Goal: Task Accomplishment & Management: Complete application form

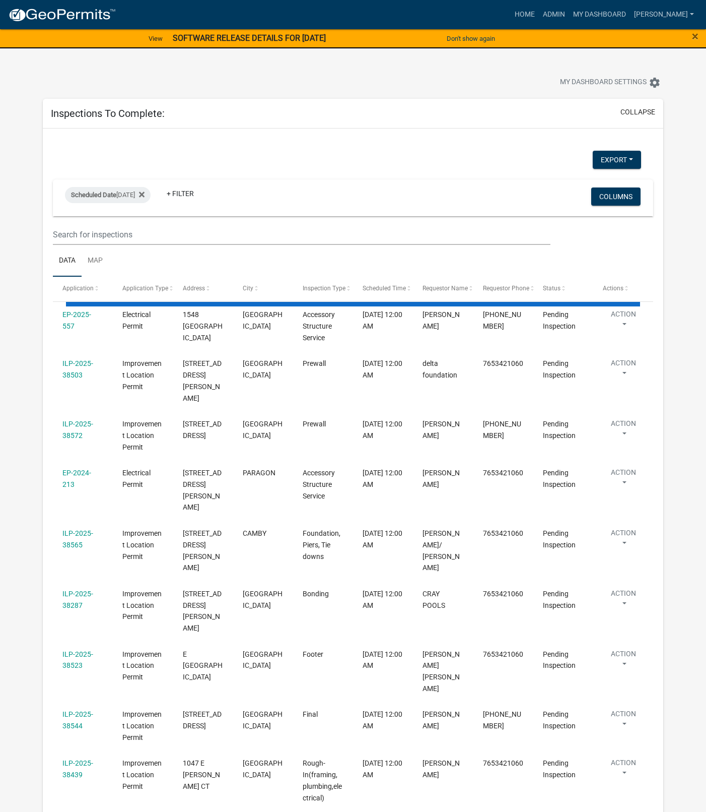
select select "1: 25"
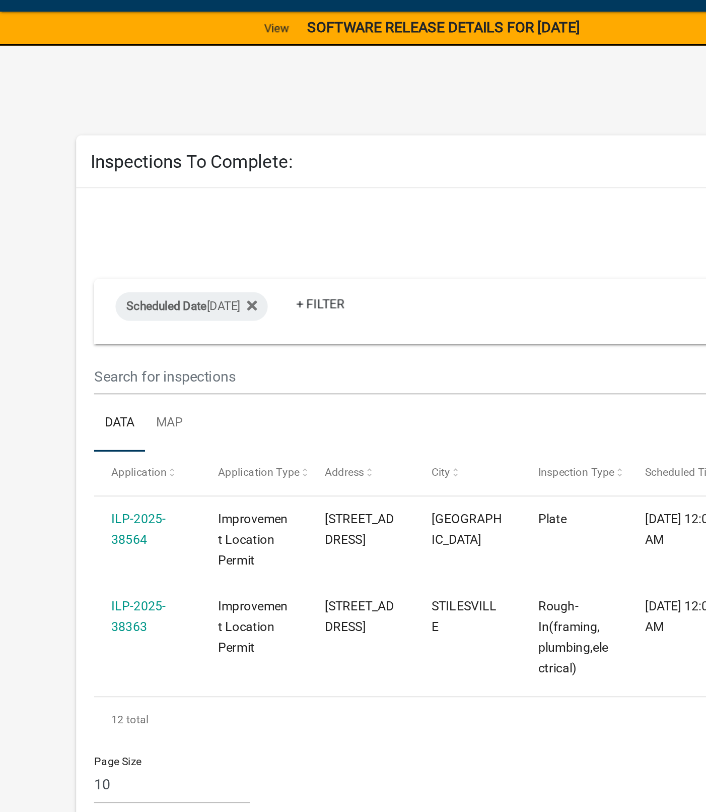
click at [361, 159] on div "Export Excel Format (.xlsx) CSV Format (.csv)" at bounding box center [346, 161] width 603 height 21
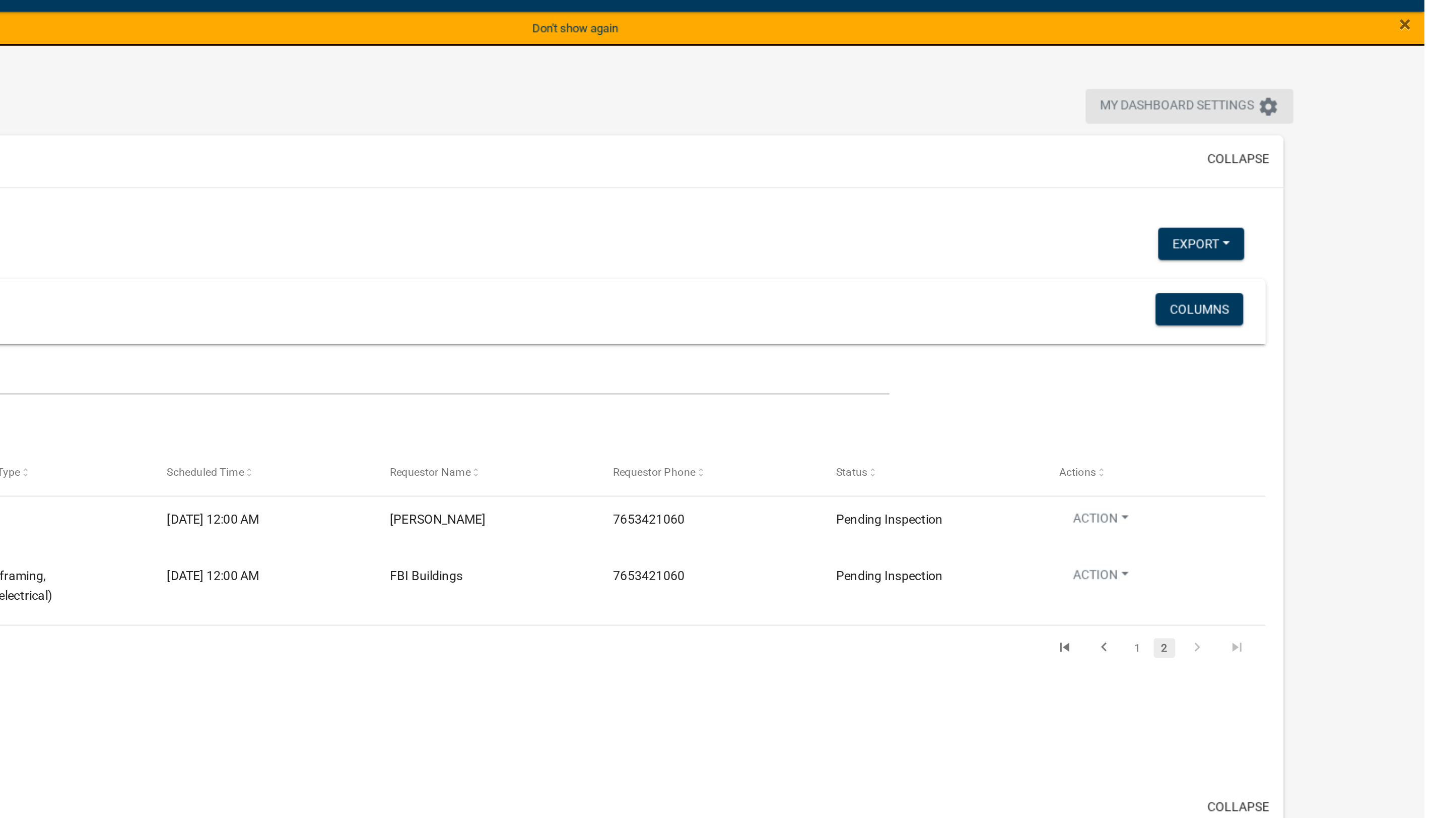
click at [706, 85] on span "My Dashboard Settings" at bounding box center [1294, 83] width 87 height 12
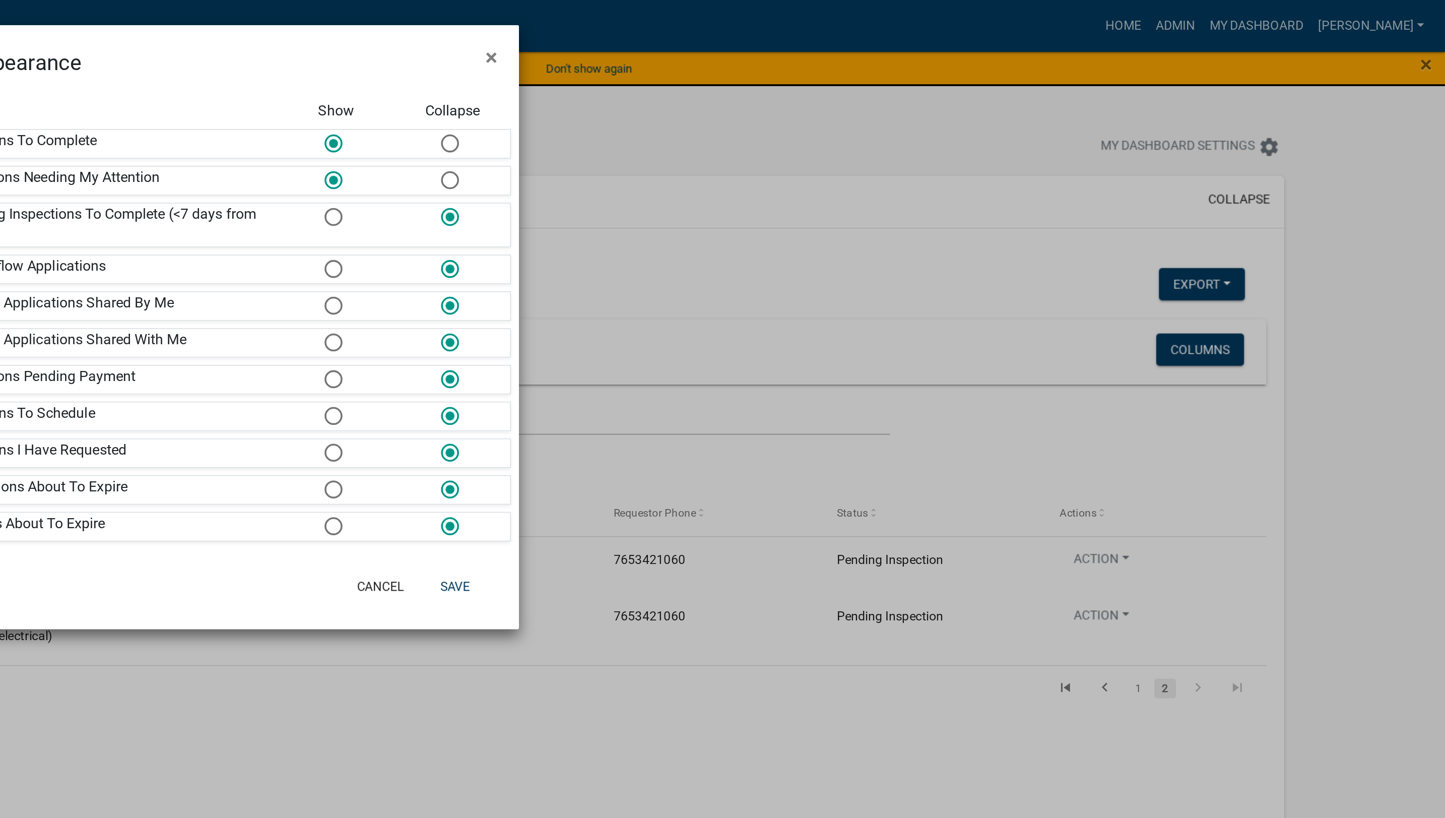
click at [706, 40] on button "×" at bounding box center [908, 32] width 23 height 28
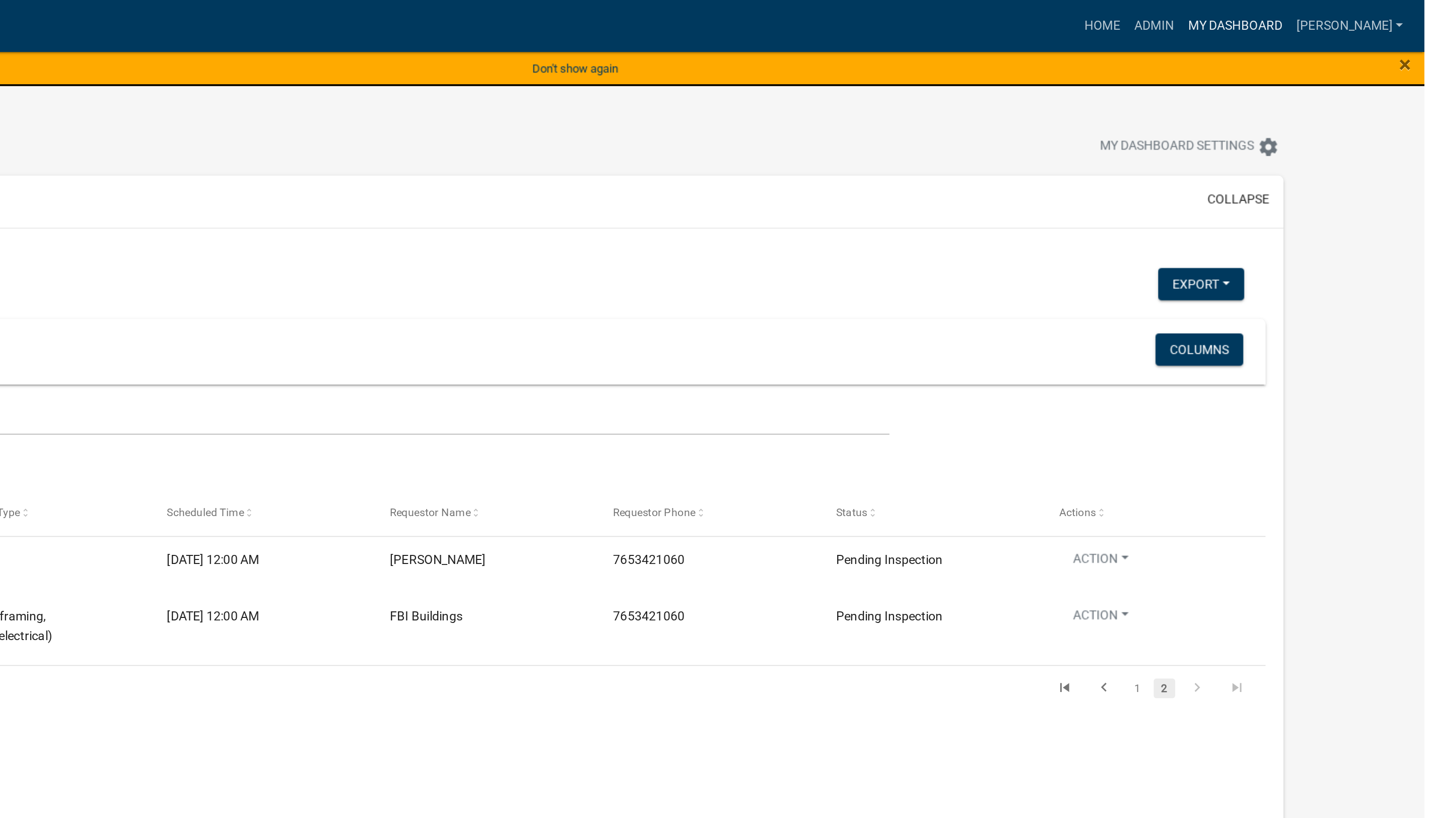
click at [706, 9] on link "My Dashboard" at bounding box center [1326, 14] width 61 height 19
click at [706, 22] on link "My Dashboard" at bounding box center [1326, 14] width 61 height 19
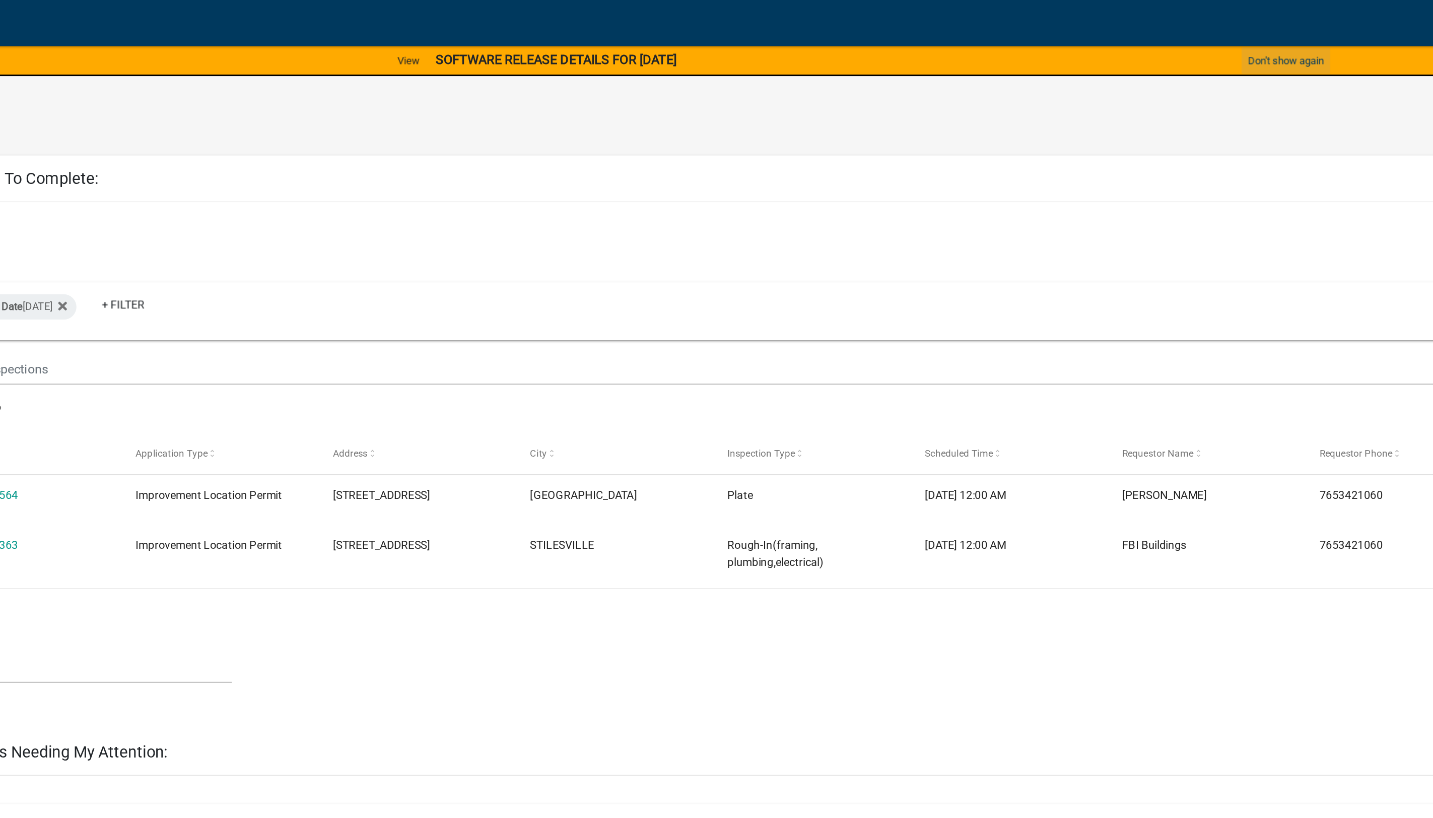
click at [706, 38] on button "Don't show again" at bounding box center [955, 38] width 56 height 17
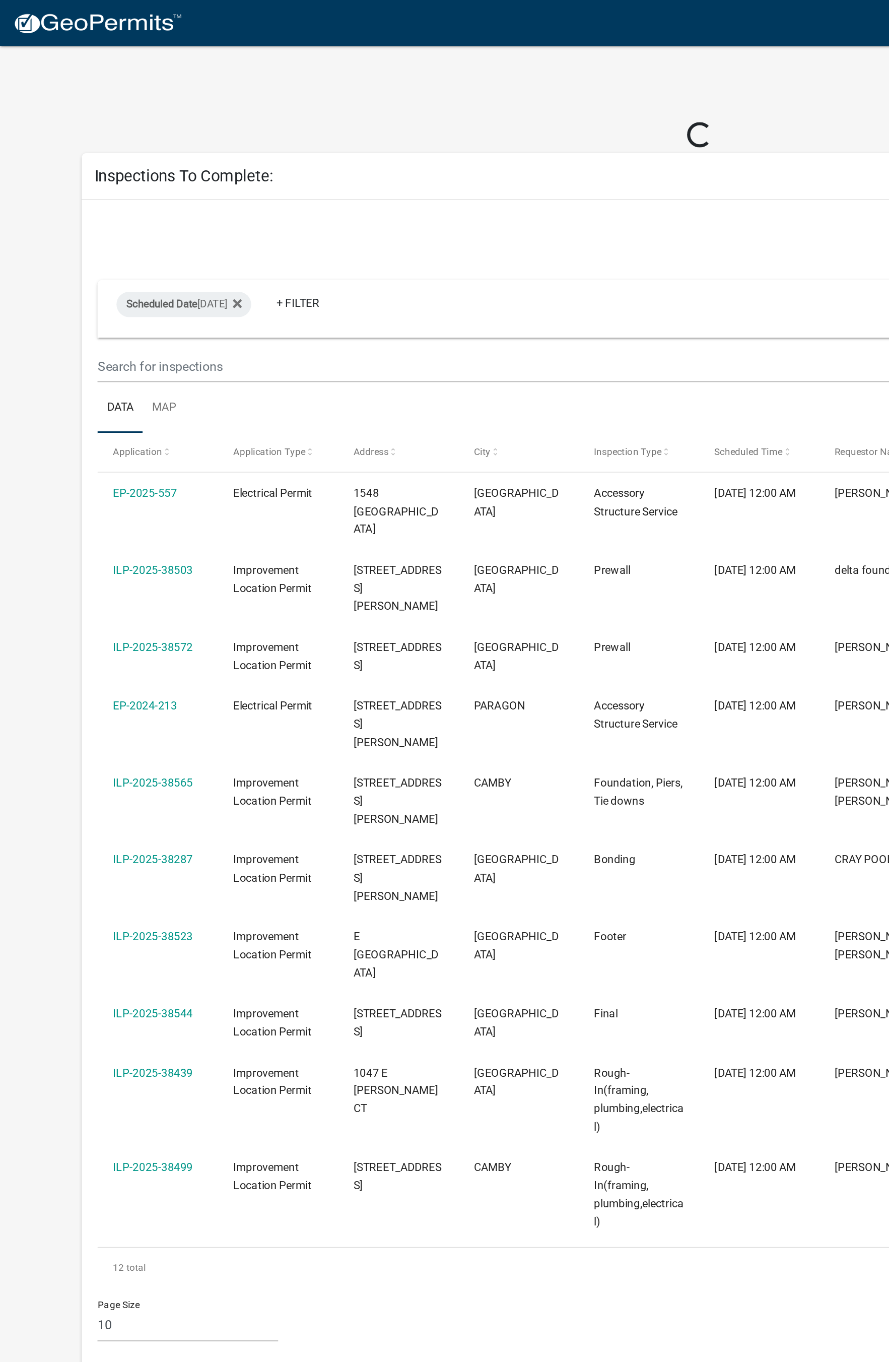
select select "1: 25"
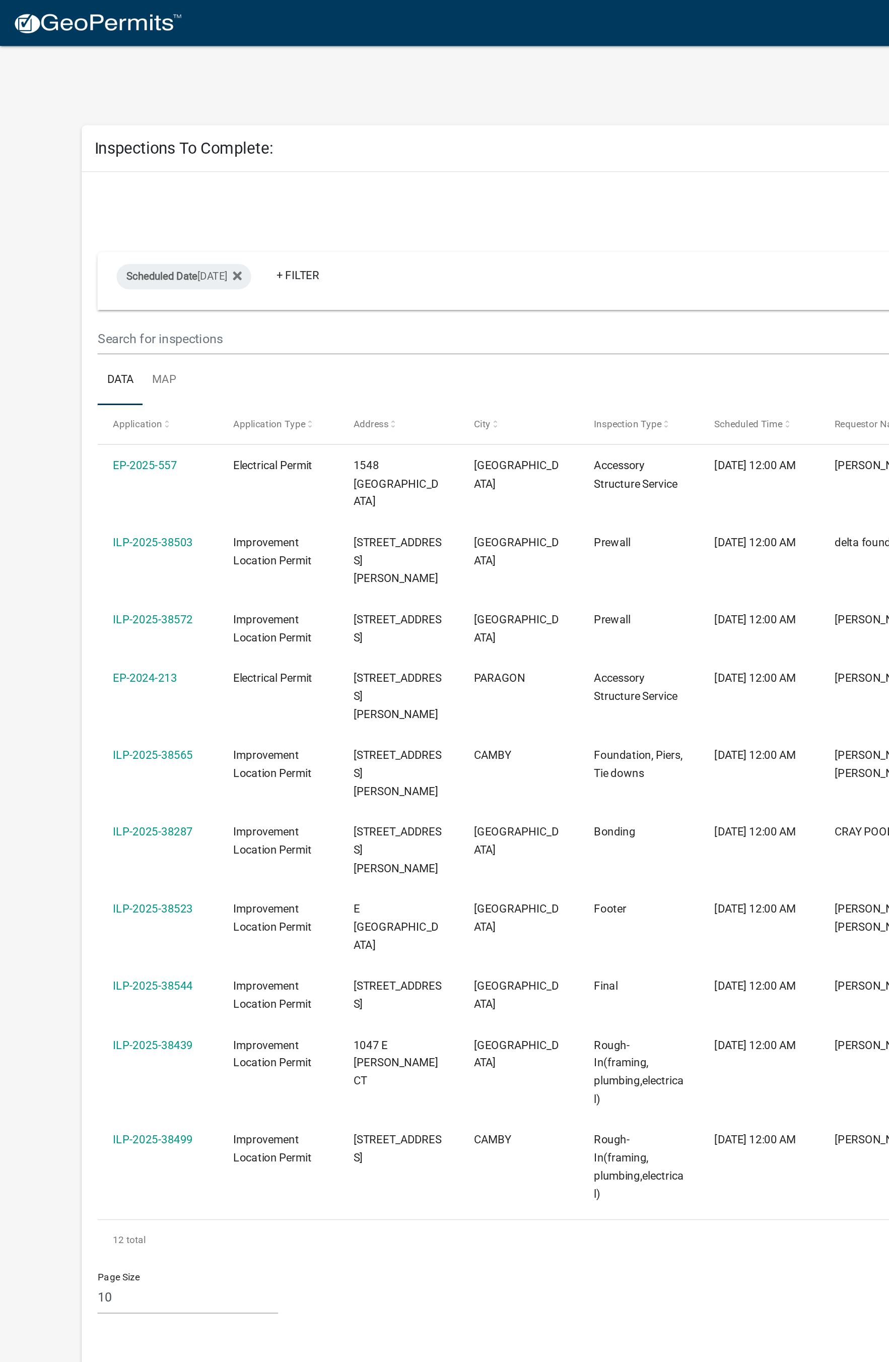
click at [100, 573] on link "ILP-2025-38523" at bounding box center [97, 577] width 51 height 8
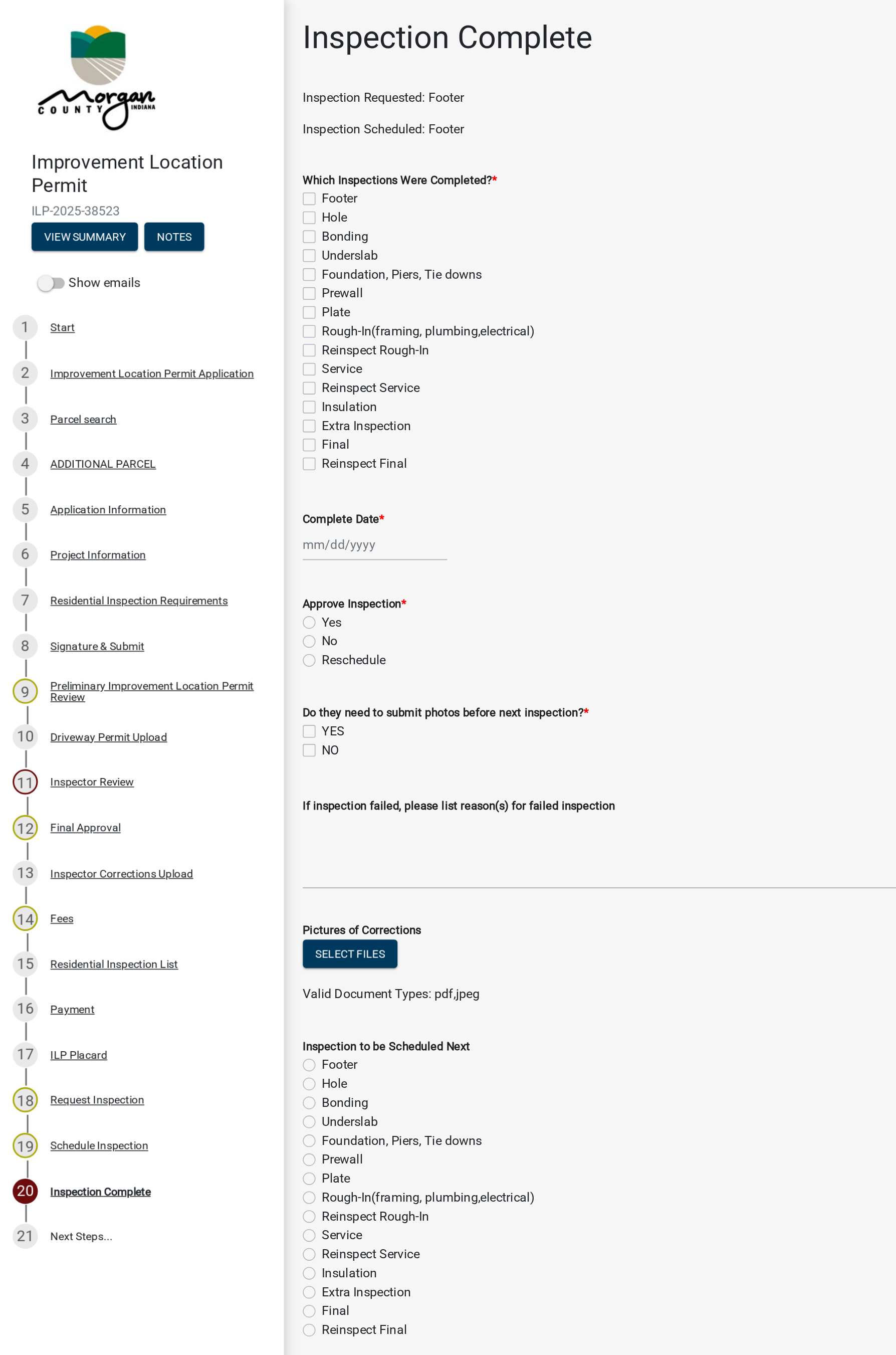
click at [76, 354] on div "Project Information" at bounding box center [62, 352] width 61 height 7
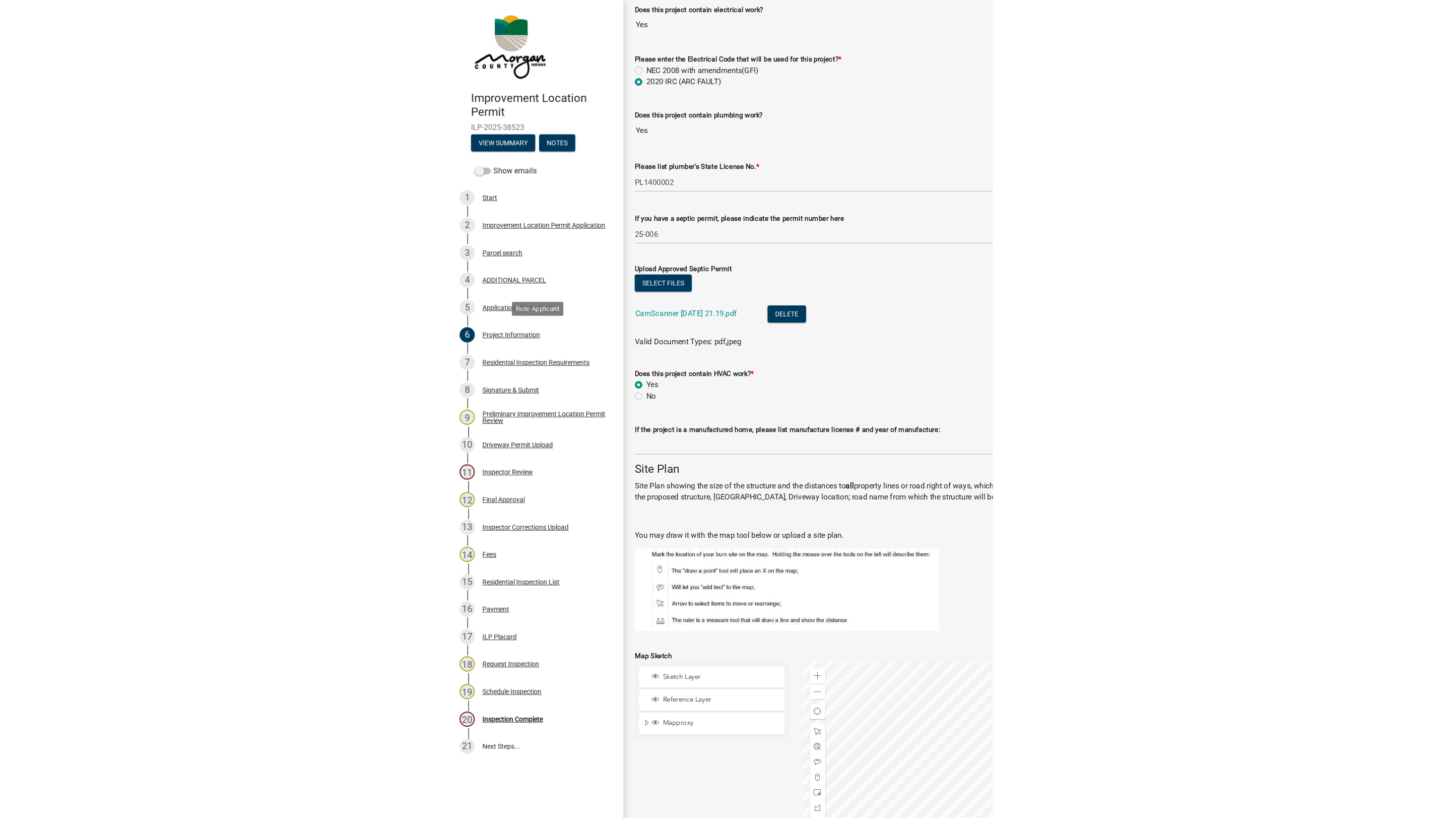
scroll to position [1401, 0]
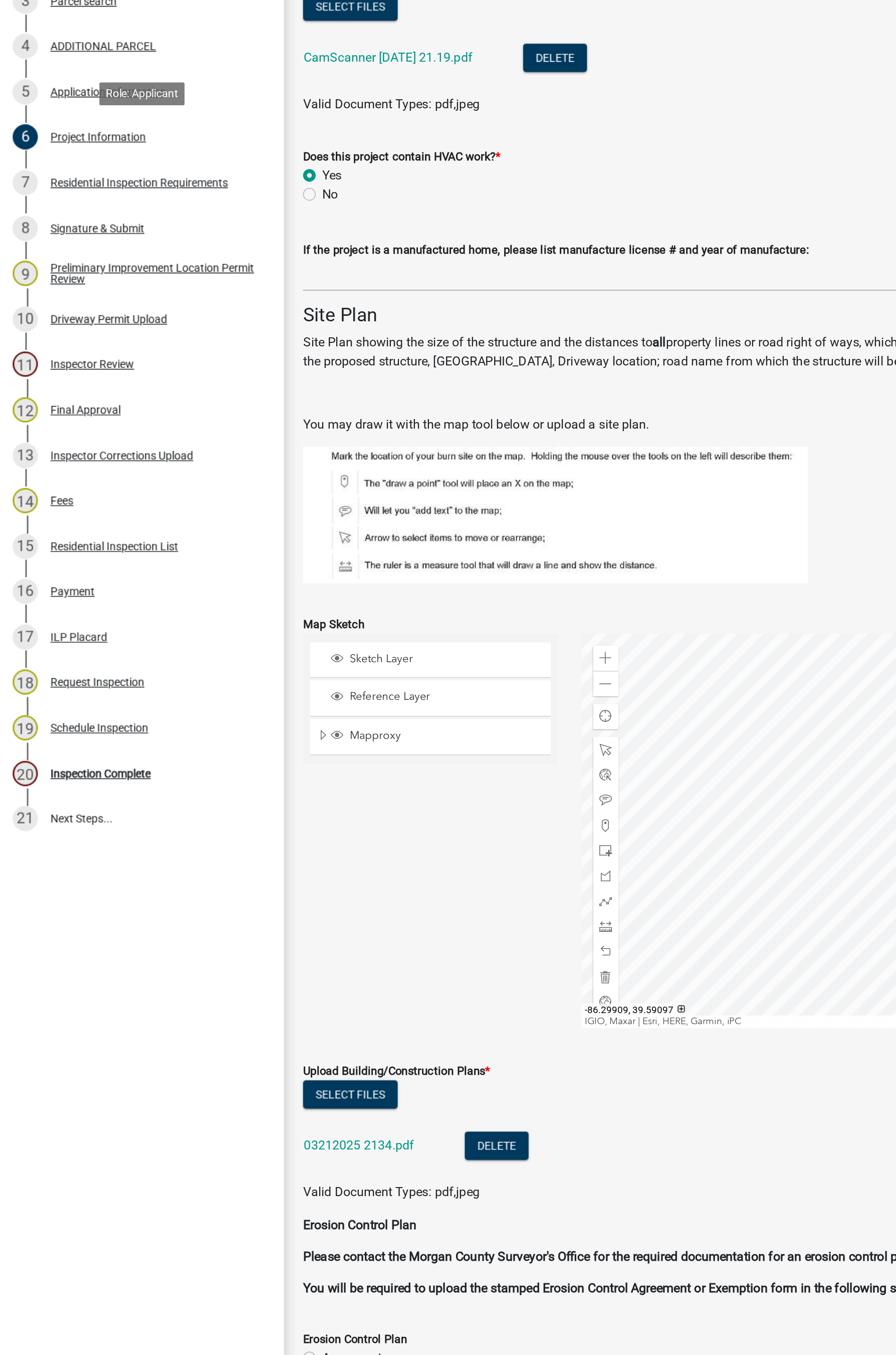
click at [226, 813] on link "03212025 2134.pdf" at bounding box center [228, 993] width 71 height 10
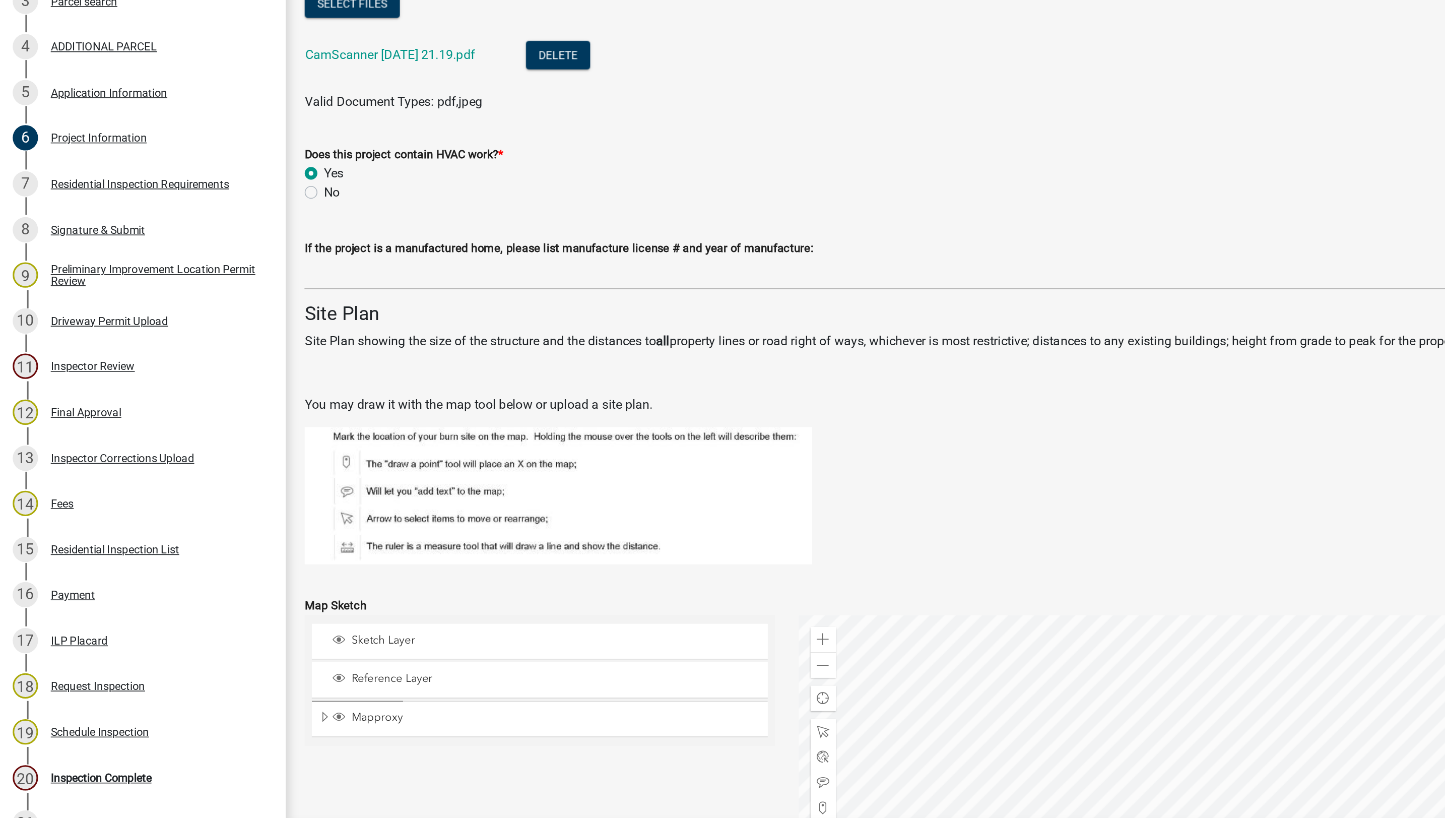
click at [81, 762] on div "Inspection Complete" at bounding box center [64, 760] width 64 height 7
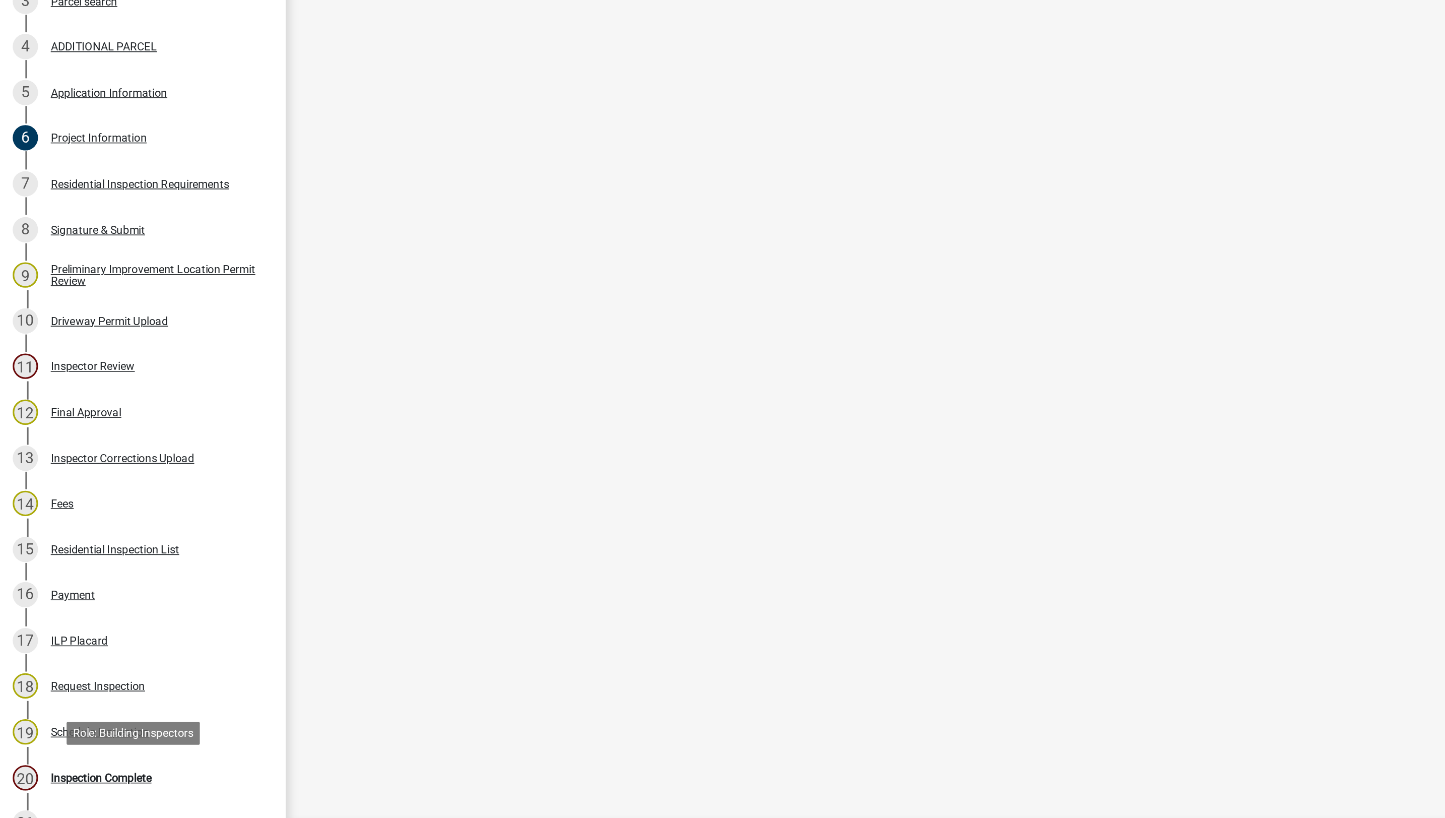
scroll to position [0, 0]
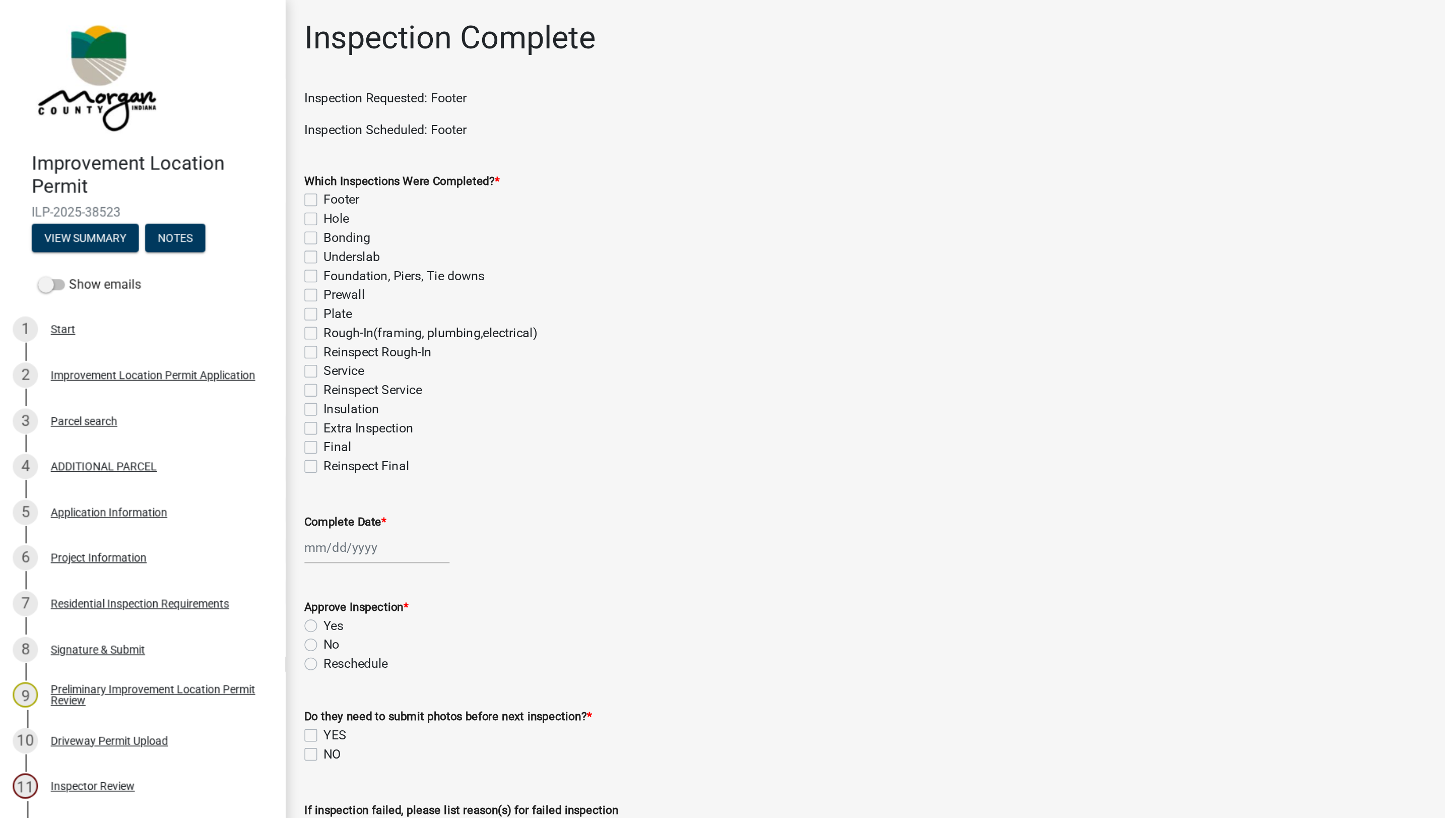
click at [206, 124] on label "Footer" at bounding box center [217, 127] width 23 height 12
click at [206, 124] on input "Footer" at bounding box center [209, 124] width 7 height 7
checkbox input "true"
checkbox input "false"
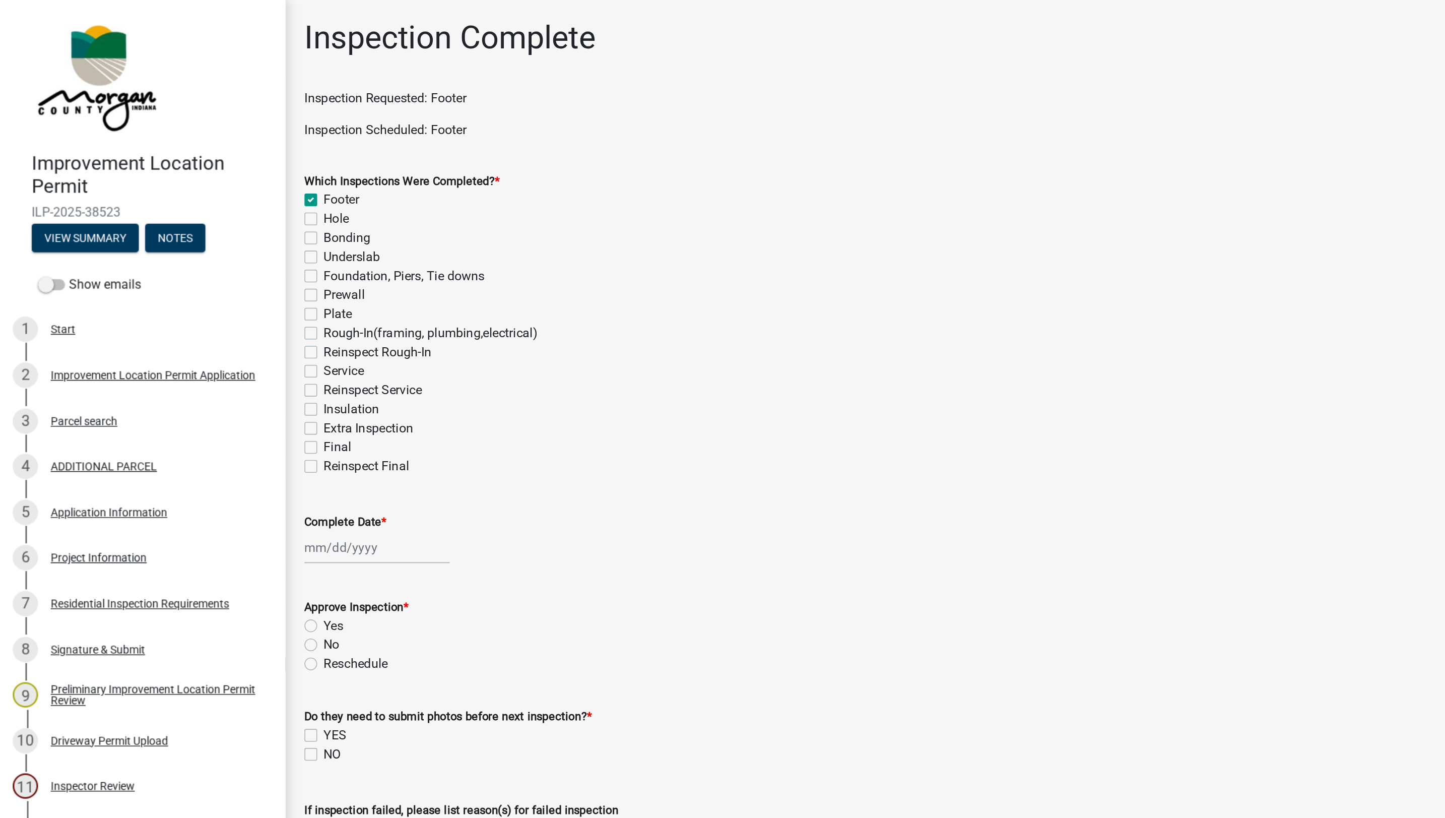
checkbox input "false"
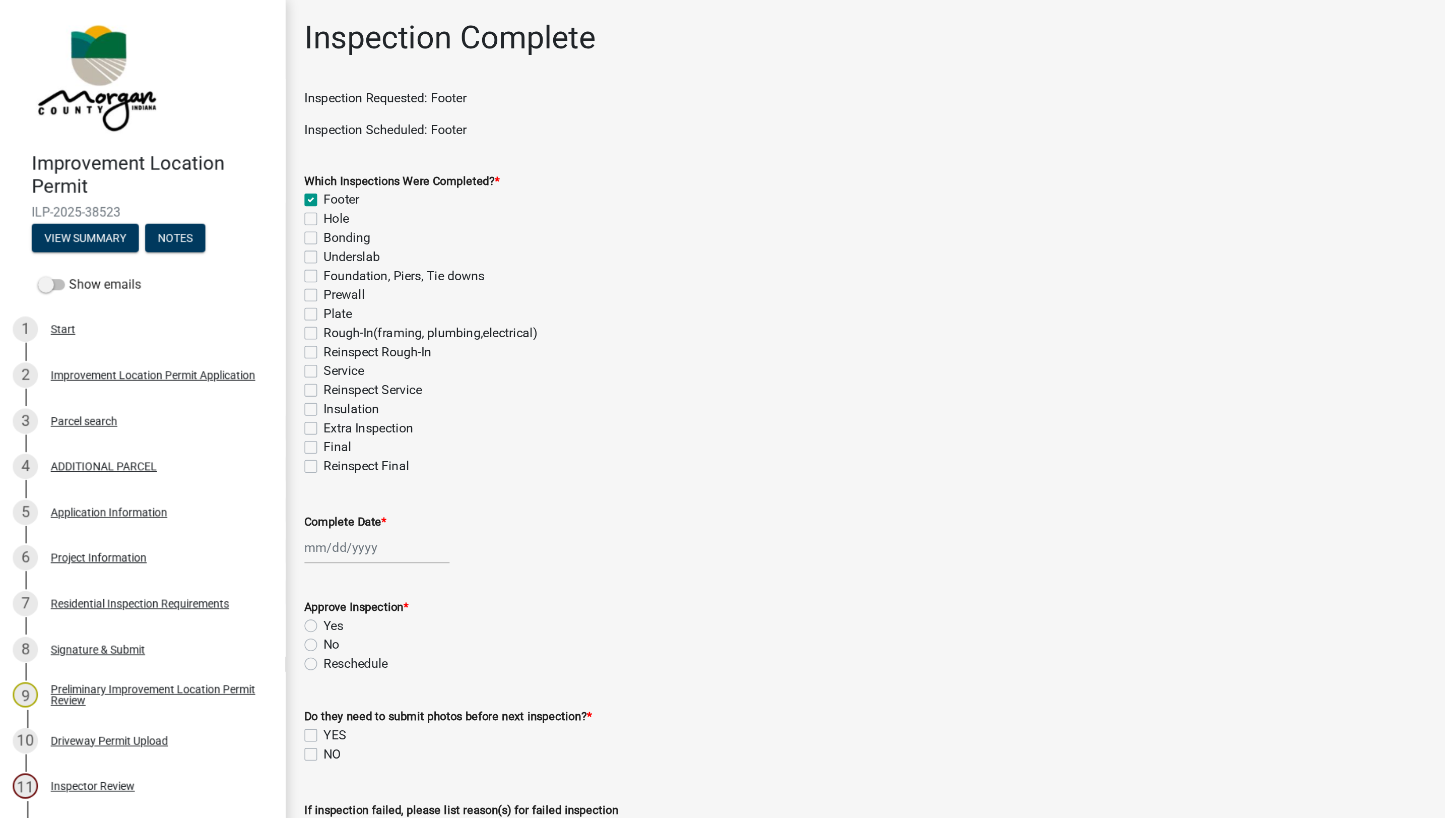
checkbox input "false"
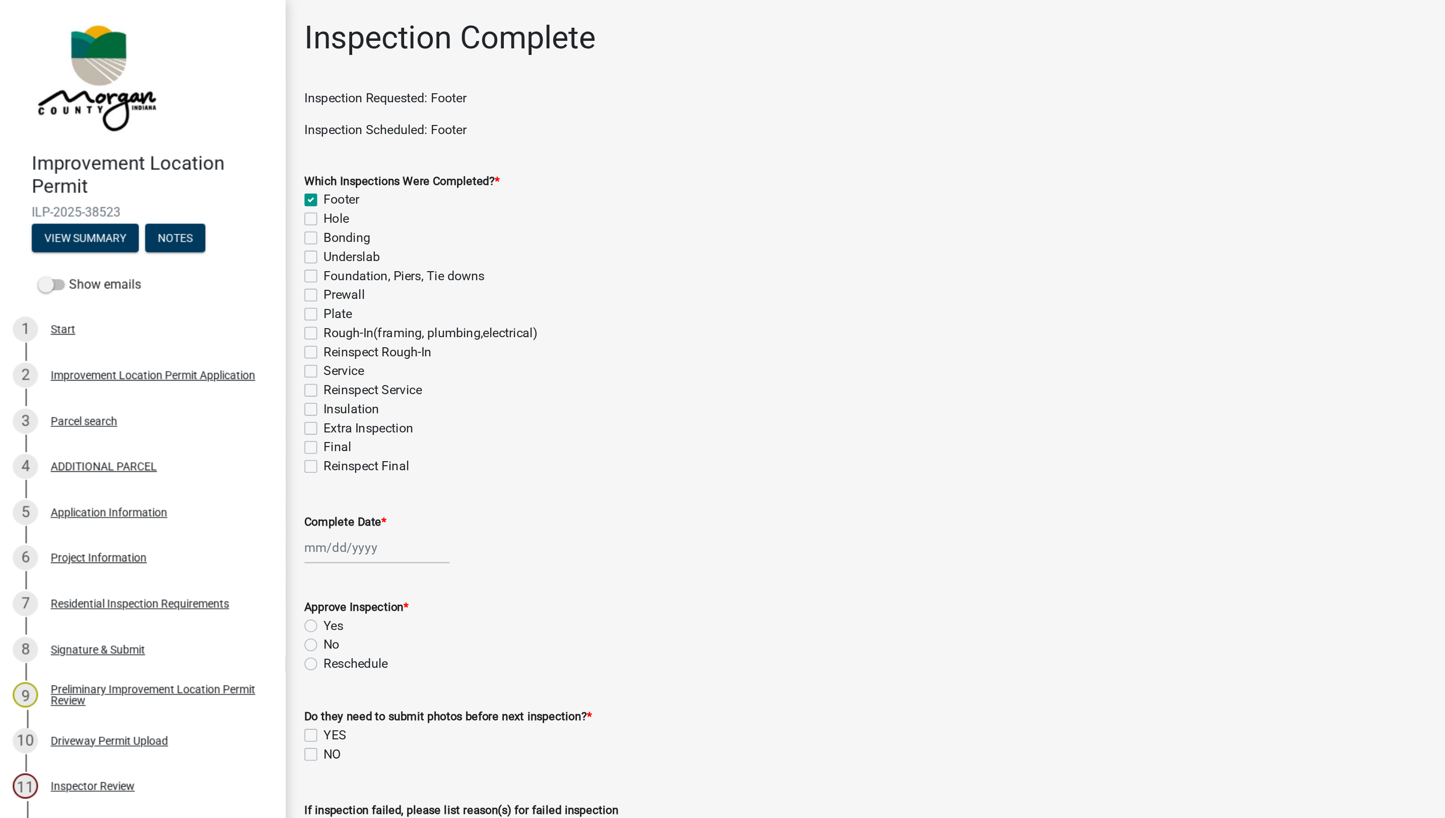
checkbox input "false"
click at [210, 350] on div at bounding box center [239, 347] width 92 height 21
select select "9"
select select "2025"
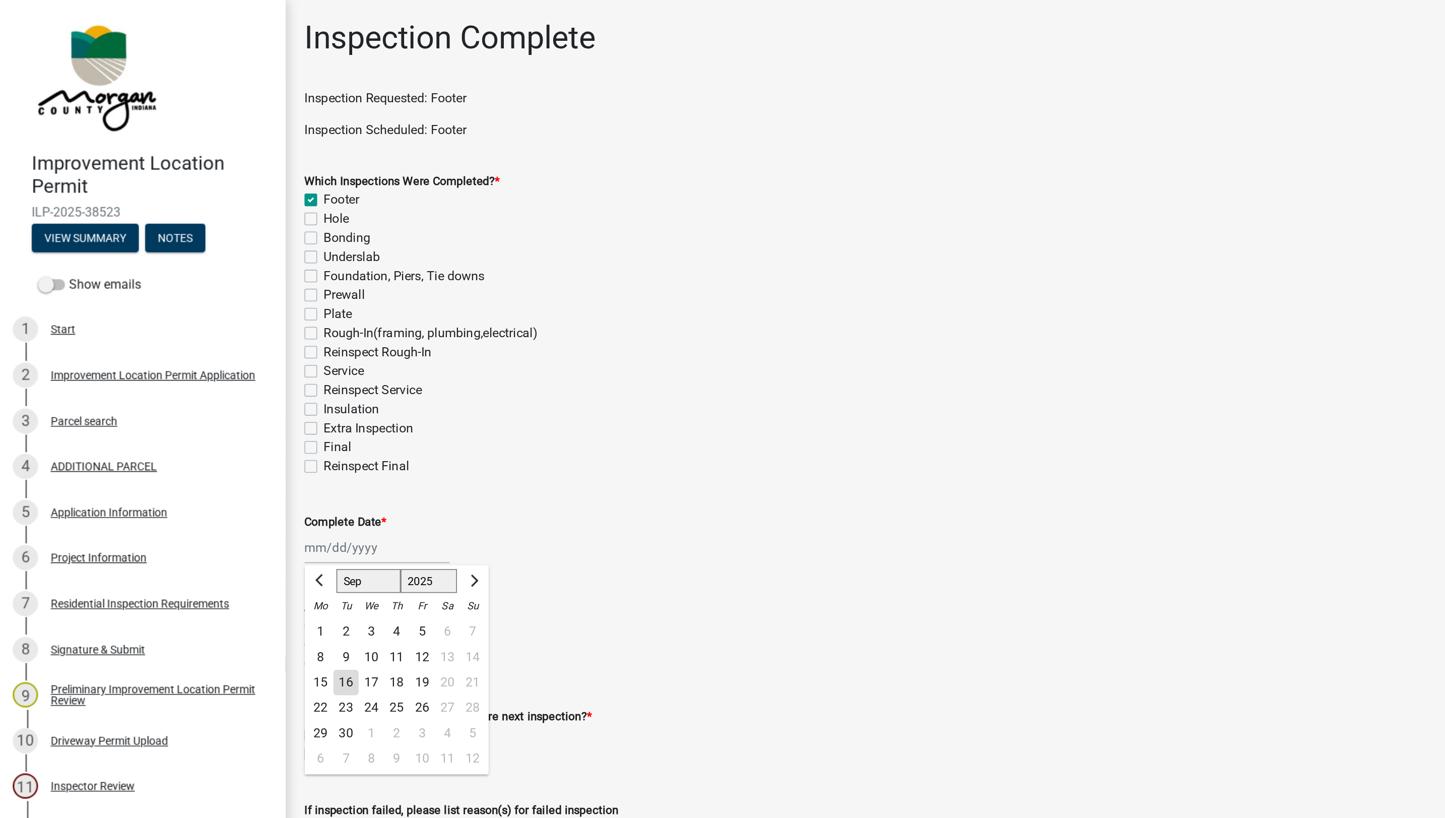
click at [223, 432] on div "16" at bounding box center [220, 434] width 16 height 16
type input "09/16/2025"
click at [206, 396] on label "Yes" at bounding box center [212, 397] width 13 height 12
click at [206, 396] on input "Yes" at bounding box center [209, 394] width 7 height 7
radio input "true"
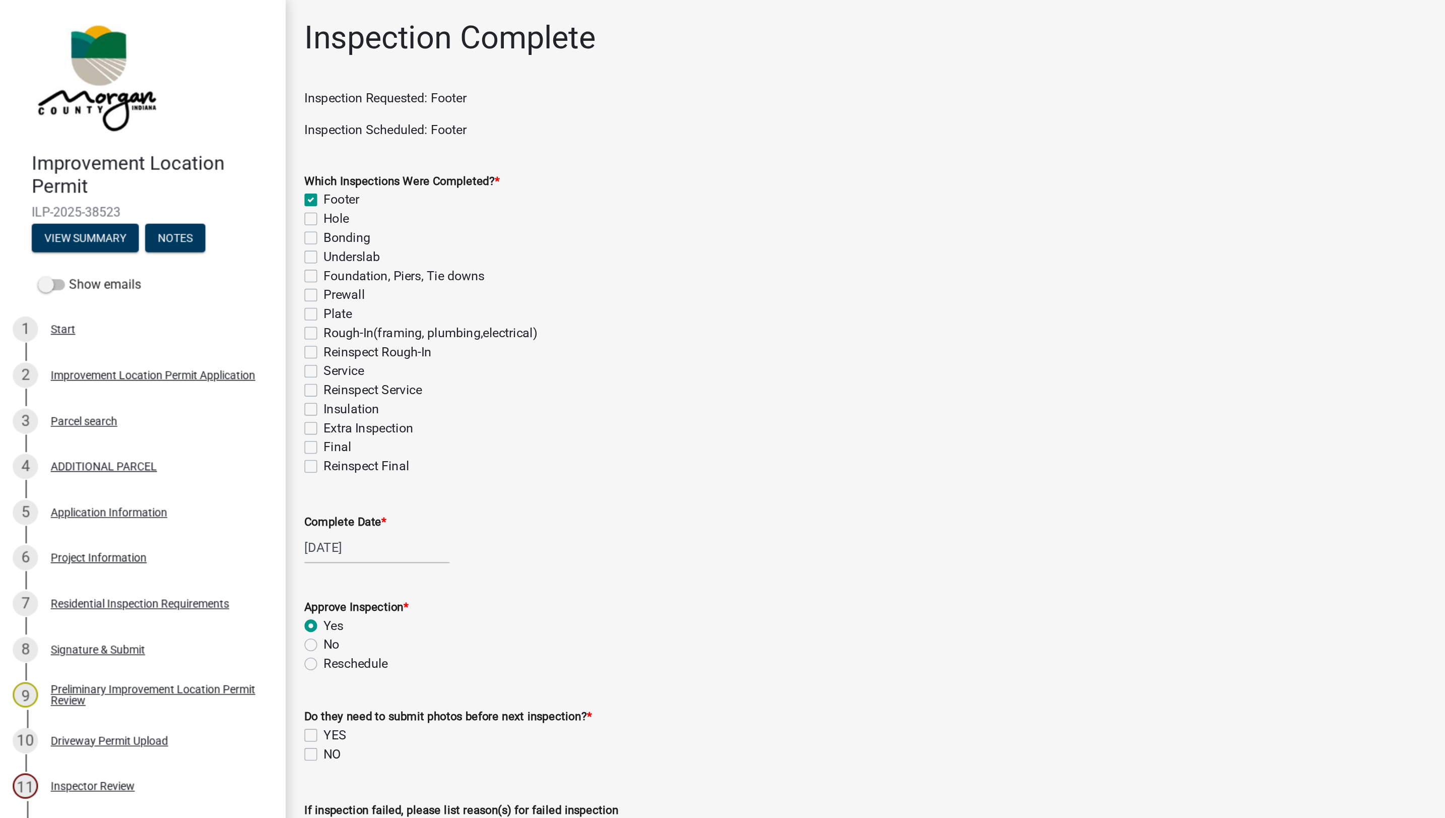
click at [206, 479] on label "NO" at bounding box center [211, 479] width 11 height 12
click at [206, 479] on input "NO" at bounding box center [209, 476] width 7 height 7
checkbox input "true"
checkbox input "false"
checkbox input "true"
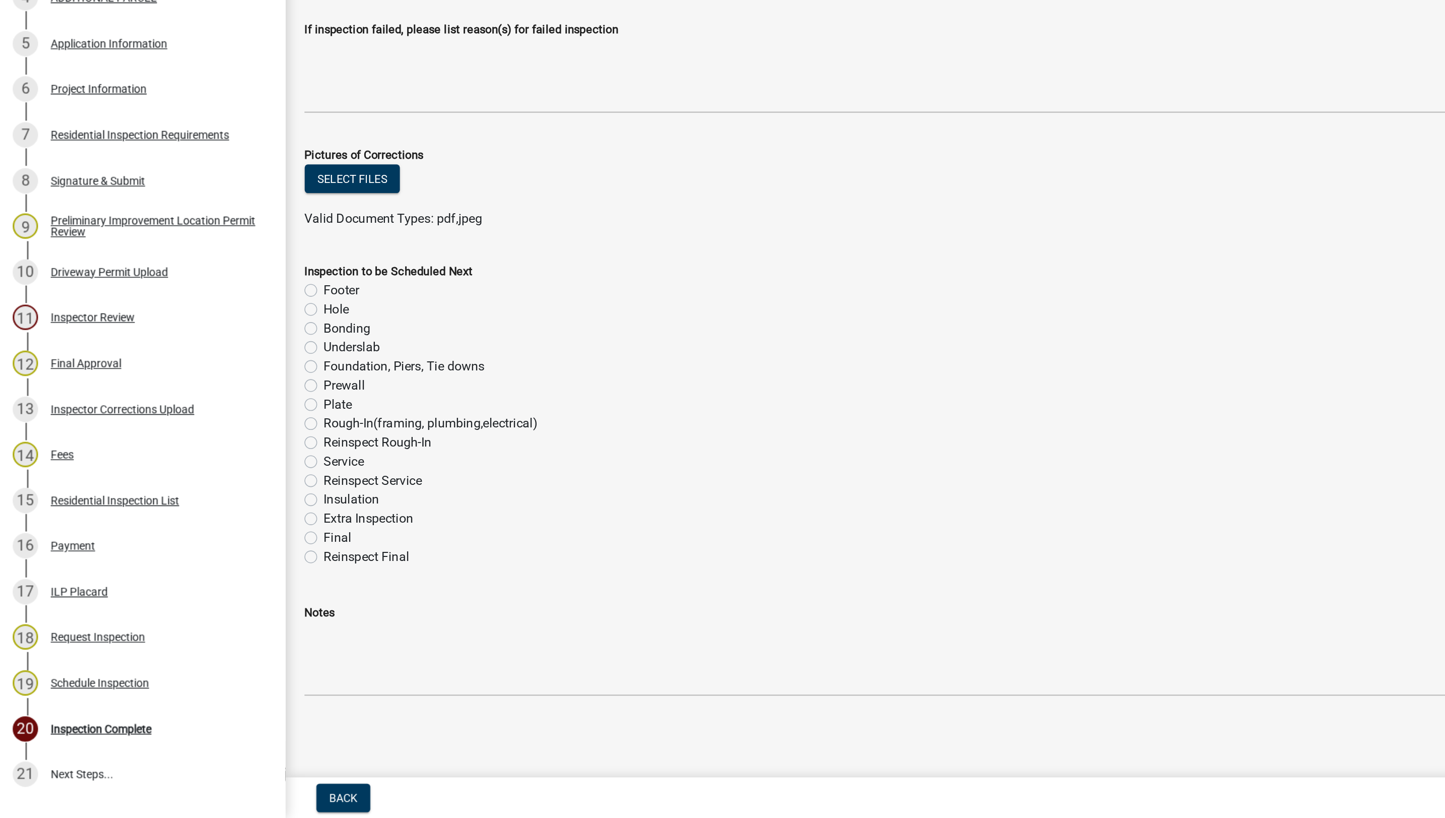
click at [206, 530] on label "Foundation, Piers, Tie downs" at bounding box center [257, 530] width 102 height 12
click at [206, 530] on input "Foundation, Piers, Tie downs" at bounding box center [209, 527] width 7 height 7
radio input "true"
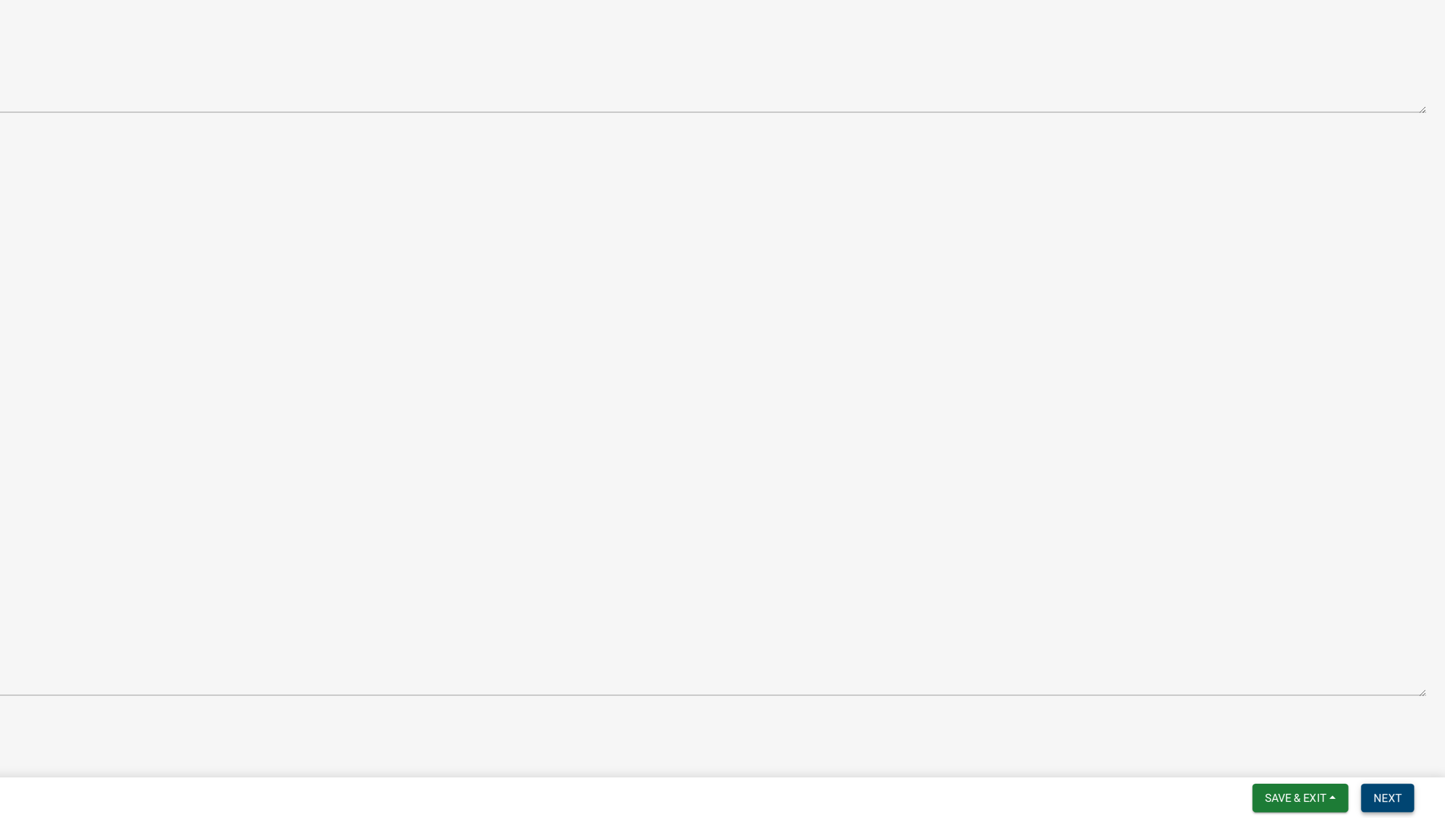
click at [1409, 801] on span "Next" at bounding box center [1408, 804] width 18 height 8
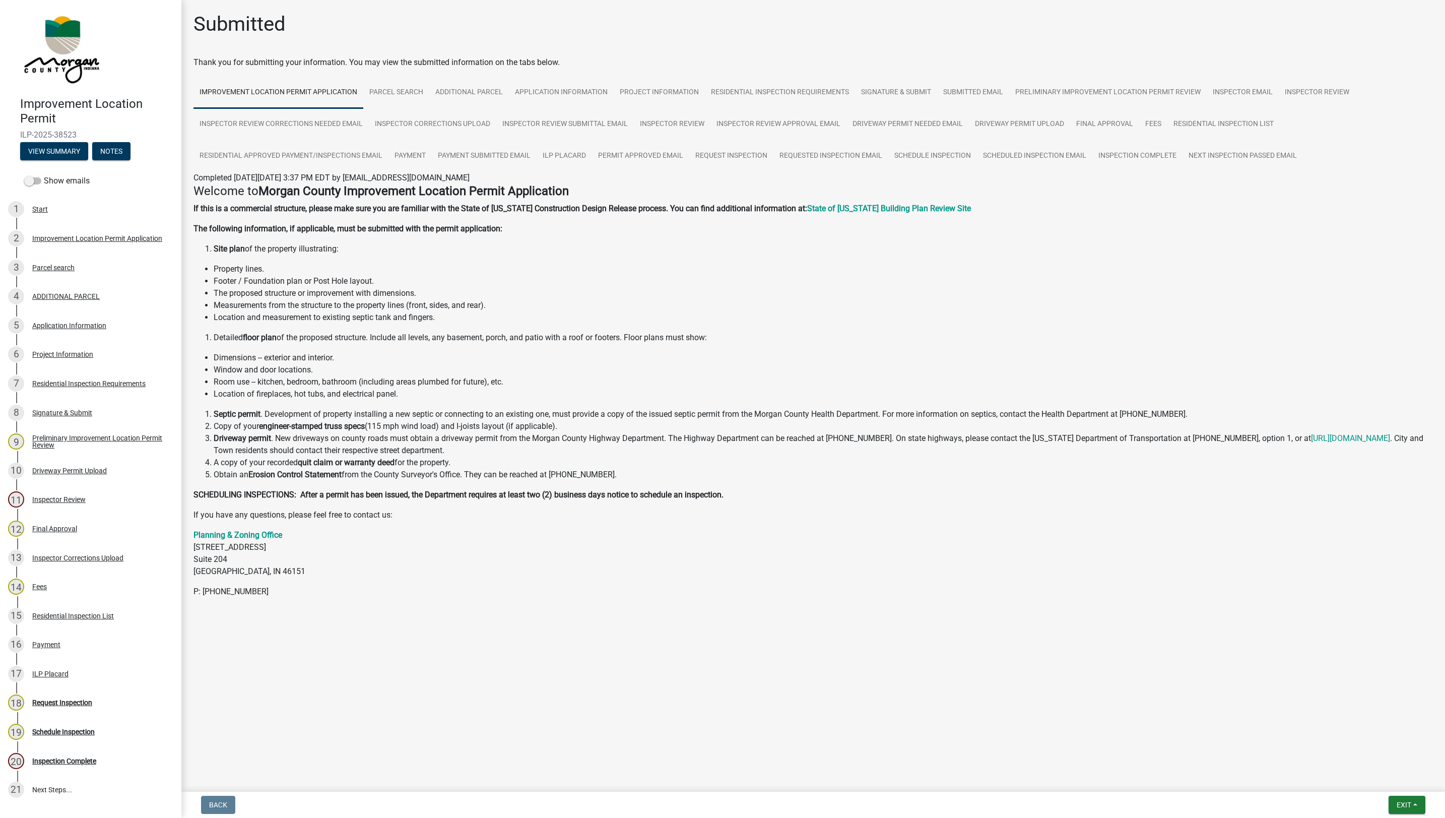
click at [1404, 784] on main "Submitted Thank you for submitting your information. You may view the submitted…" at bounding box center [812, 393] width 1263 height 787
click at [1415, 804] on button "Exit" at bounding box center [1406, 804] width 37 height 18
click at [1357, 780] on button "Save & Exit" at bounding box center [1384, 779] width 81 height 24
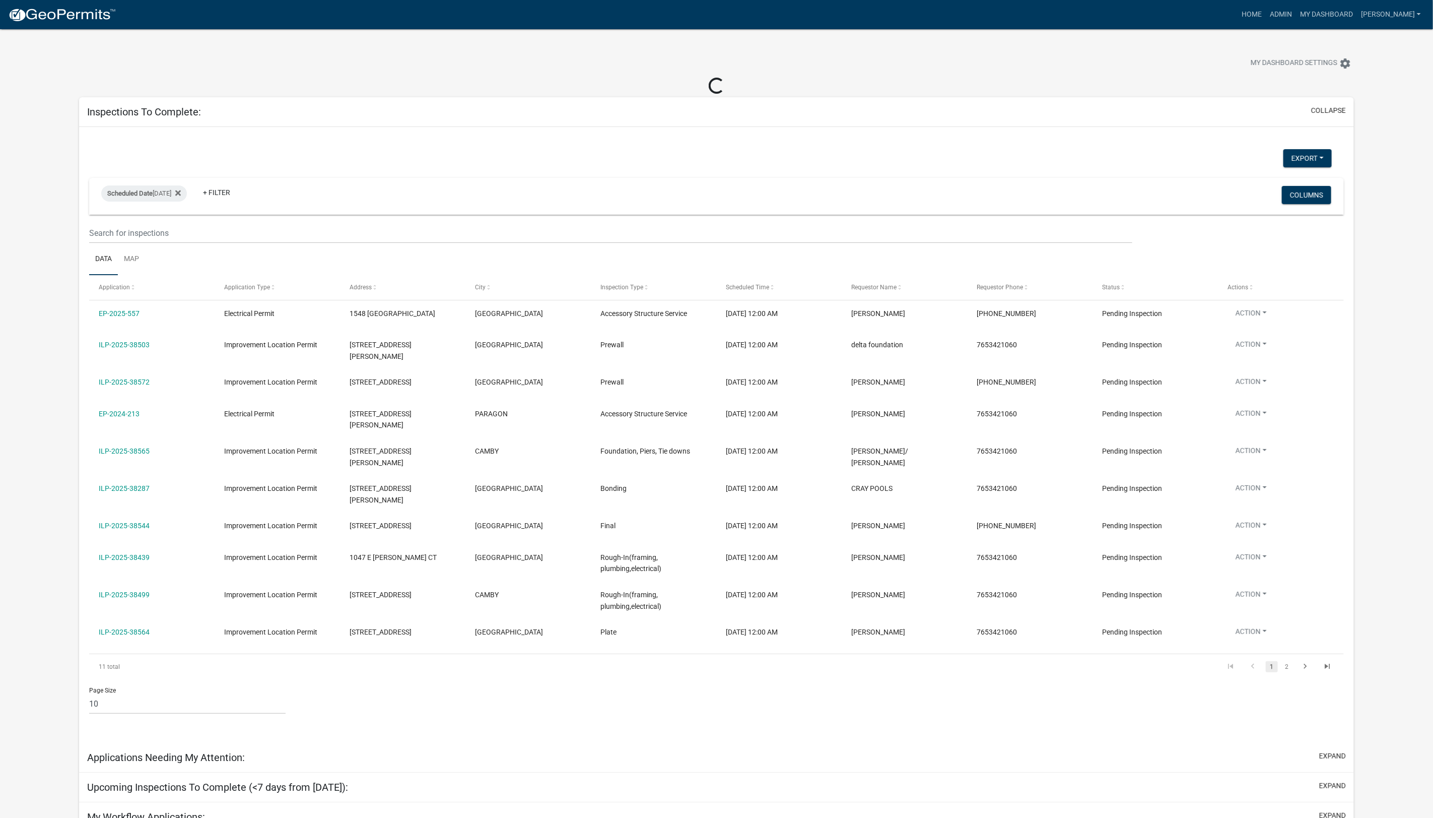
select select "1: 25"
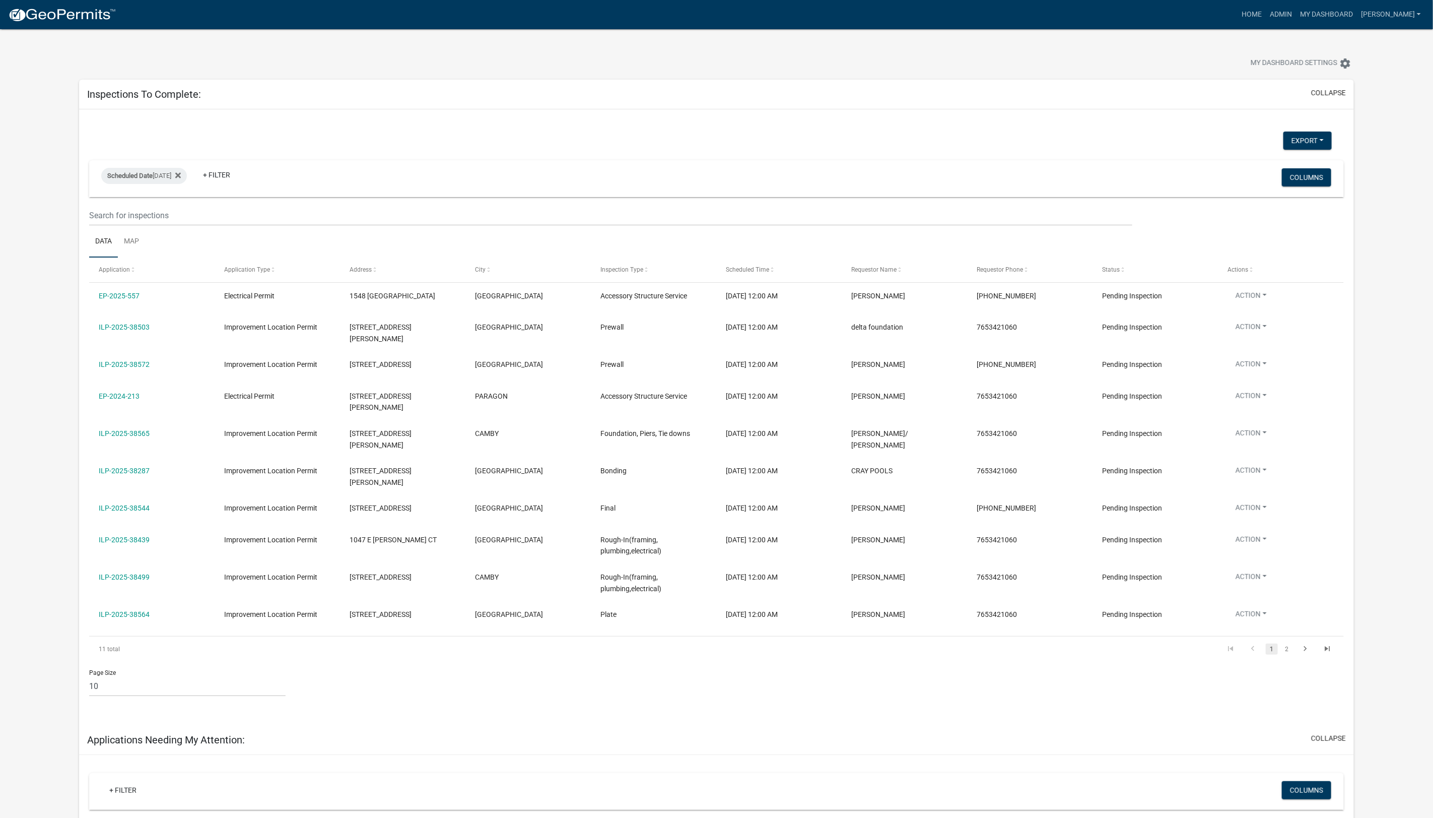
click at [138, 360] on link "ILP-2025-38572" at bounding box center [124, 364] width 51 height 8
click at [133, 360] on link "ILP-2025-38572" at bounding box center [124, 364] width 51 height 8
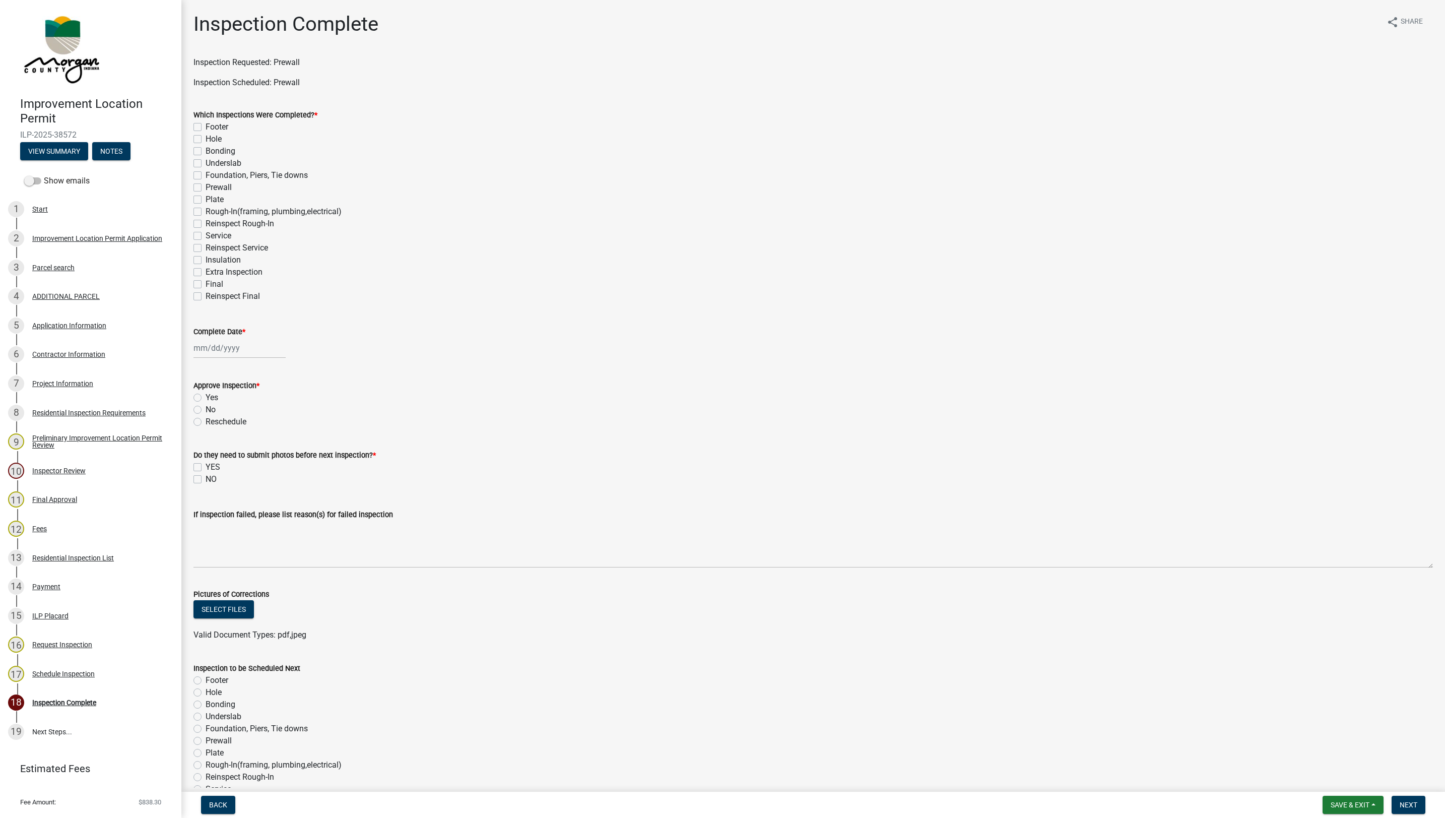
click at [206, 188] on label "Prewall" at bounding box center [219, 187] width 26 height 12
click at [206, 188] on input "Prewall" at bounding box center [209, 184] width 7 height 7
checkbox input "true"
checkbox input "false"
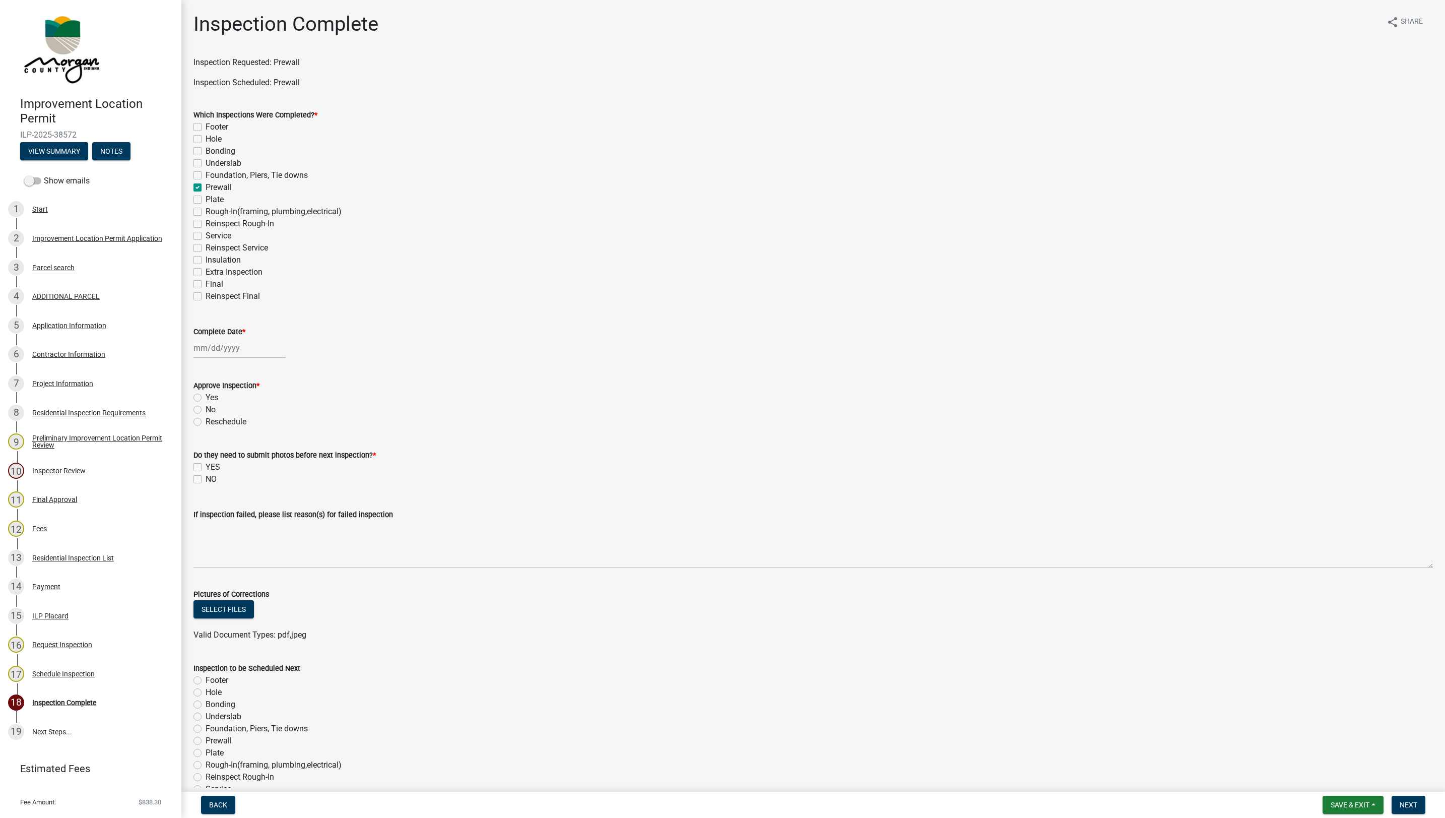
checkbox input "false"
checkbox input "true"
checkbox input "false"
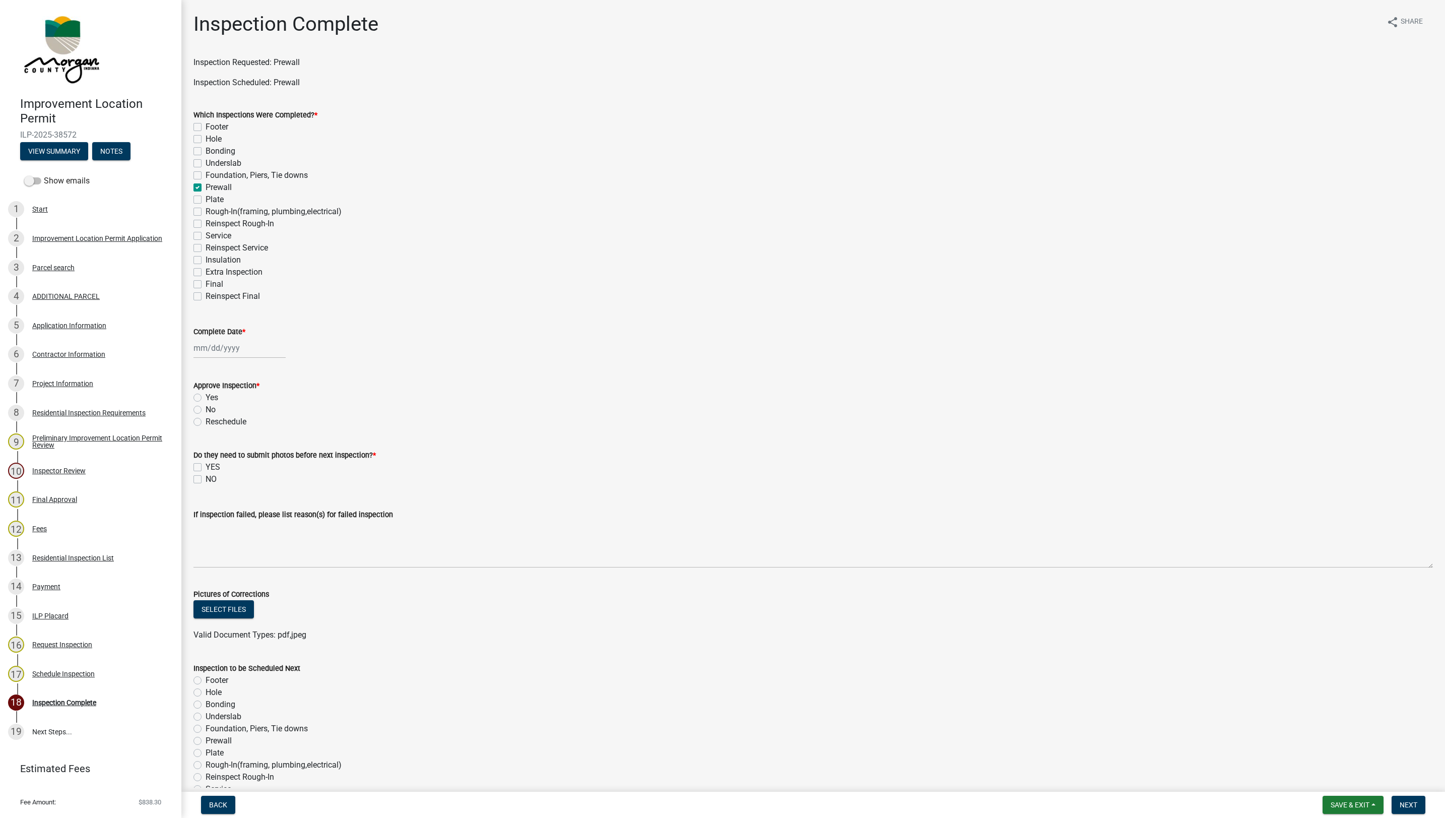
checkbox input "false"
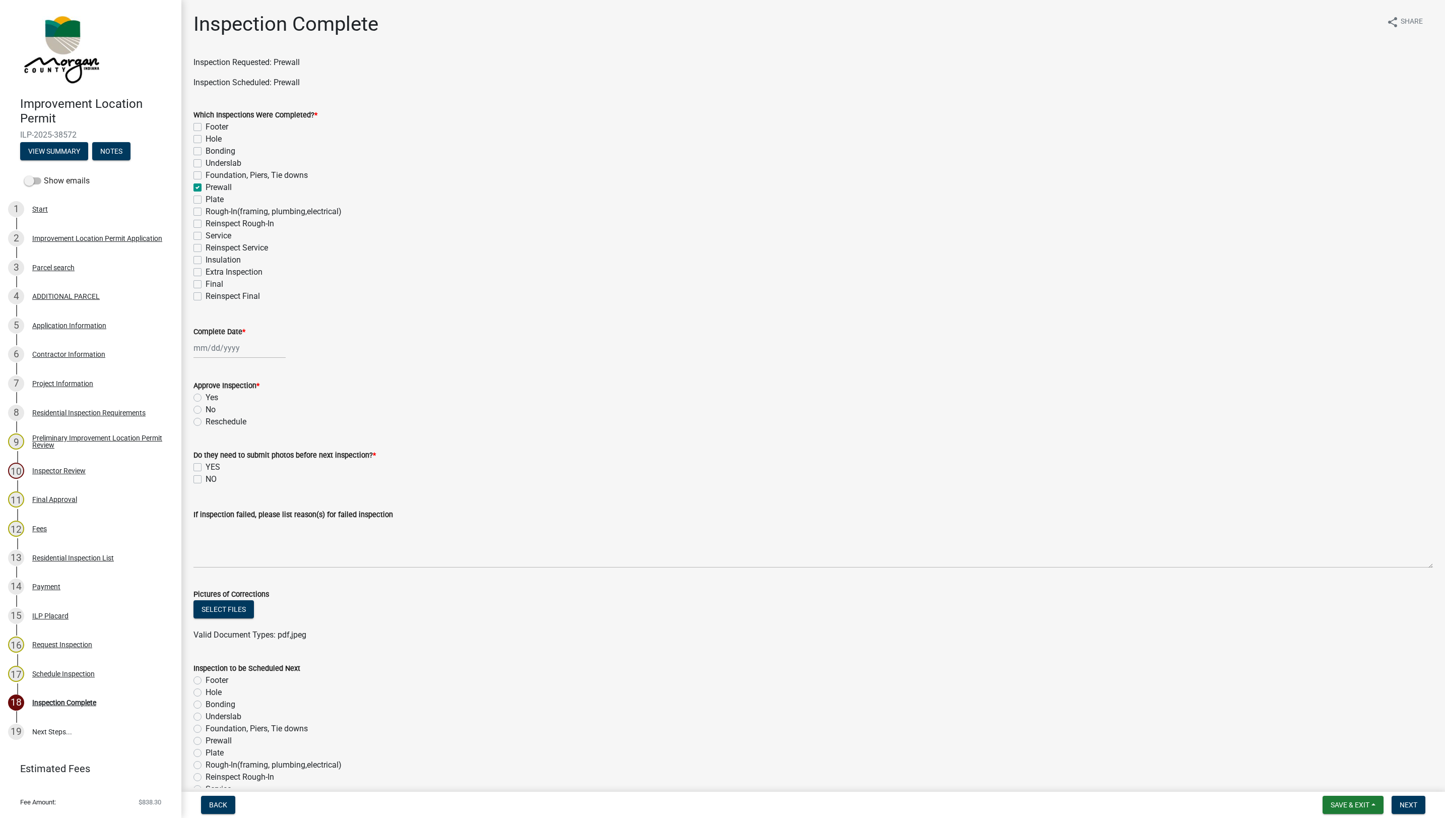
checkbox input "false"
click at [221, 344] on div at bounding box center [239, 347] width 92 height 21
select select "9"
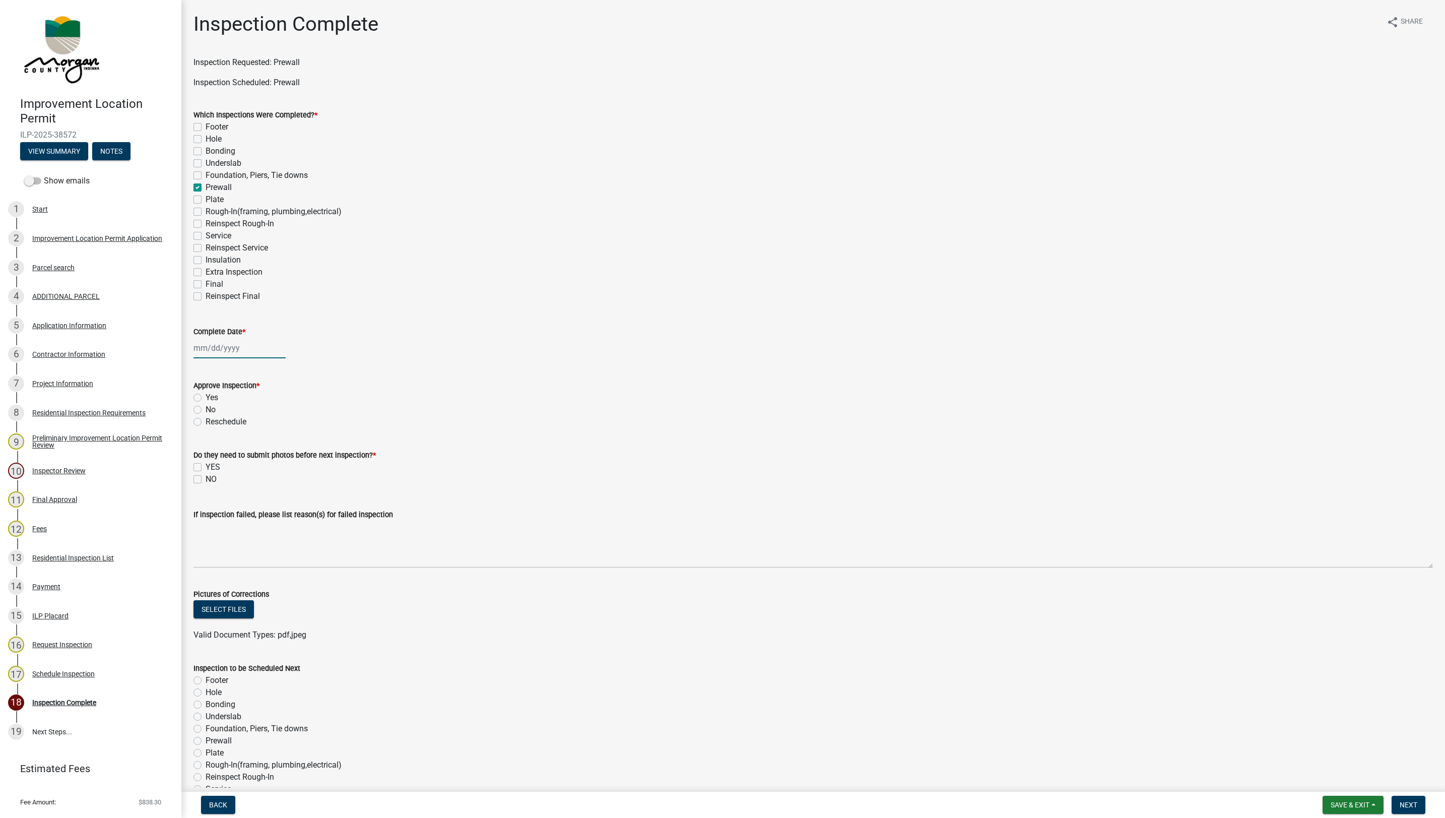
select select "2025"
click at [219, 431] on div "16" at bounding box center [220, 434] width 16 height 16
type input "09/16/2025"
click at [212, 396] on label "Yes" at bounding box center [212, 397] width 13 height 12
click at [212, 396] on input "Yes" at bounding box center [209, 394] width 7 height 7
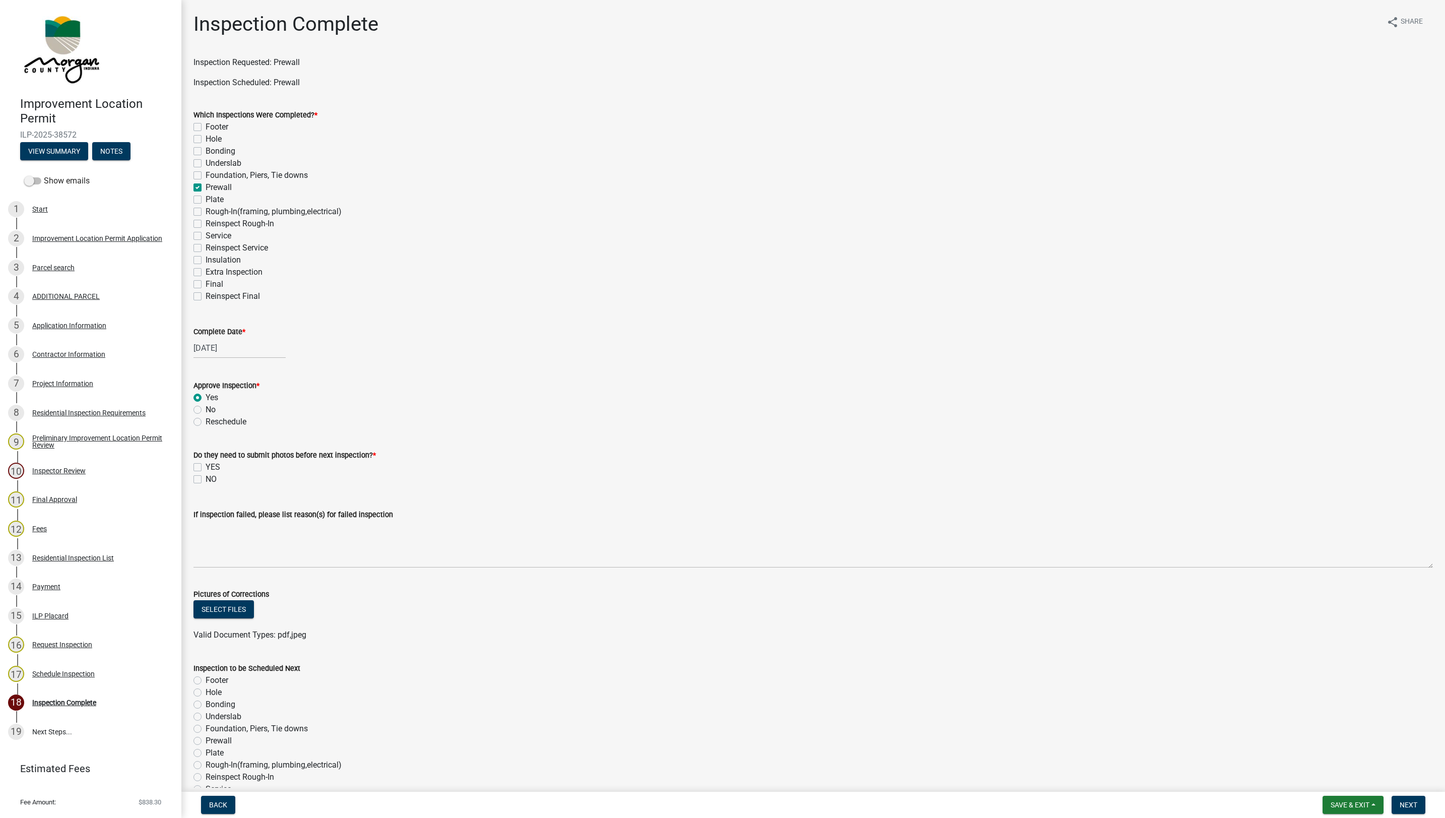
radio input "true"
click at [206, 479] on label "NO" at bounding box center [211, 479] width 11 height 12
click at [206, 479] on input "NO" at bounding box center [209, 476] width 7 height 7
checkbox input "true"
checkbox input "false"
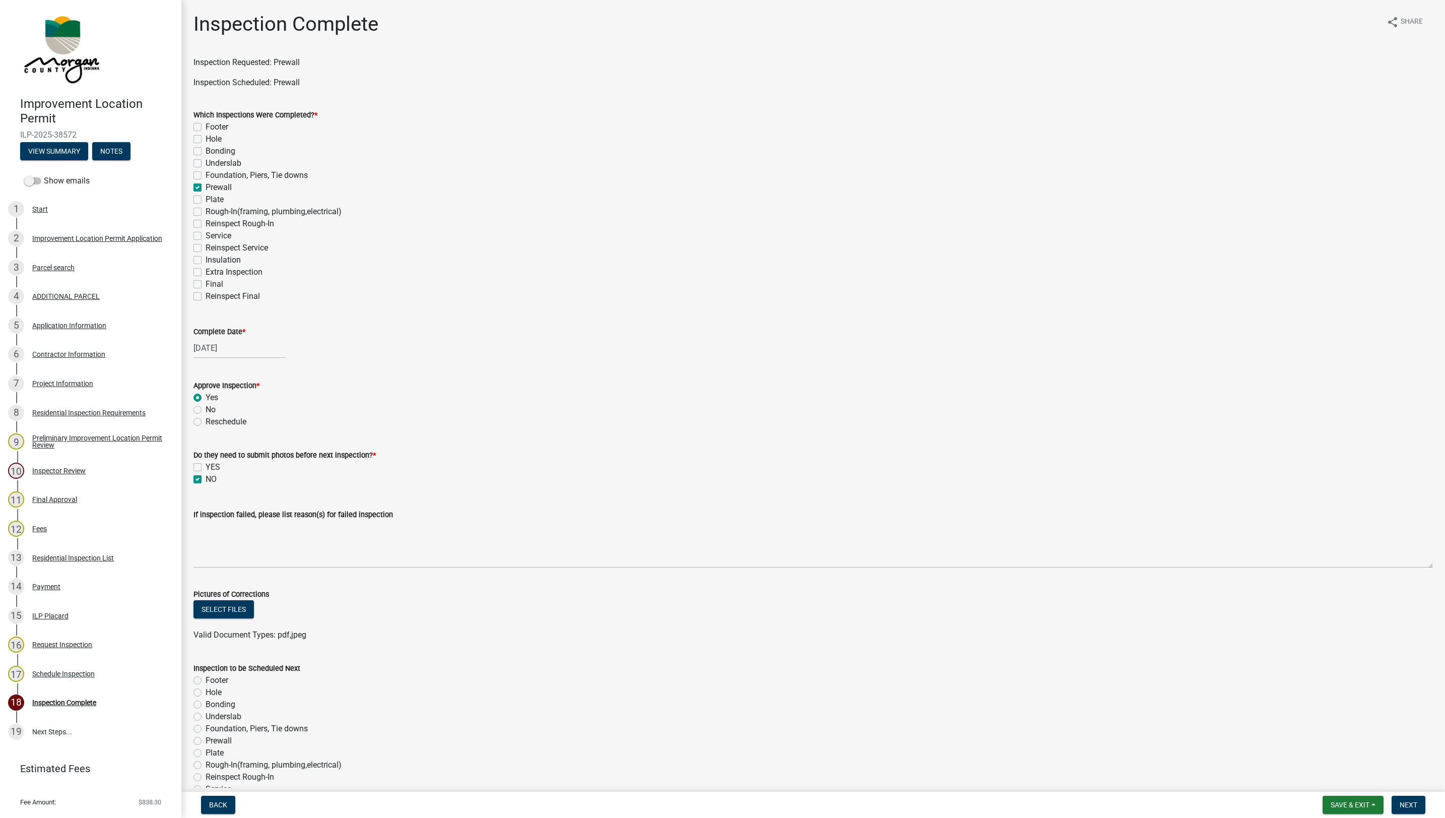
checkbox input "true"
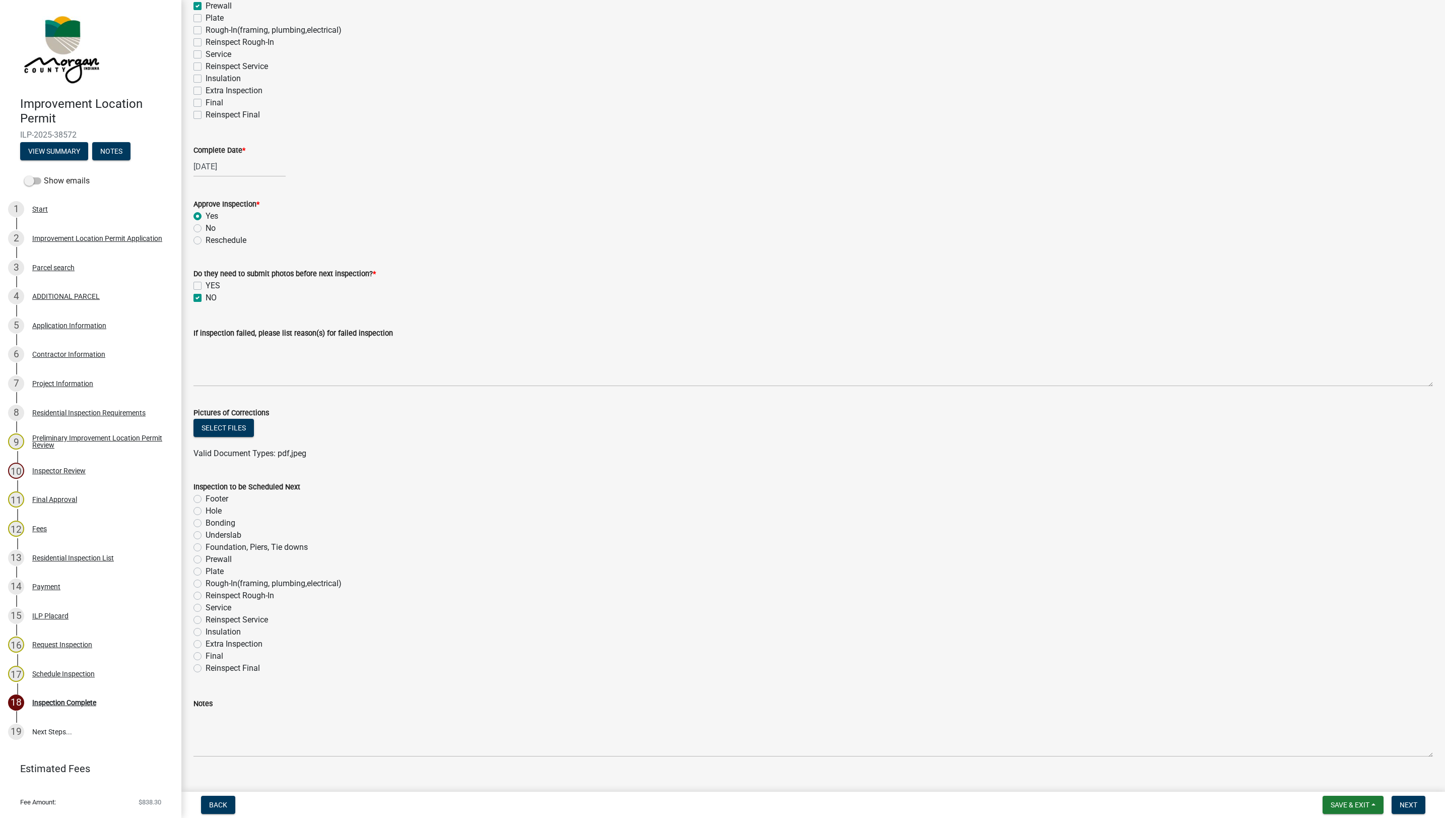
scroll to position [198, 0]
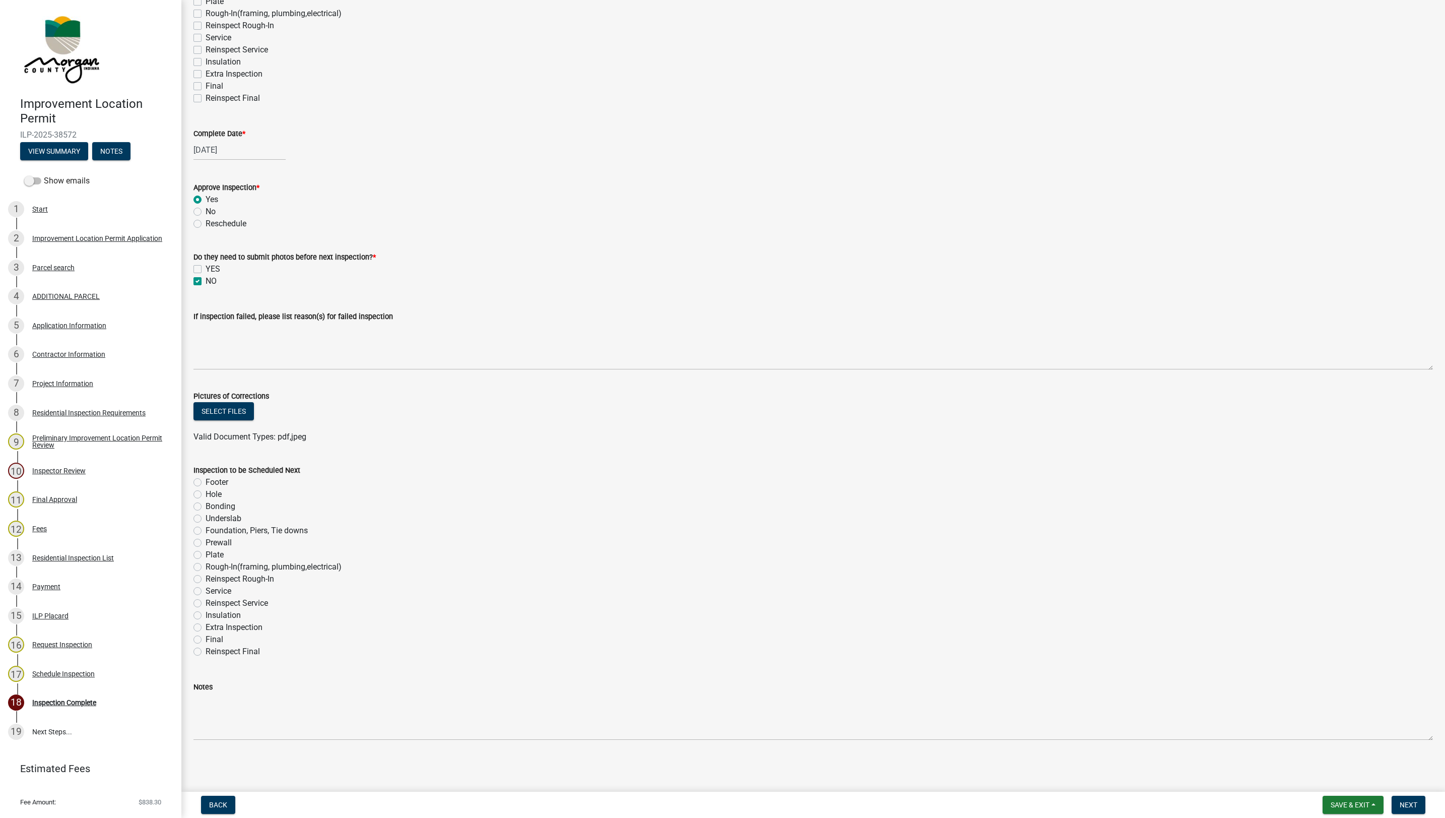
click at [206, 557] on label "Plate" at bounding box center [215, 555] width 18 height 12
click at [206, 555] on input "Plate" at bounding box center [209, 552] width 7 height 7
radio input "true"
click at [209, 517] on label "Underslab" at bounding box center [224, 518] width 36 height 12
click at [209, 517] on input "Underslab" at bounding box center [209, 515] width 7 height 7
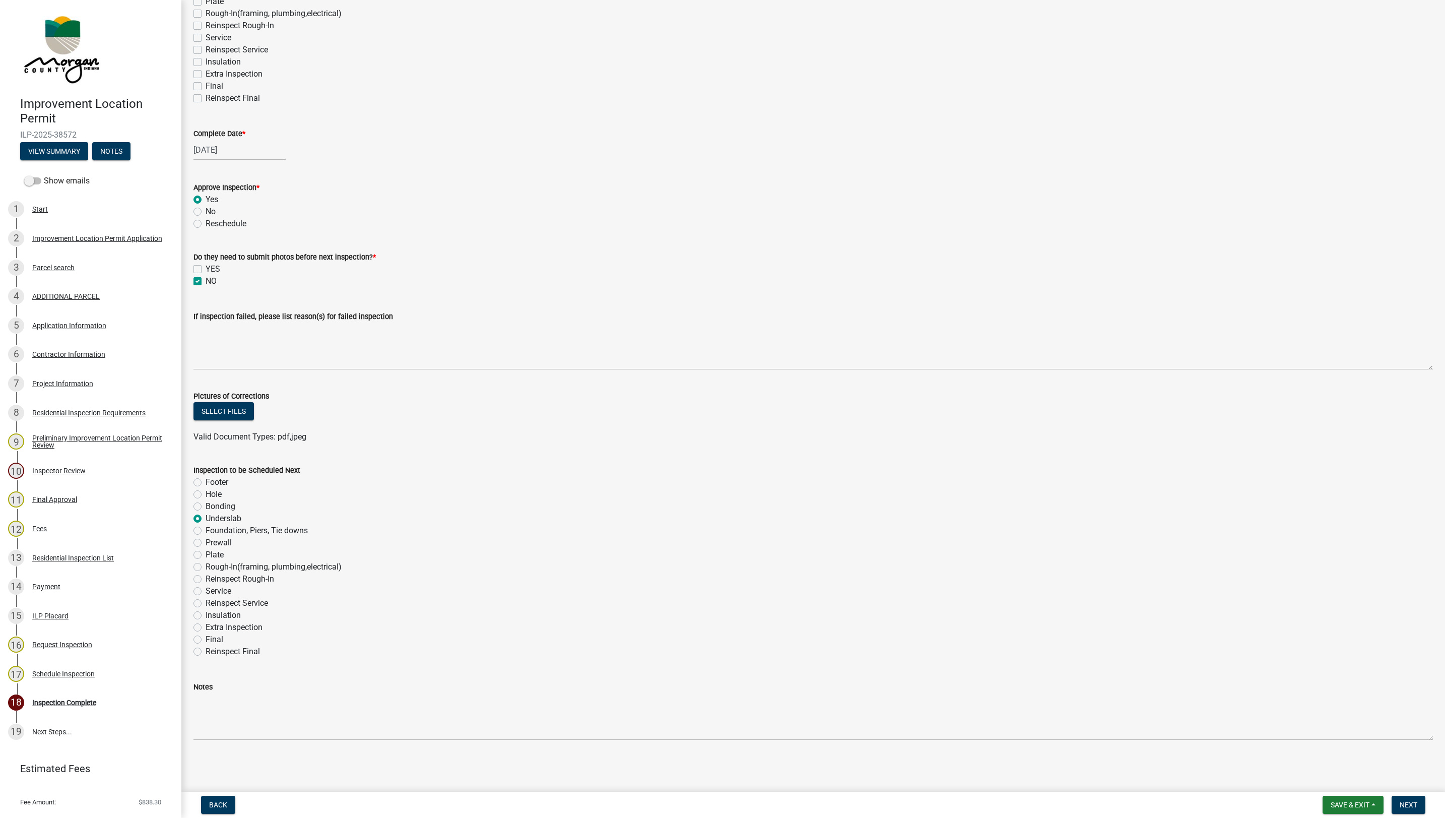
radio input "true"
click at [1413, 800] on span "Next" at bounding box center [1408, 804] width 18 height 8
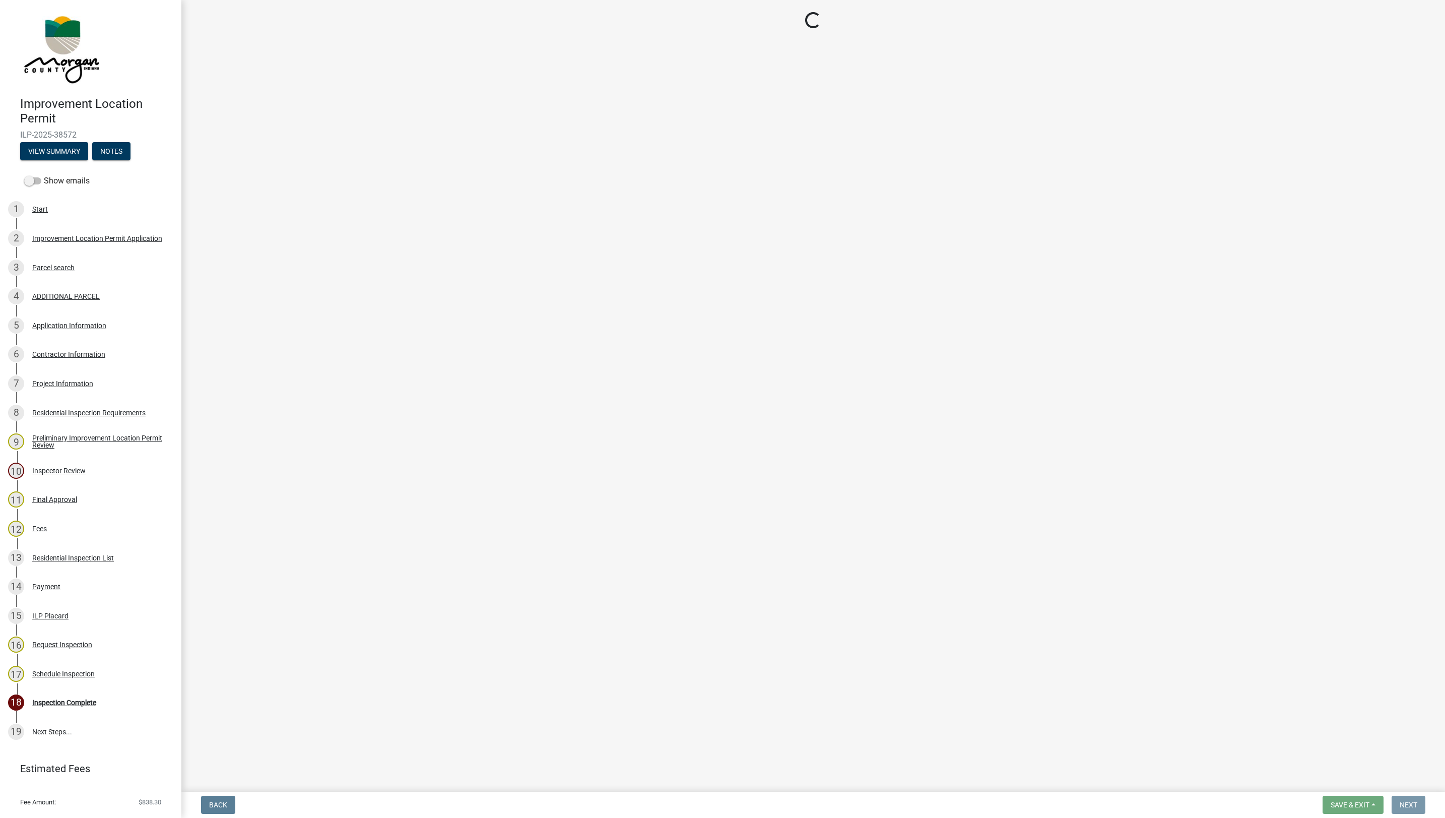
scroll to position [0, 0]
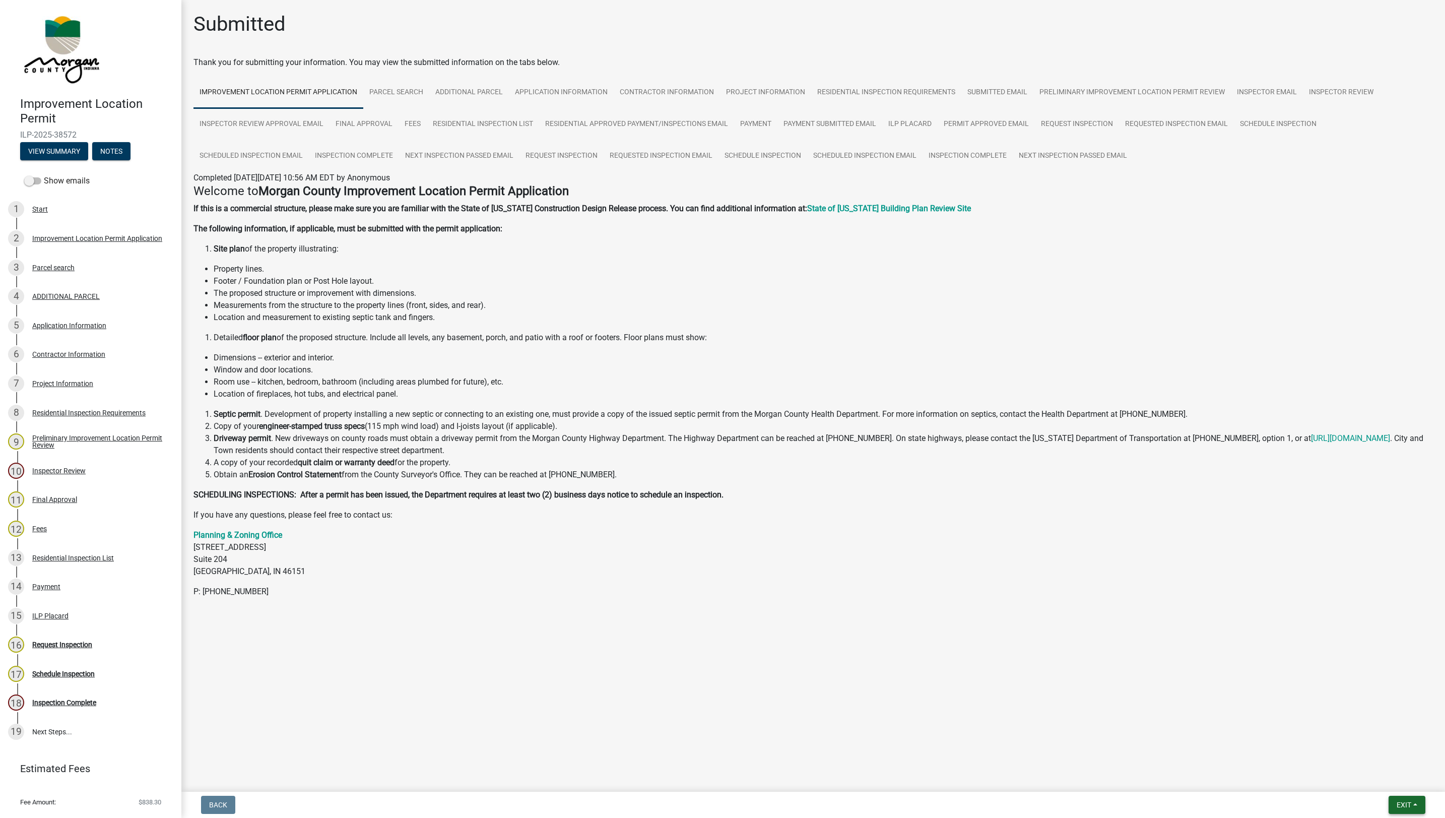
click at [1413, 806] on button "Exit" at bounding box center [1406, 804] width 37 height 18
click at [1379, 775] on button "Save & Exit" at bounding box center [1384, 779] width 81 height 24
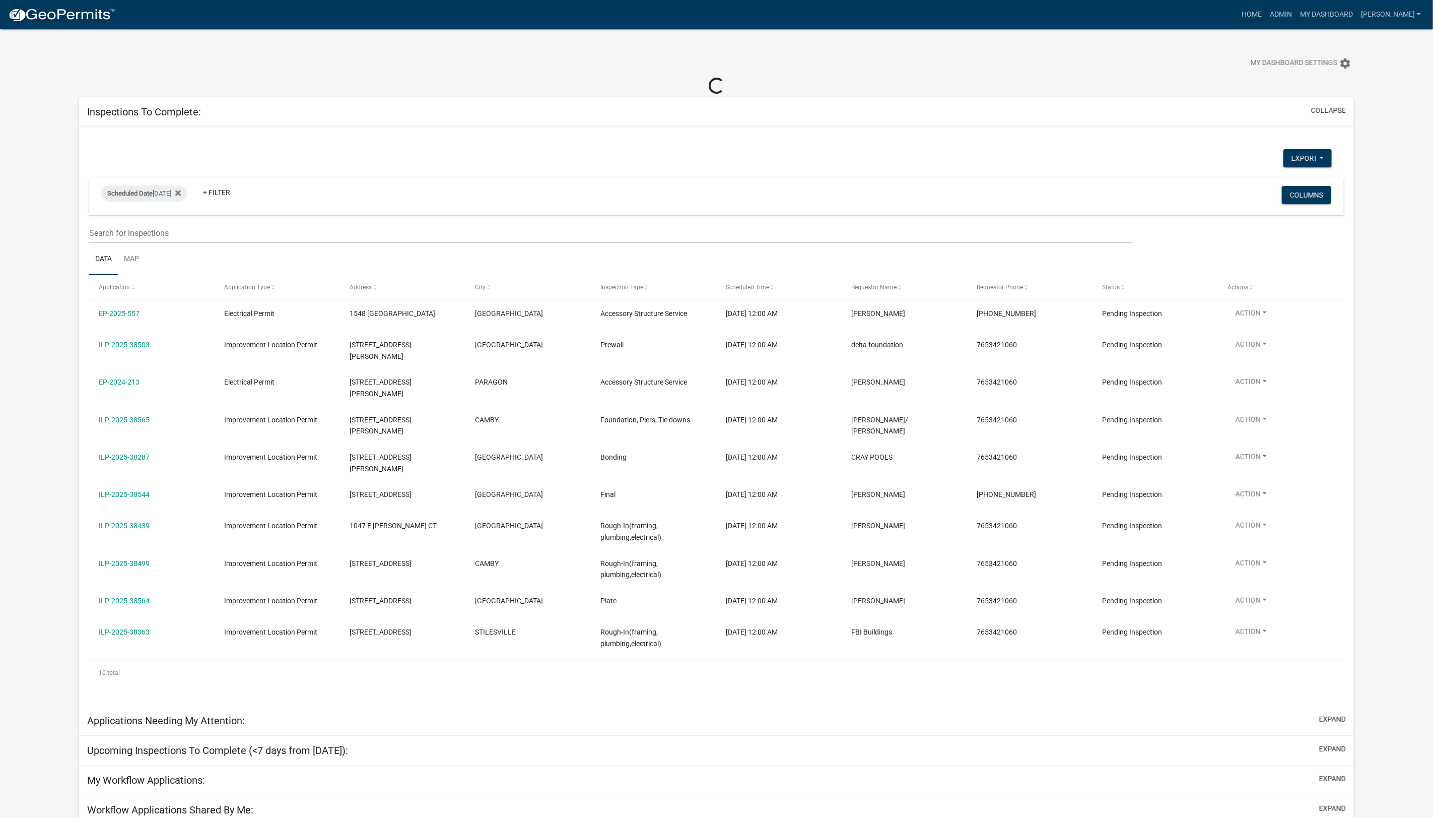
click at [127, 416] on link "ILP-2025-38565" at bounding box center [124, 420] width 51 height 8
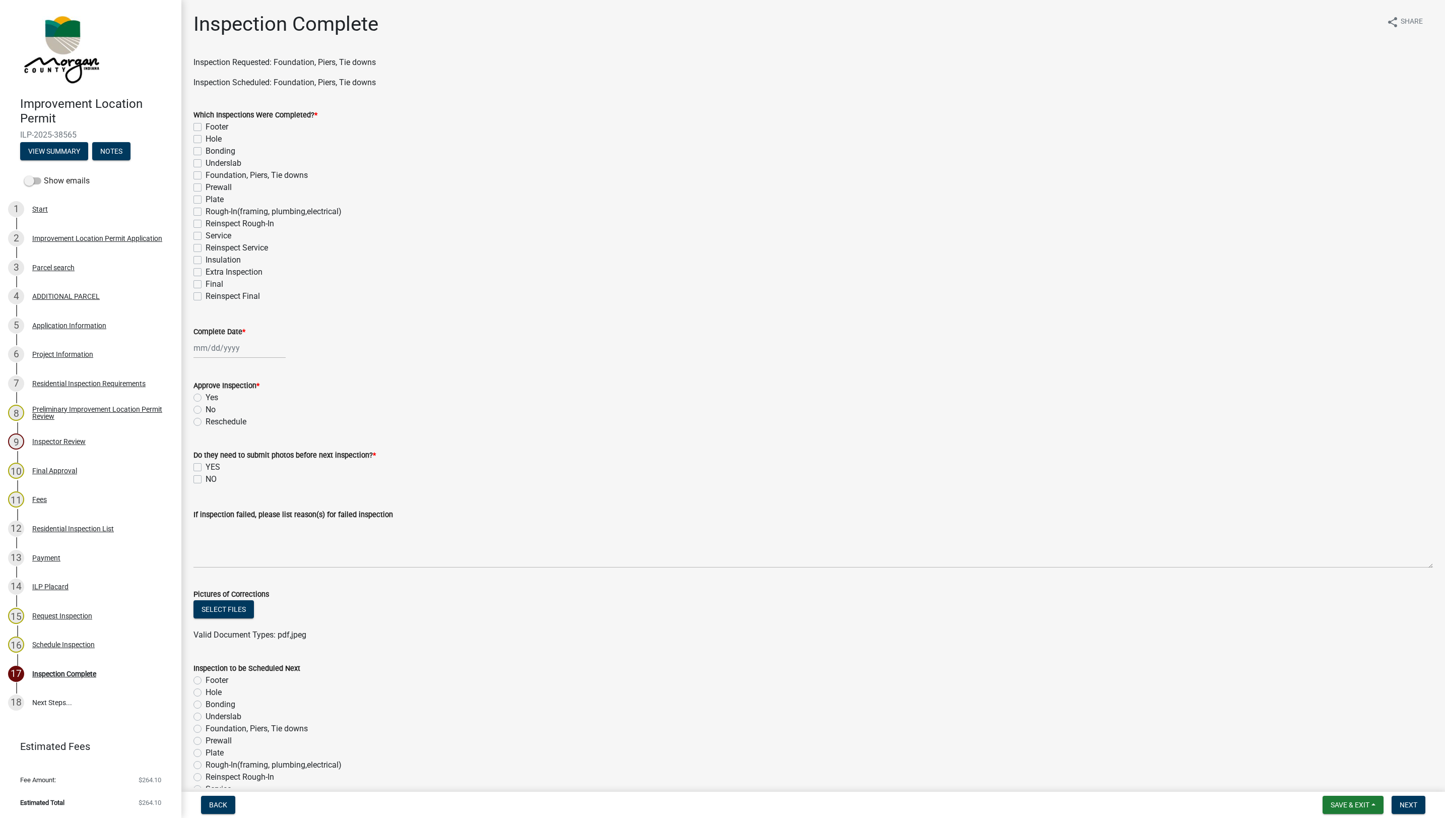
click at [206, 166] on label "Underslab" at bounding box center [224, 163] width 36 height 12
click at [206, 164] on input "Underslab" at bounding box center [209, 160] width 7 height 7
checkbox input "true"
checkbox input "false"
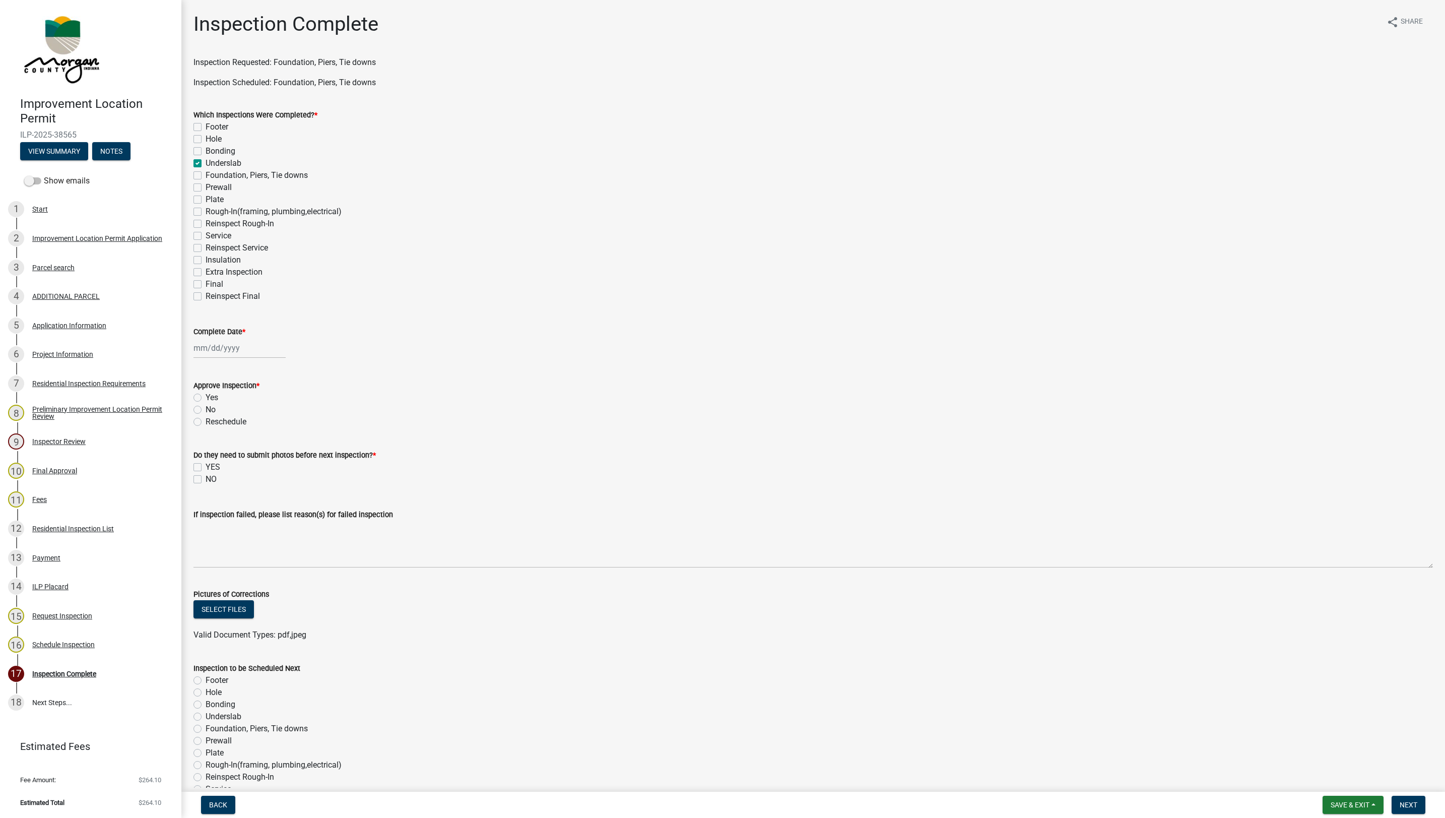
checkbox input "false"
checkbox input "true"
checkbox input "false"
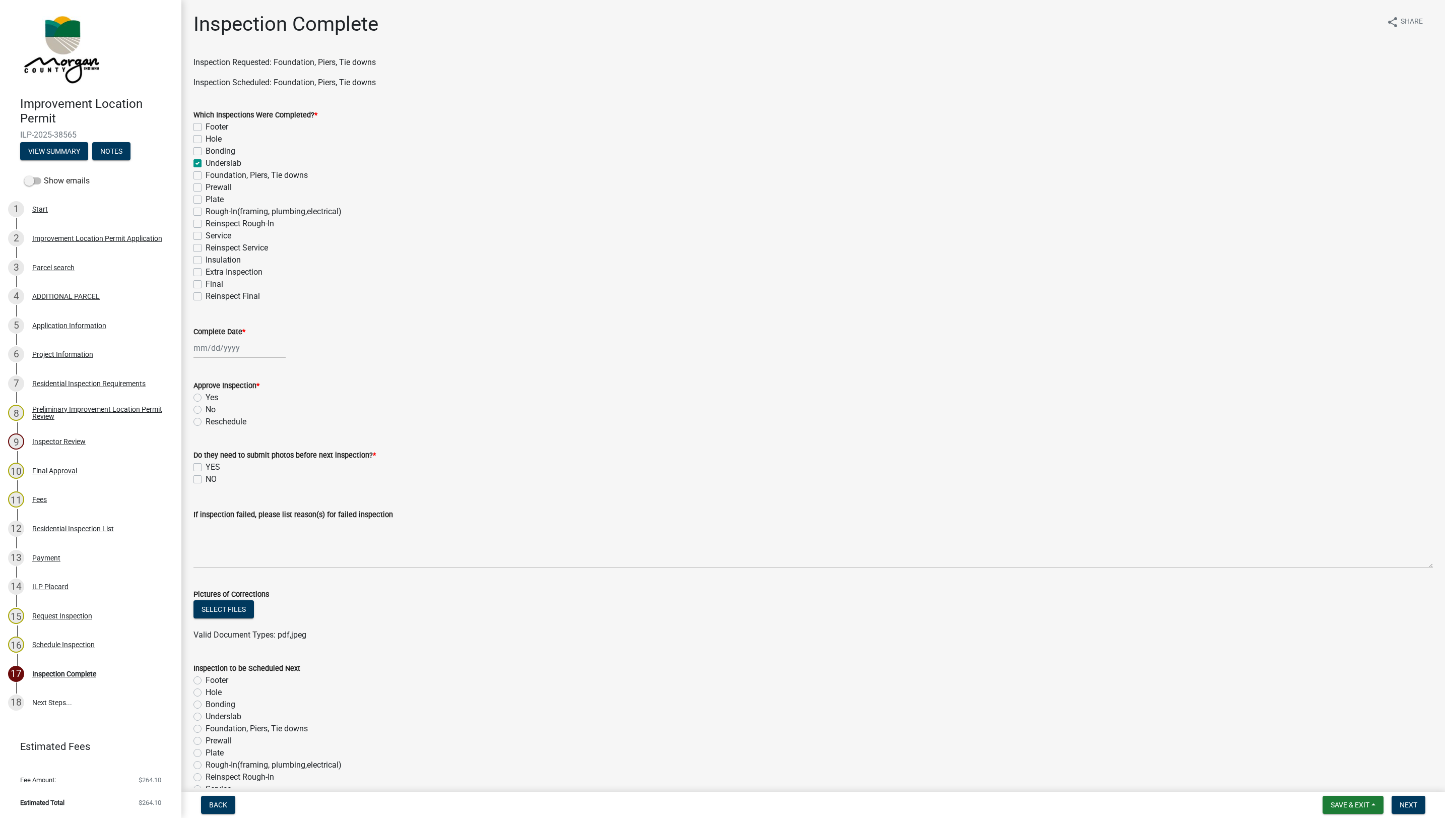
checkbox input "false"
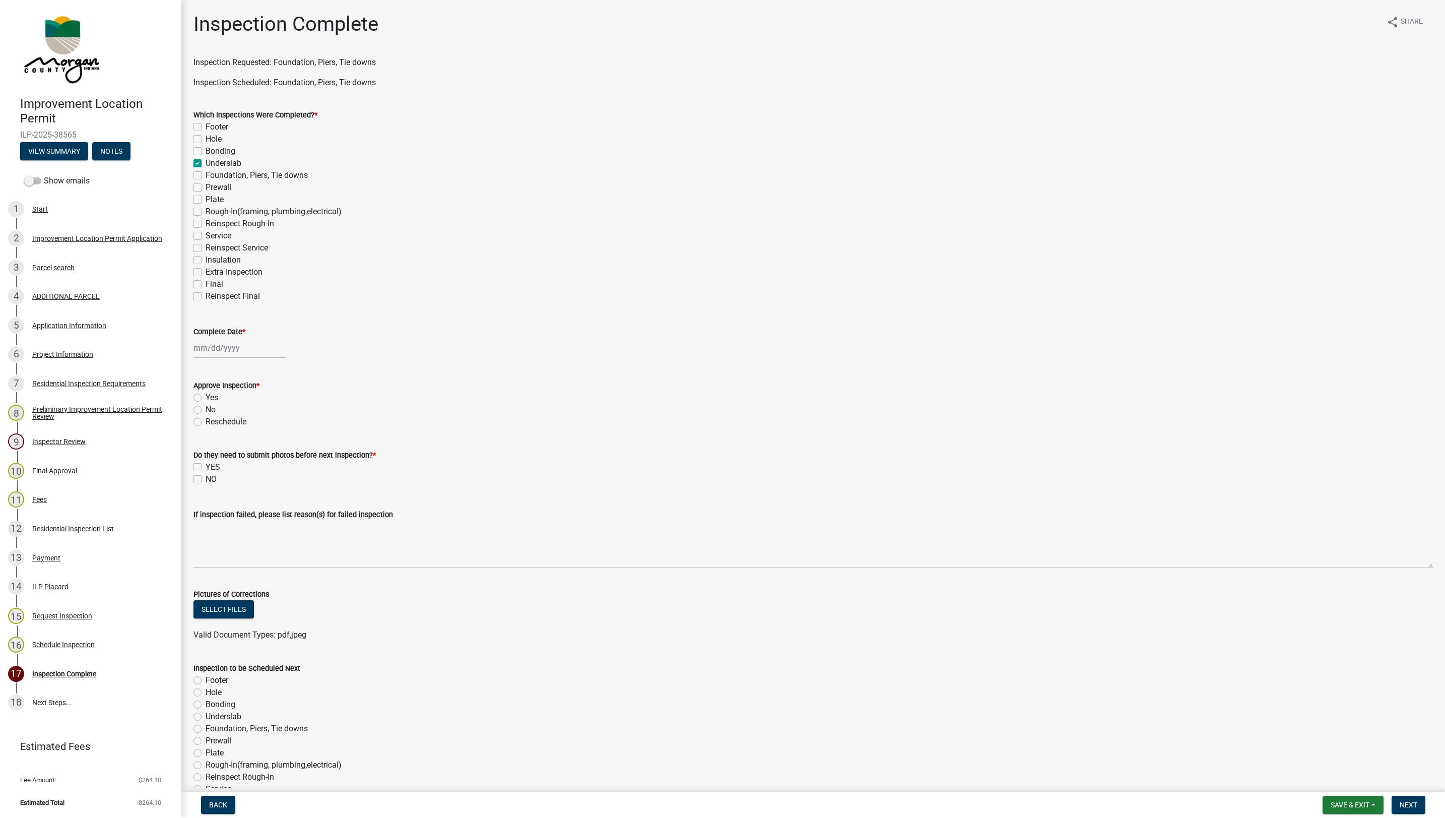
checkbox input "false"
click at [221, 348] on div at bounding box center [239, 347] width 92 height 21
select select "9"
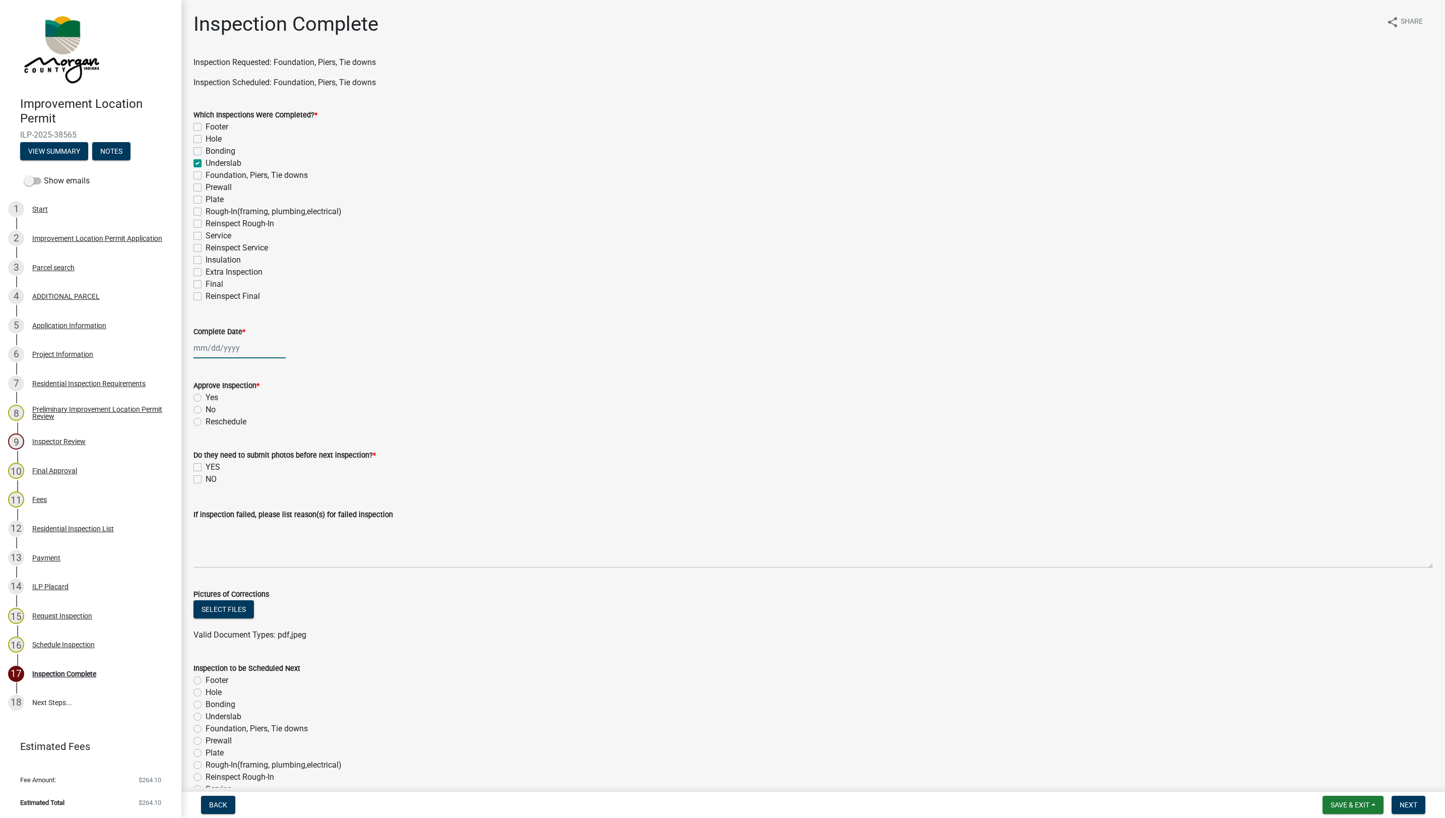
select select "2025"
click at [218, 437] on div "16" at bounding box center [220, 434] width 16 height 16
type input "09/16/2025"
click at [206, 397] on label "Yes" at bounding box center [212, 397] width 13 height 12
click at [206, 397] on input "Yes" at bounding box center [209, 394] width 7 height 7
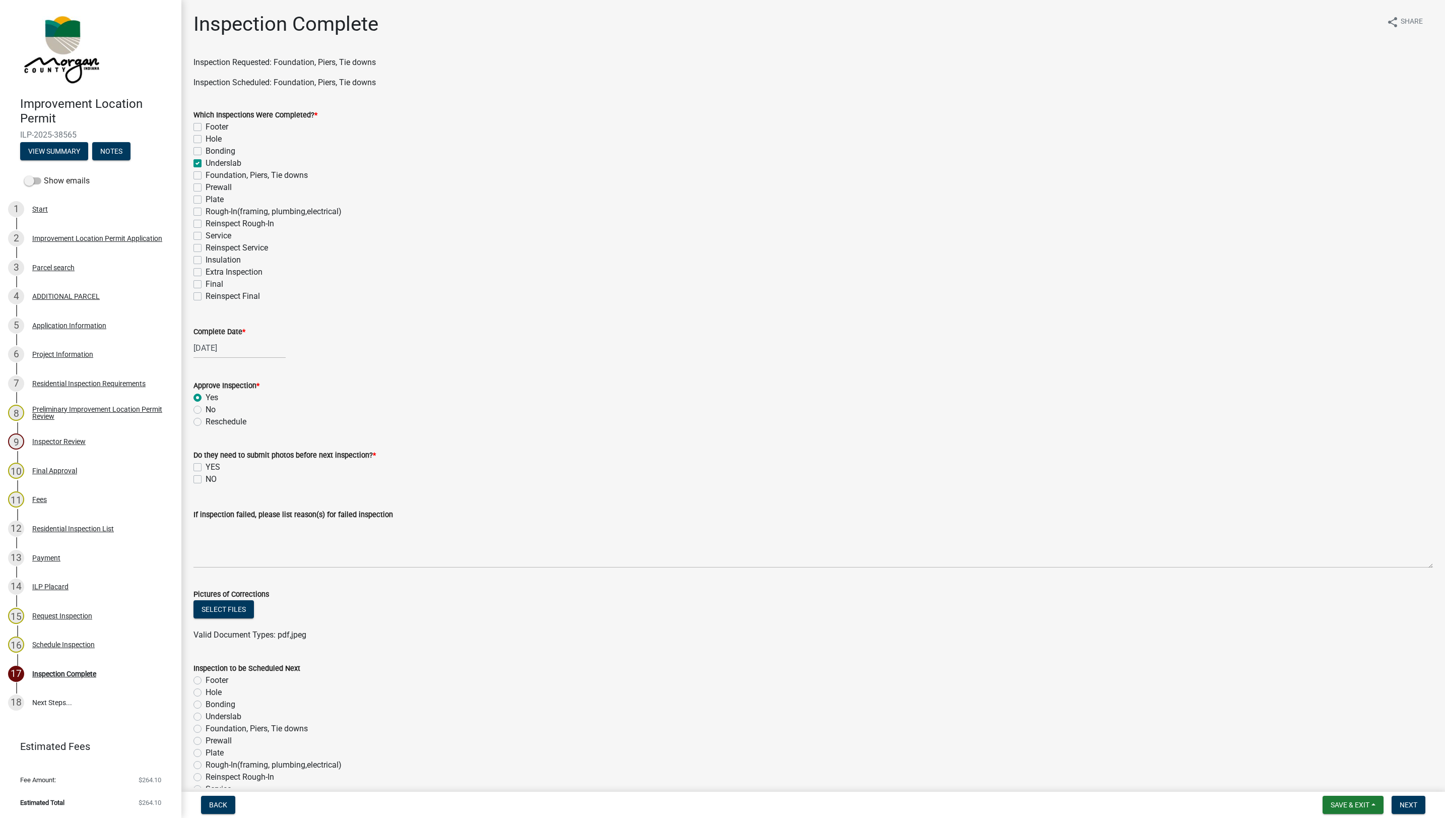
radio input "true"
click at [206, 480] on label "NO" at bounding box center [211, 479] width 11 height 12
click at [206, 480] on input "NO" at bounding box center [209, 476] width 7 height 7
checkbox input "true"
checkbox input "false"
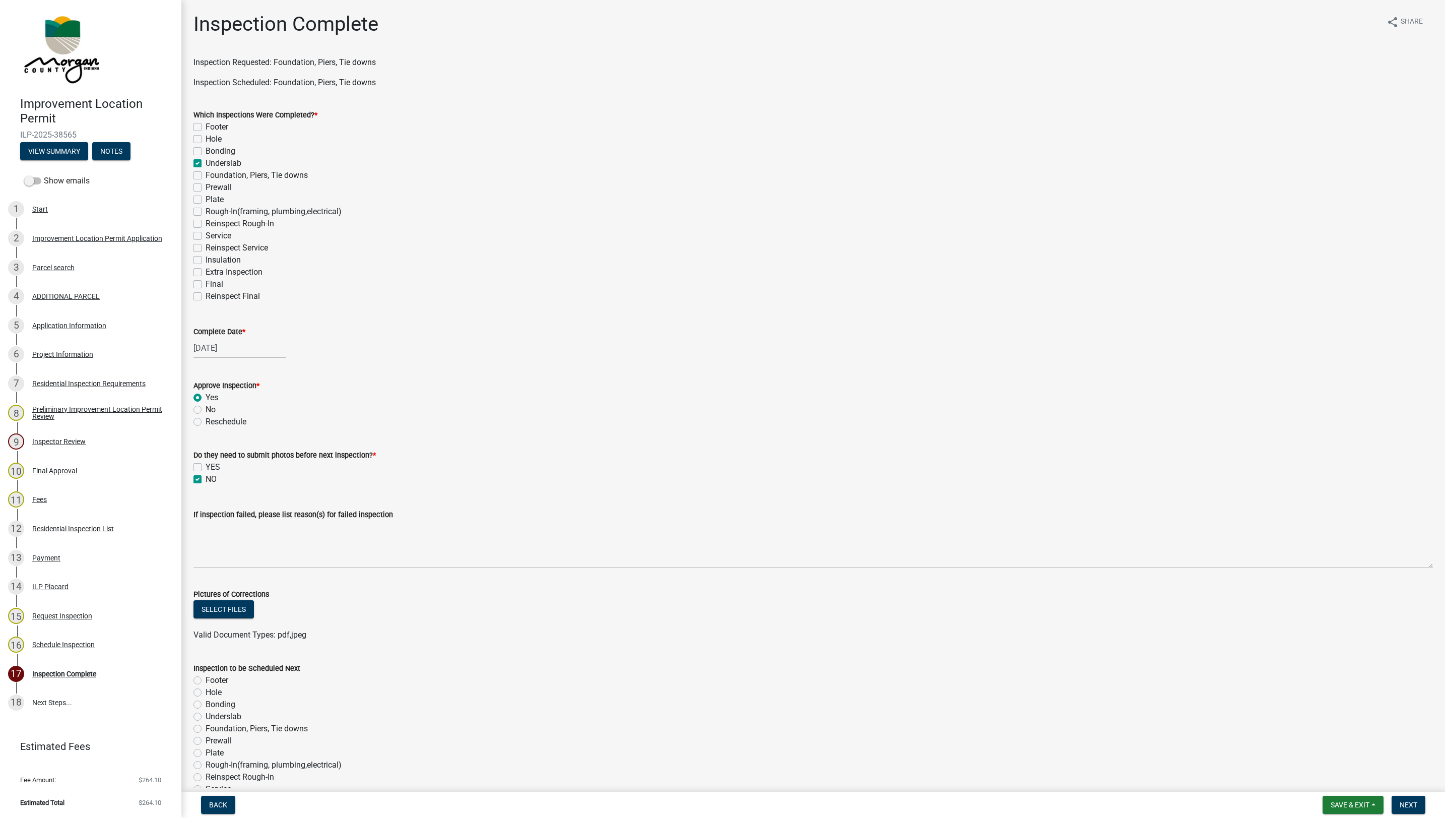
checkbox input "true"
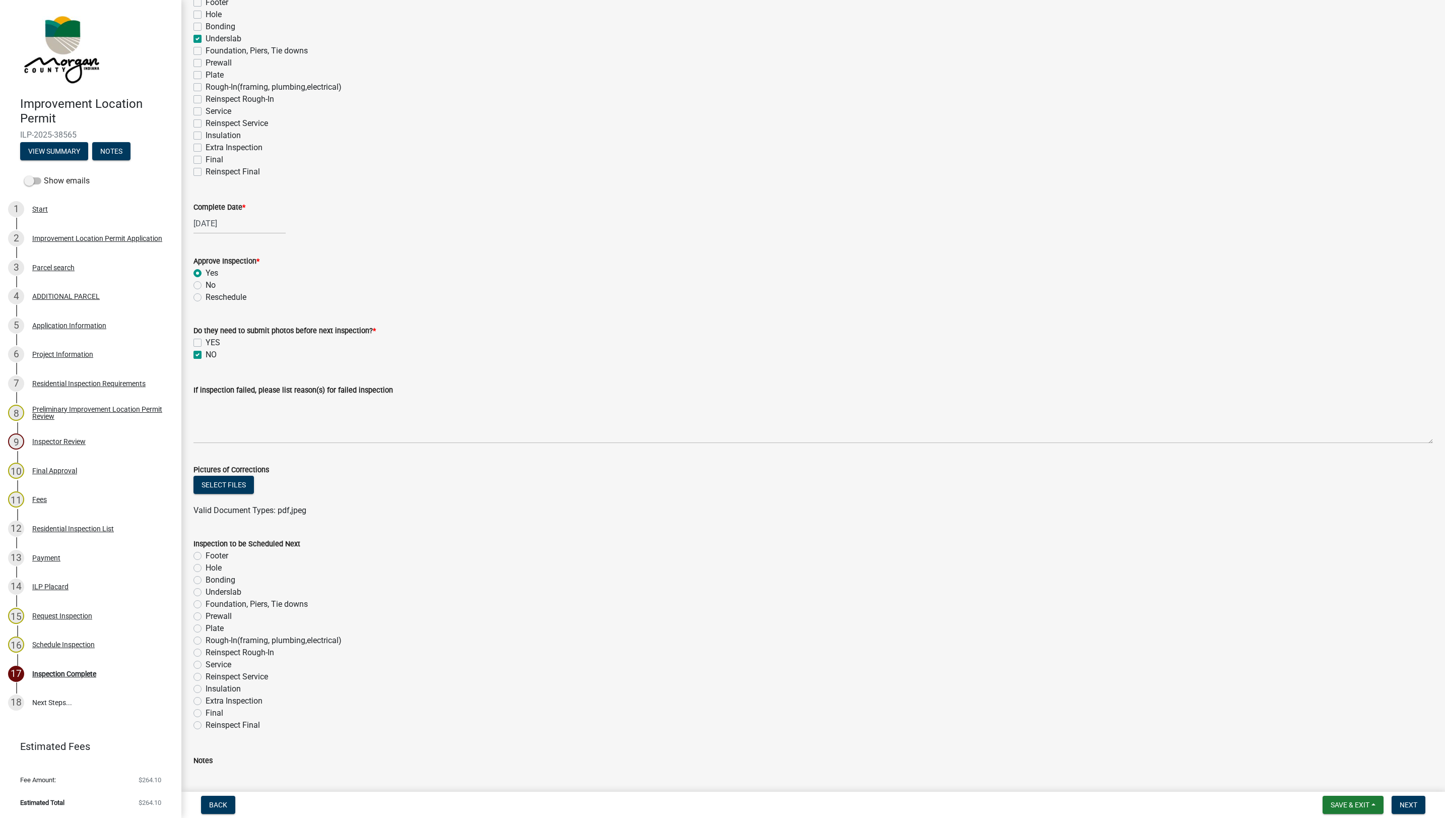
scroll to position [198, 0]
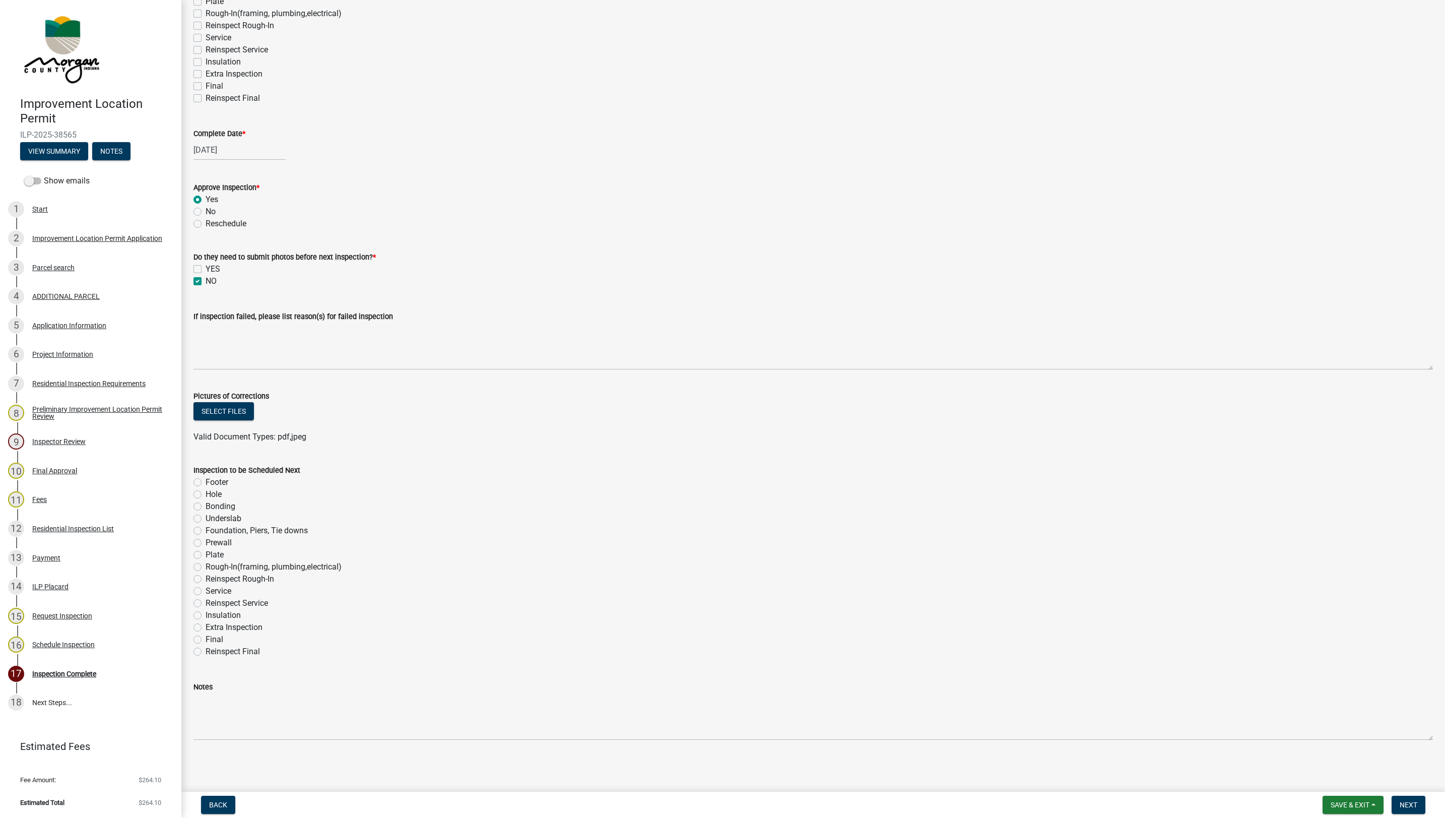
click at [206, 567] on label "Rough-In(framing, plumbing,electrical)" at bounding box center [274, 567] width 136 height 12
click at [206, 567] on input "Rough-In(framing, plumbing,electrical)" at bounding box center [209, 564] width 7 height 7
radio input "true"
click at [1400, 808] on button "Next" at bounding box center [1408, 804] width 34 height 18
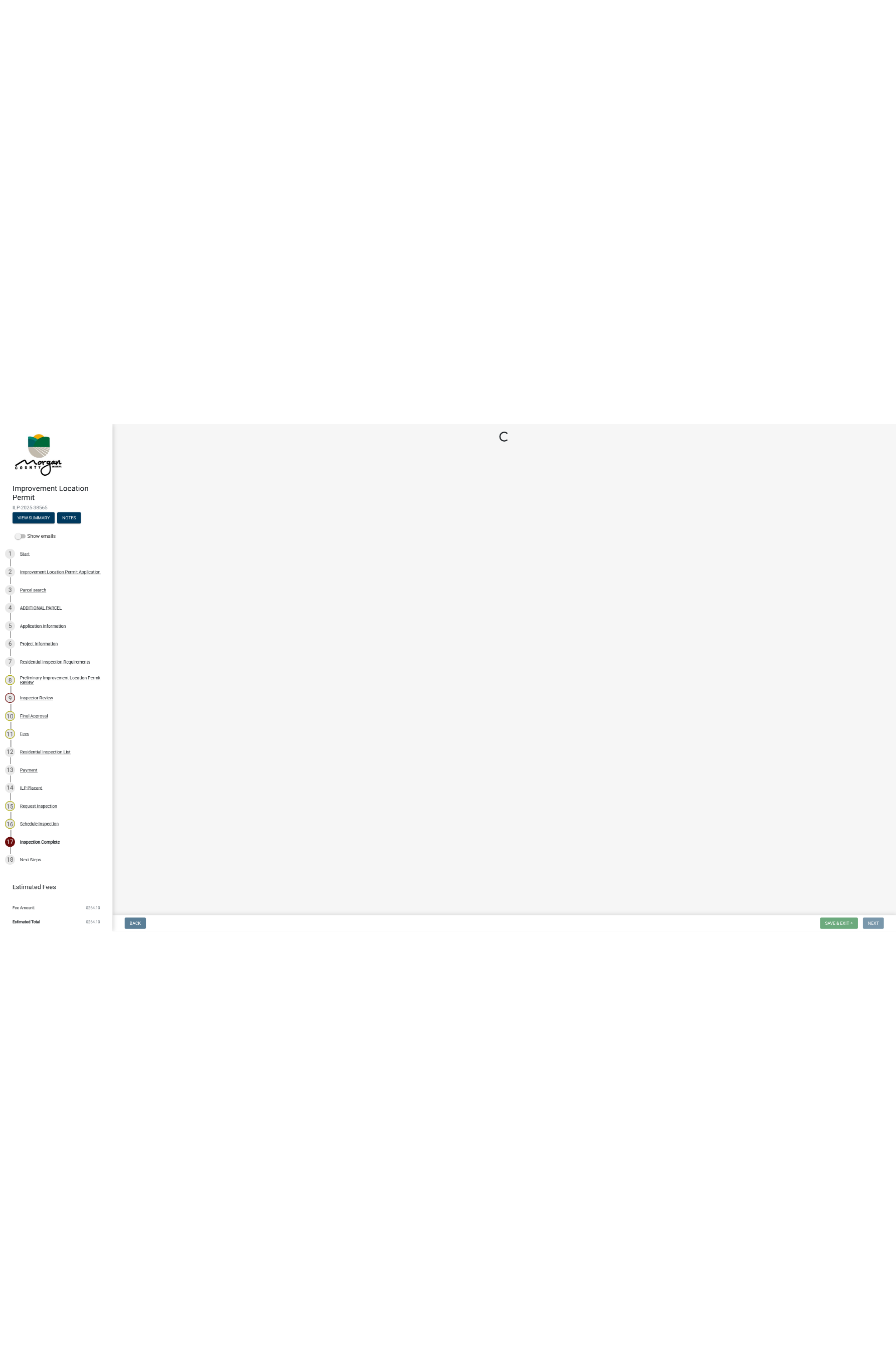
scroll to position [0, 0]
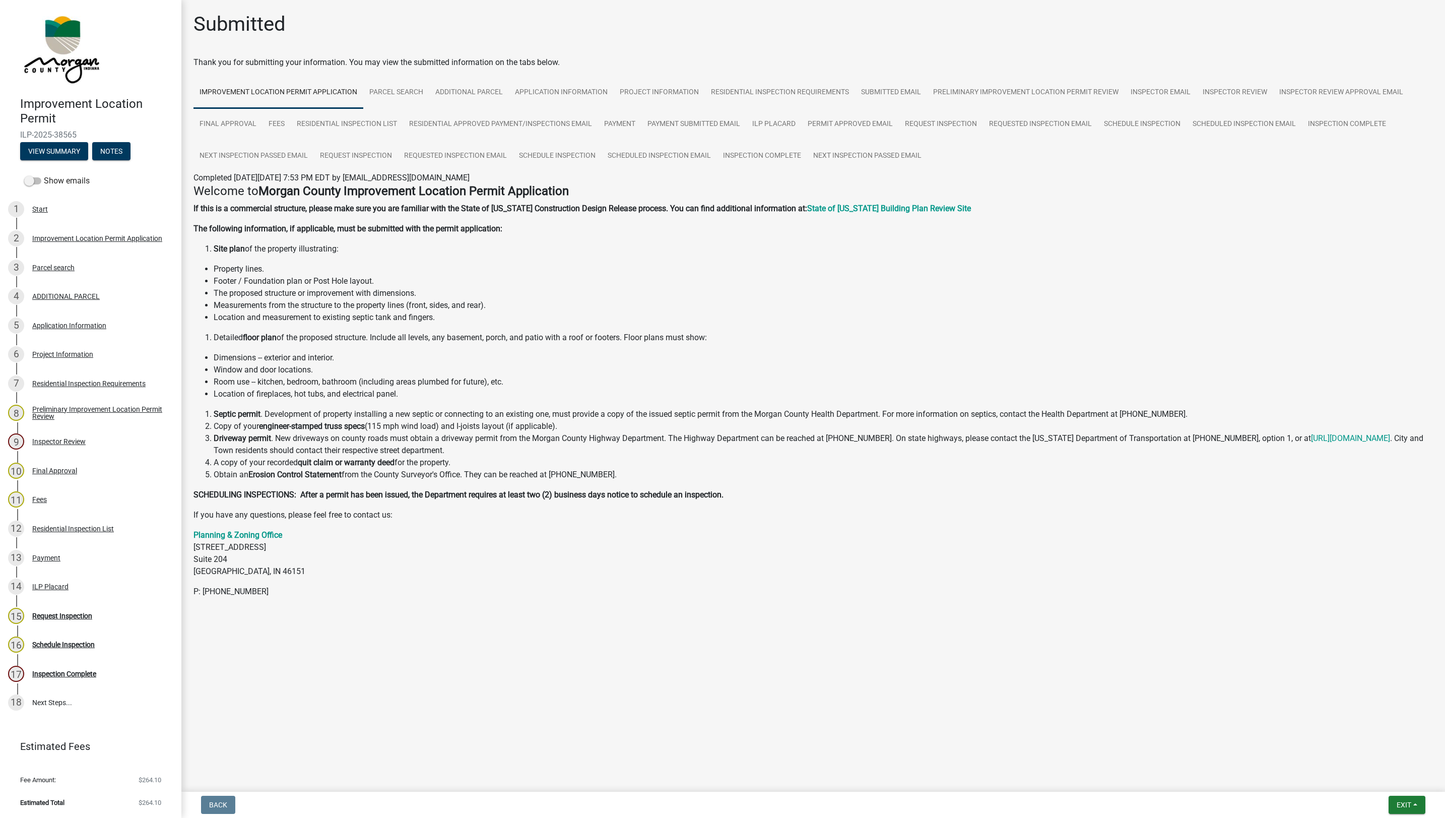
click at [1401, 782] on main "Submitted Thank you for submitting your information. You may view the submitted…" at bounding box center [812, 393] width 1263 height 787
click at [1393, 808] on button "Exit" at bounding box center [1406, 804] width 37 height 18
click at [1371, 777] on button "Save & Exit" at bounding box center [1384, 779] width 81 height 24
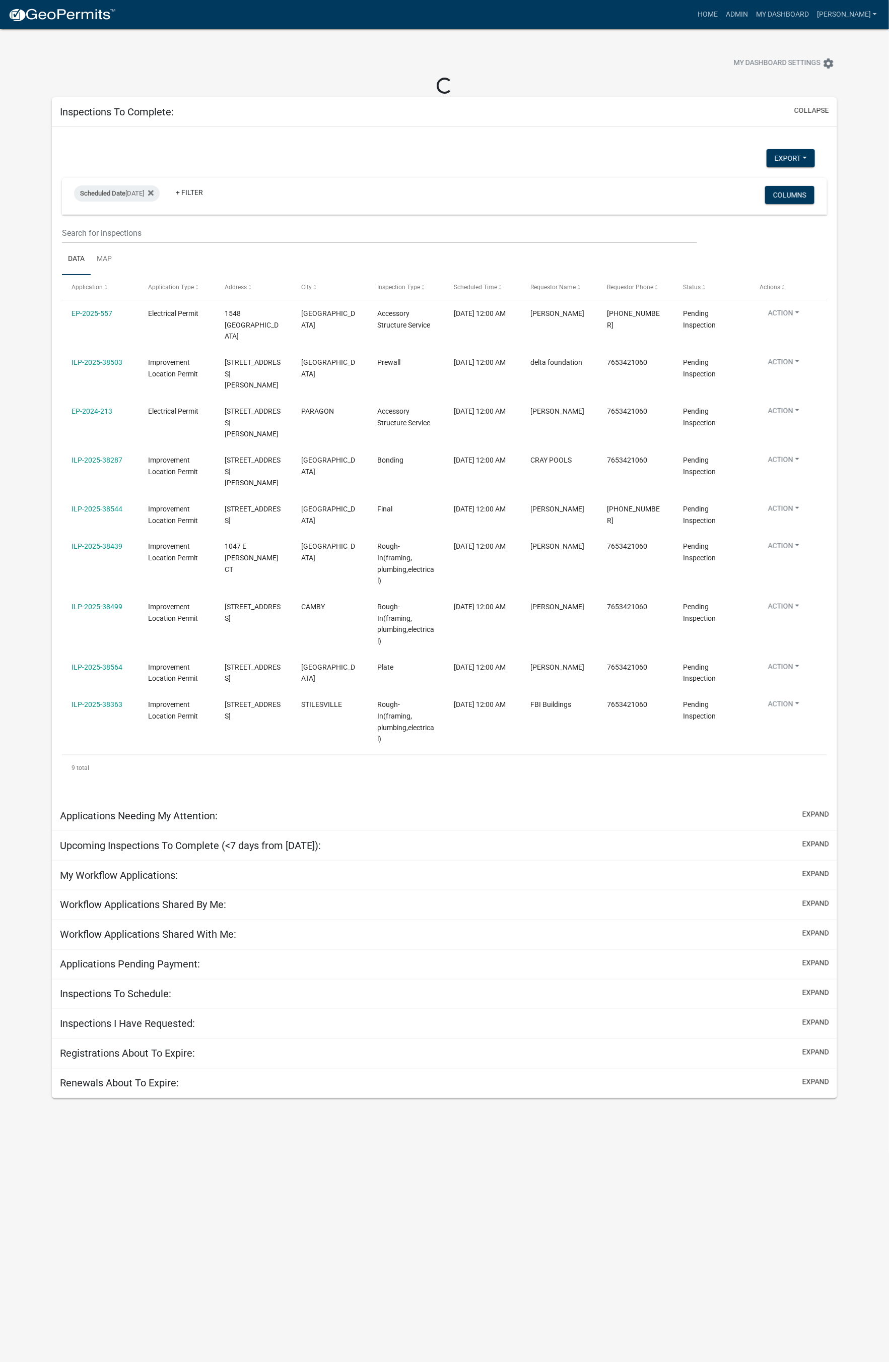
select select "1: 25"
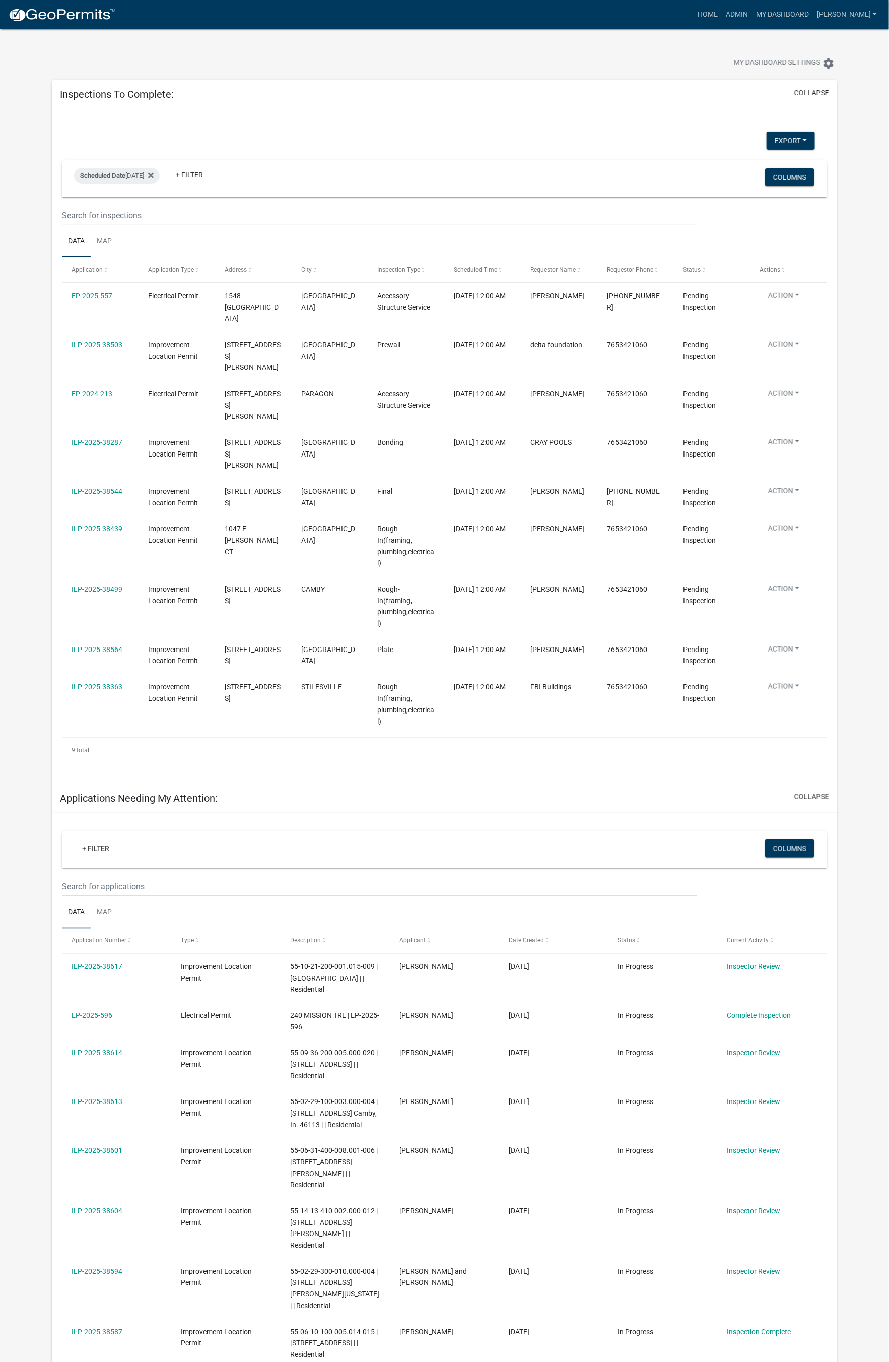
click at [84, 295] on link "EP-2025-557" at bounding box center [92, 296] width 41 height 8
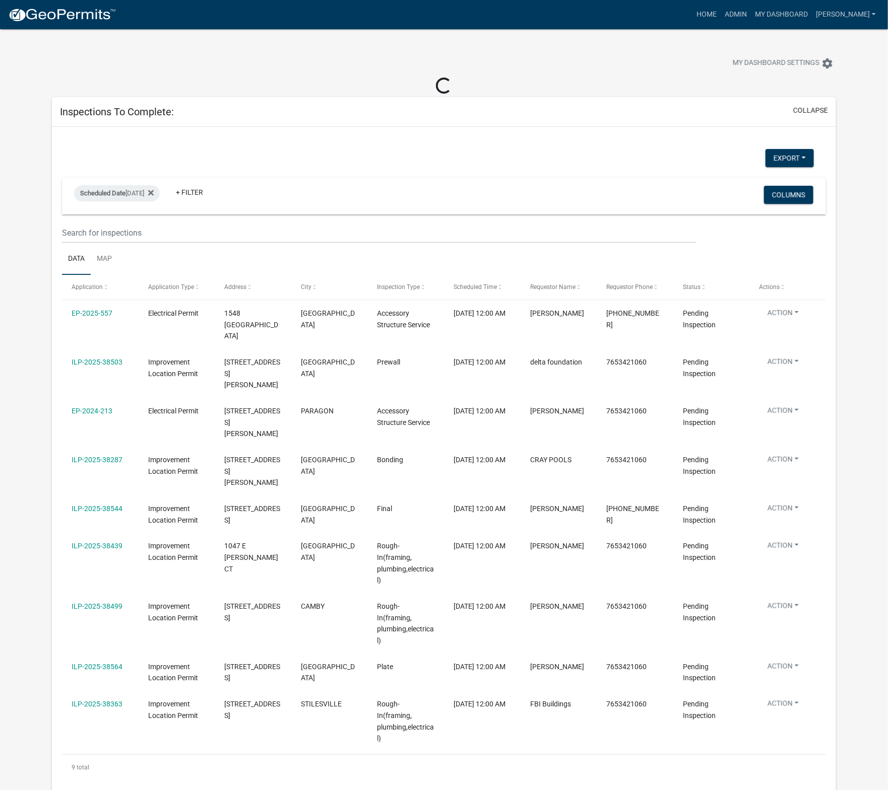
select select "1: 25"
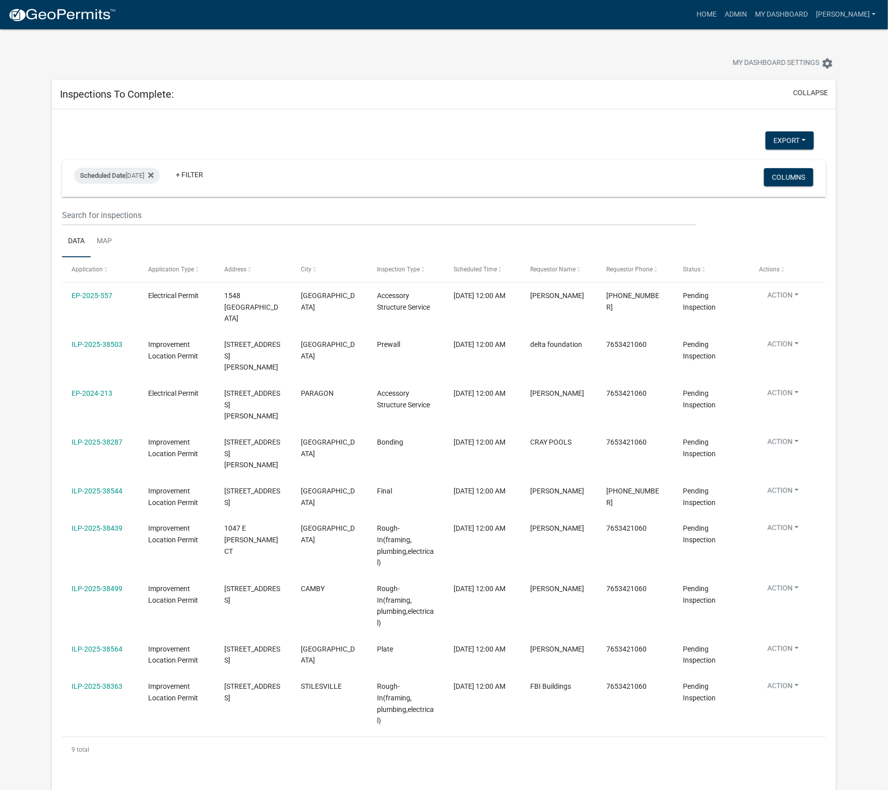
click at [114, 585] on link "ILP-2025-38499" at bounding box center [97, 589] width 51 height 8
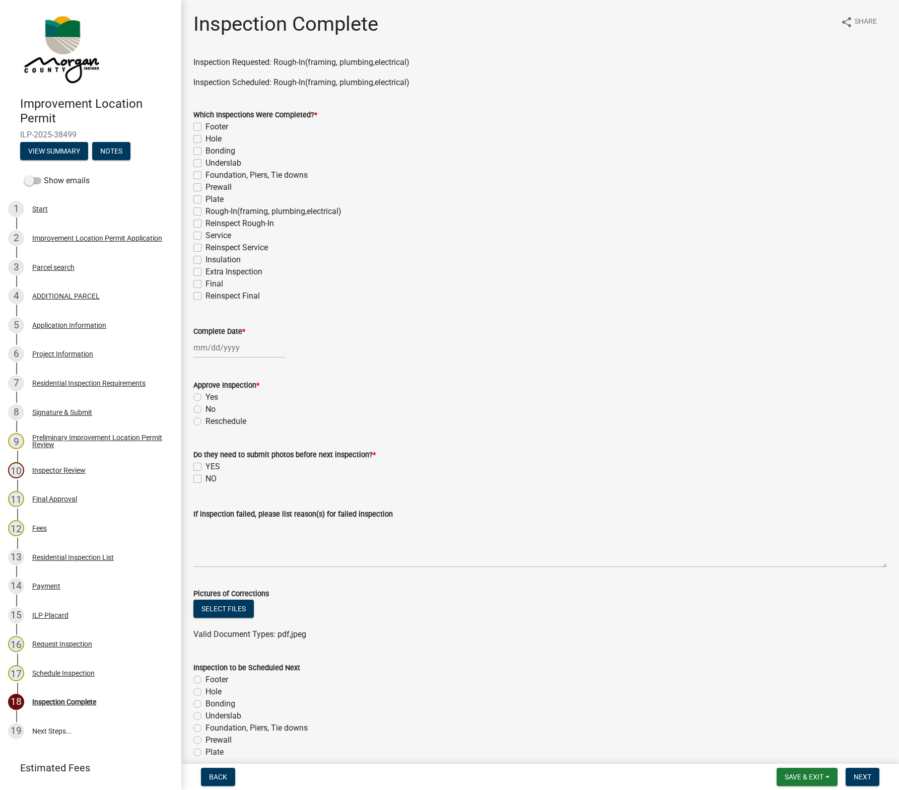
click at [206, 212] on label "Rough-In(framing, plumbing,electrical)" at bounding box center [274, 212] width 136 height 12
click at [206, 212] on input "Rough-In(framing, plumbing,electrical)" at bounding box center [209, 209] width 7 height 7
checkbox input "true"
checkbox input "false"
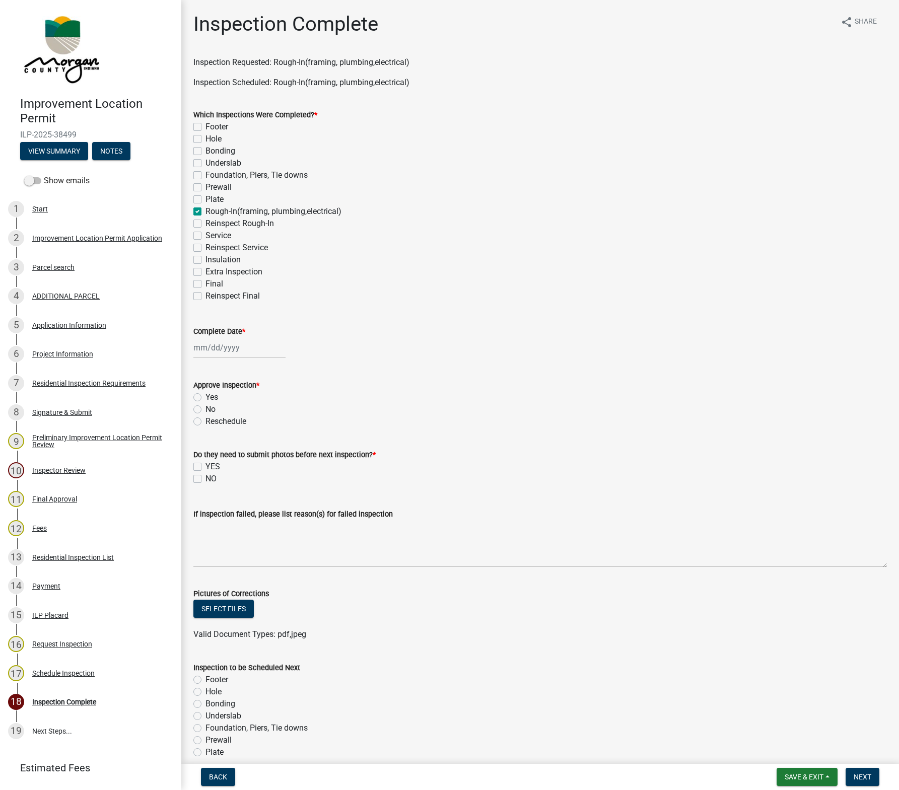
checkbox input "false"
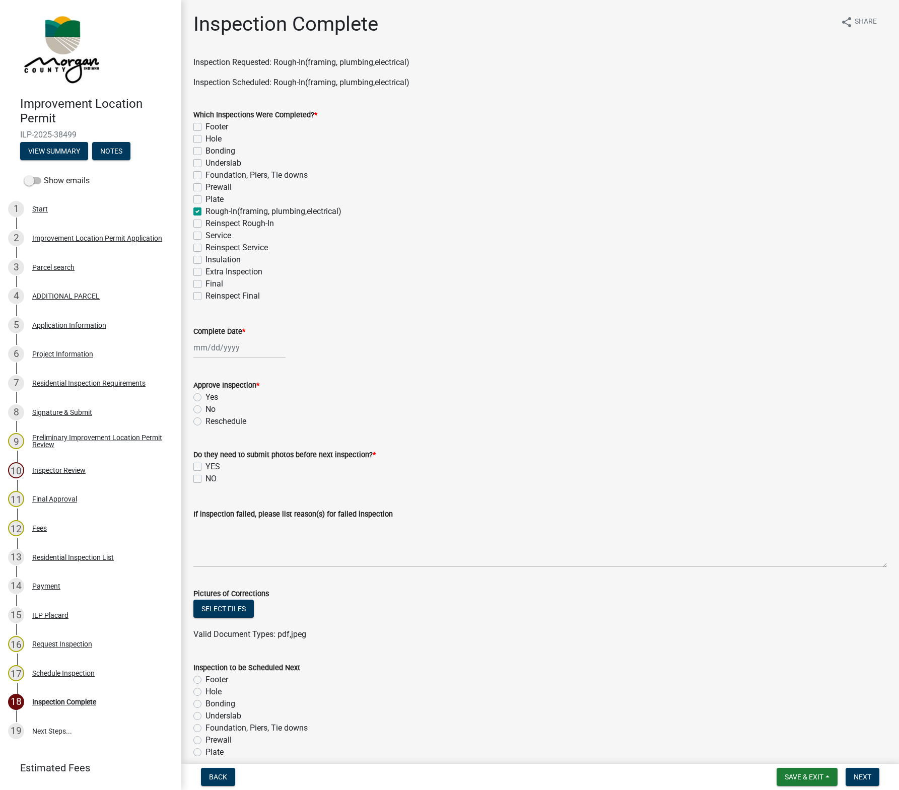
checkbox input "true"
checkbox input "false"
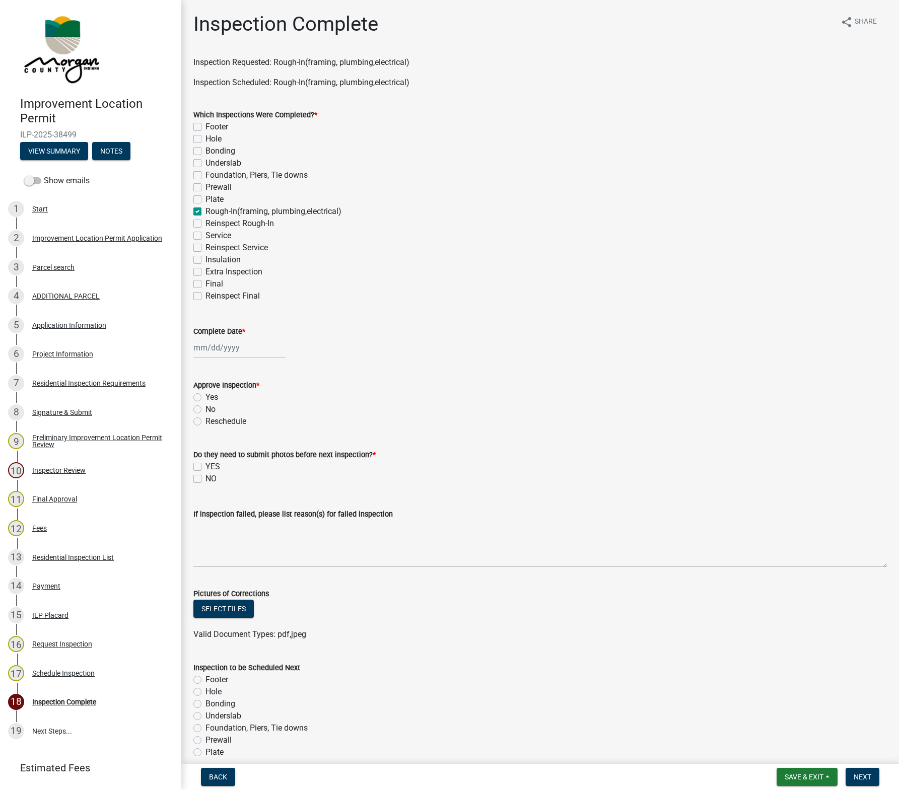
checkbox input "false"
click at [232, 344] on div at bounding box center [239, 347] width 92 height 21
select select "9"
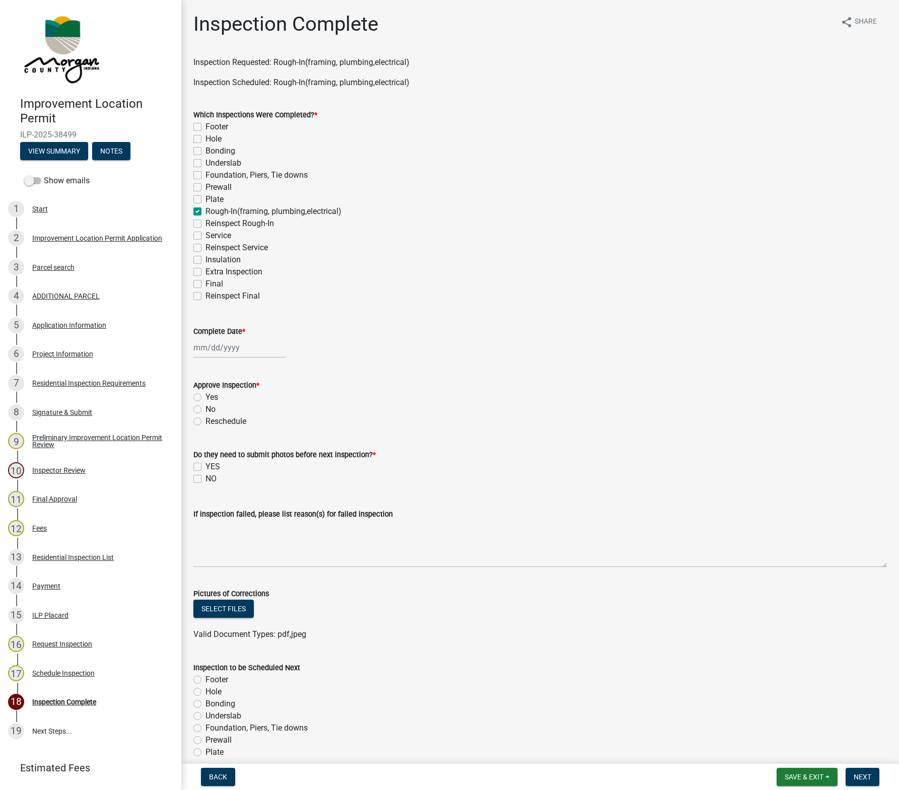
select select "2025"
click at [219, 433] on div "16" at bounding box center [220, 434] width 16 height 16
type input "09/16/2025"
click at [206, 393] on label "Yes" at bounding box center [212, 397] width 13 height 12
click at [206, 393] on input "Yes" at bounding box center [209, 394] width 7 height 7
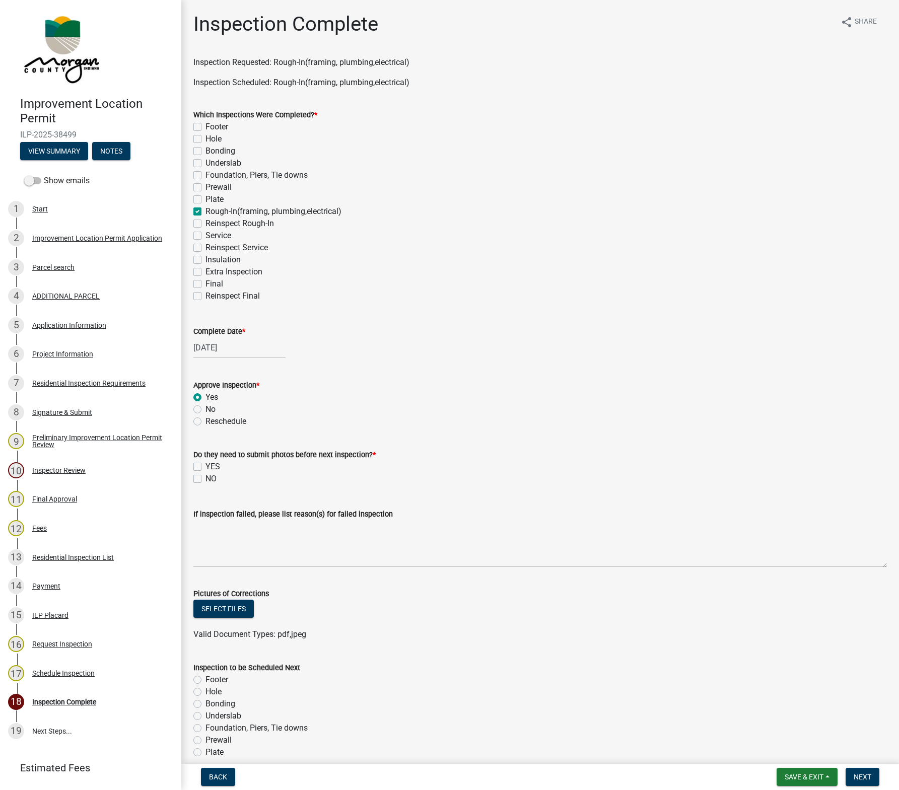
radio input "true"
click at [206, 480] on label "NO" at bounding box center [211, 479] width 11 height 12
click at [206, 480] on input "NO" at bounding box center [209, 476] width 7 height 7
checkbox input "true"
checkbox input "false"
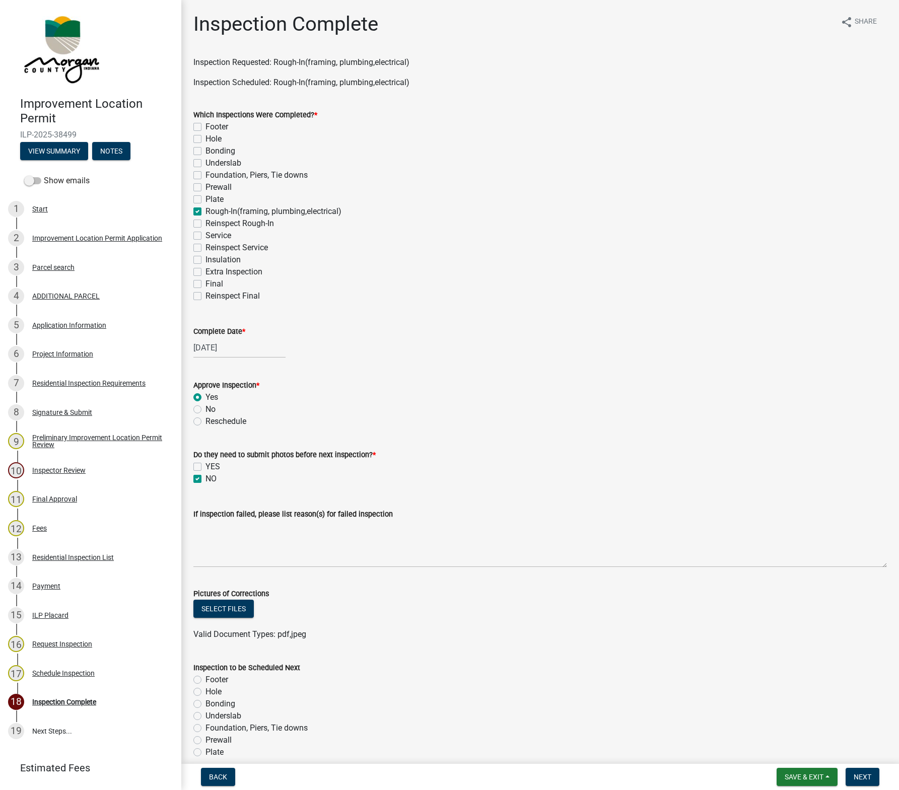
checkbox input "true"
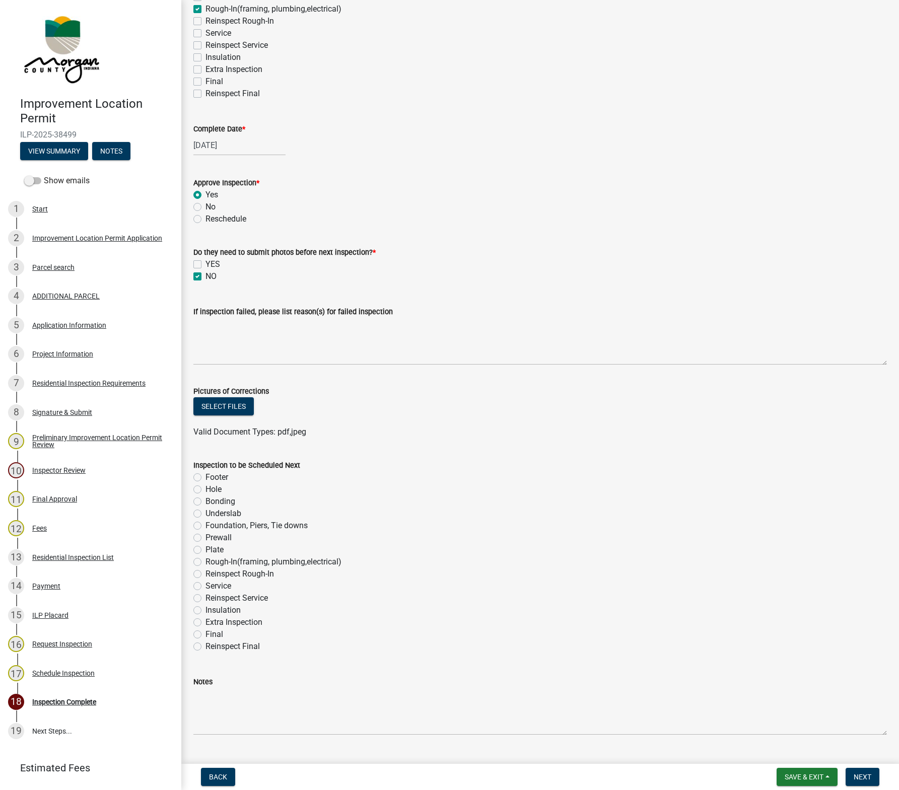
scroll to position [225, 0]
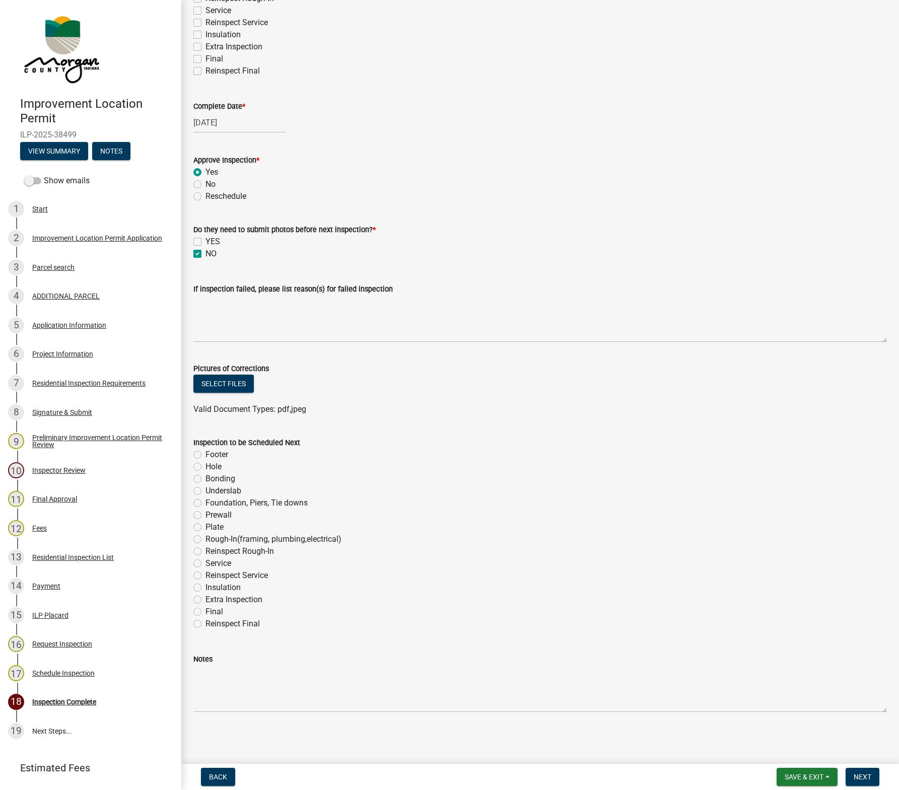
click at [208, 614] on label "Final" at bounding box center [215, 612] width 18 height 12
click at [208, 613] on input "Final" at bounding box center [209, 609] width 7 height 7
radio input "true"
click at [877, 639] on button "Next" at bounding box center [863, 777] width 34 height 18
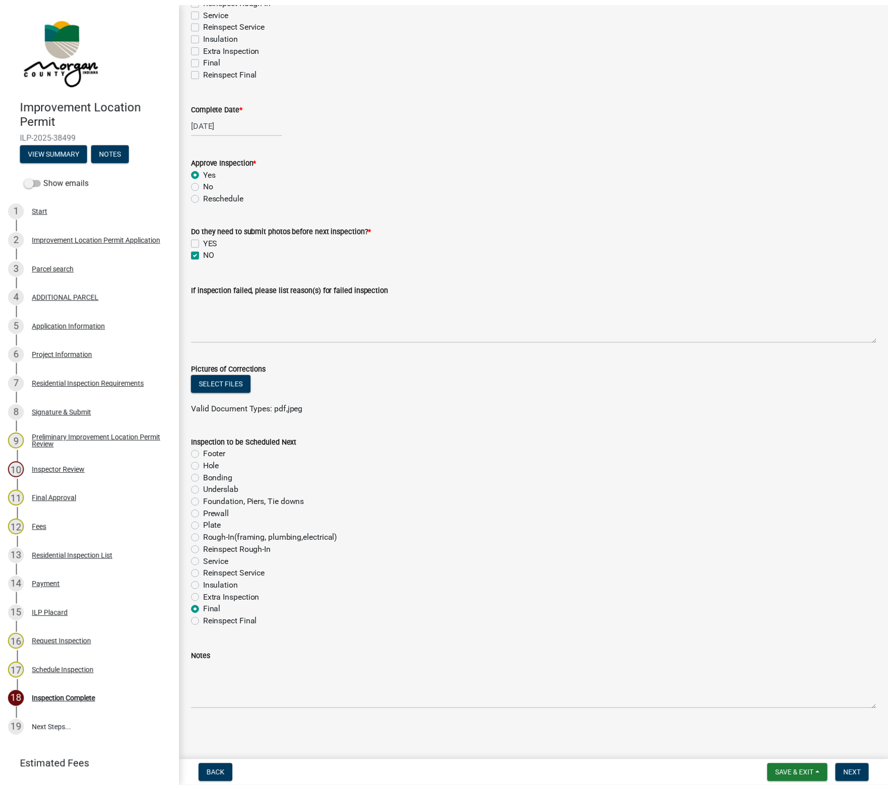
scroll to position [0, 0]
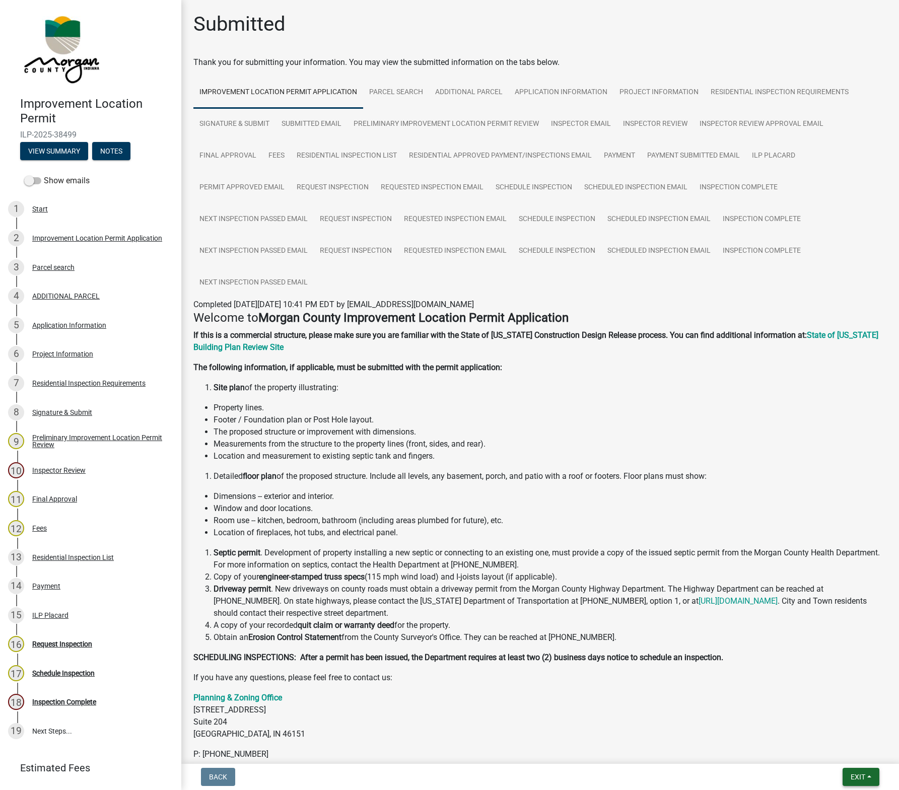
click at [864, 639] on span "Exit" at bounding box center [858, 777] width 15 height 8
click at [833, 639] on button "Save & Exit" at bounding box center [839, 751] width 81 height 24
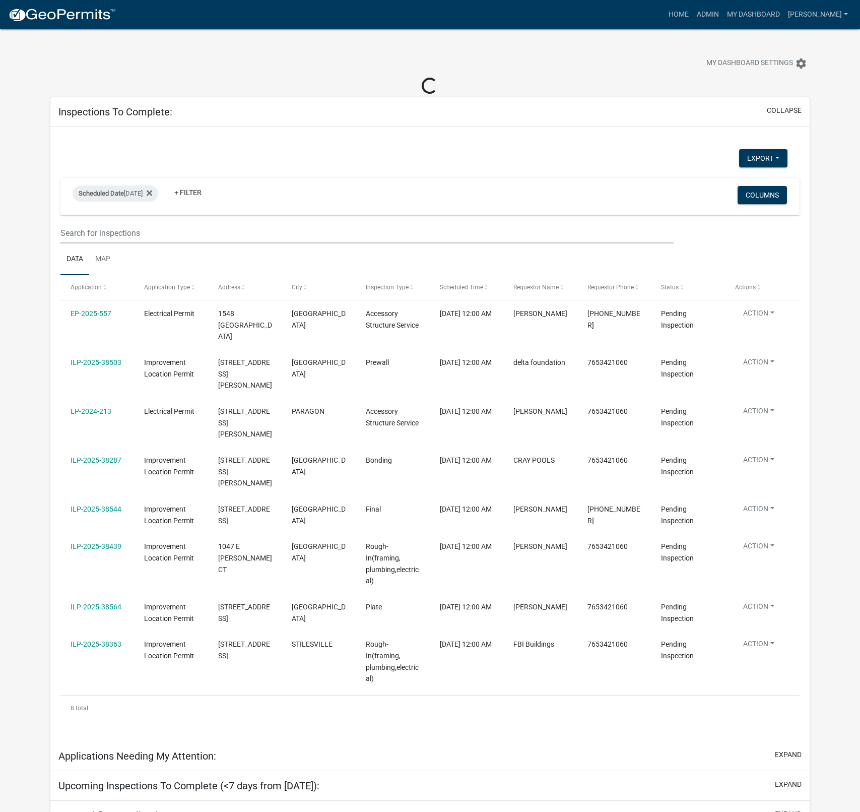
select select "1: 25"
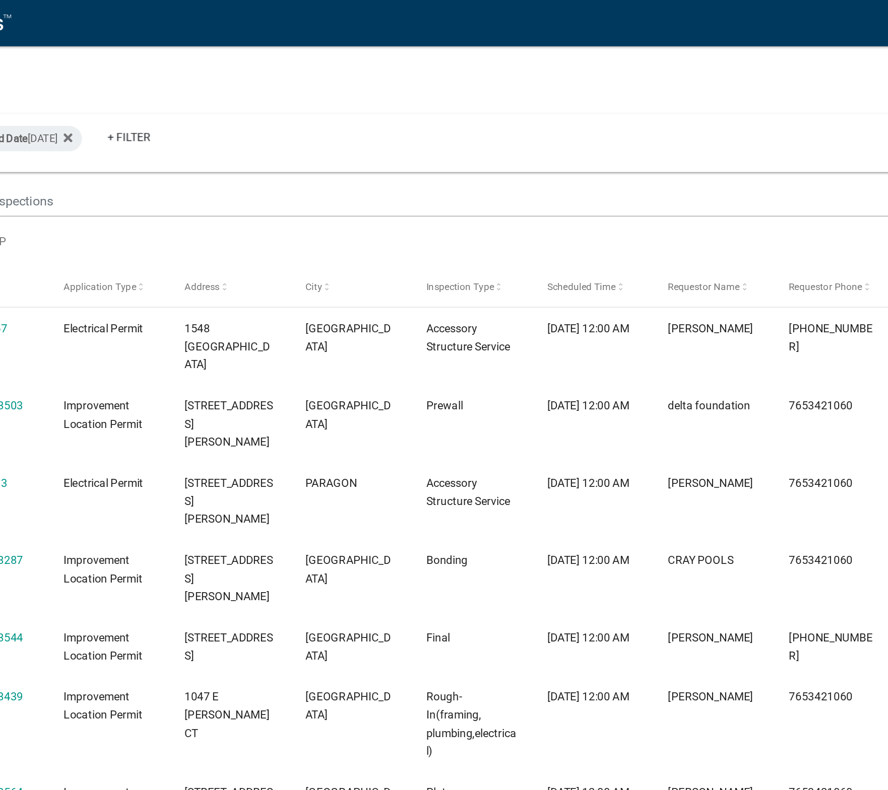
scroll to position [88, 0]
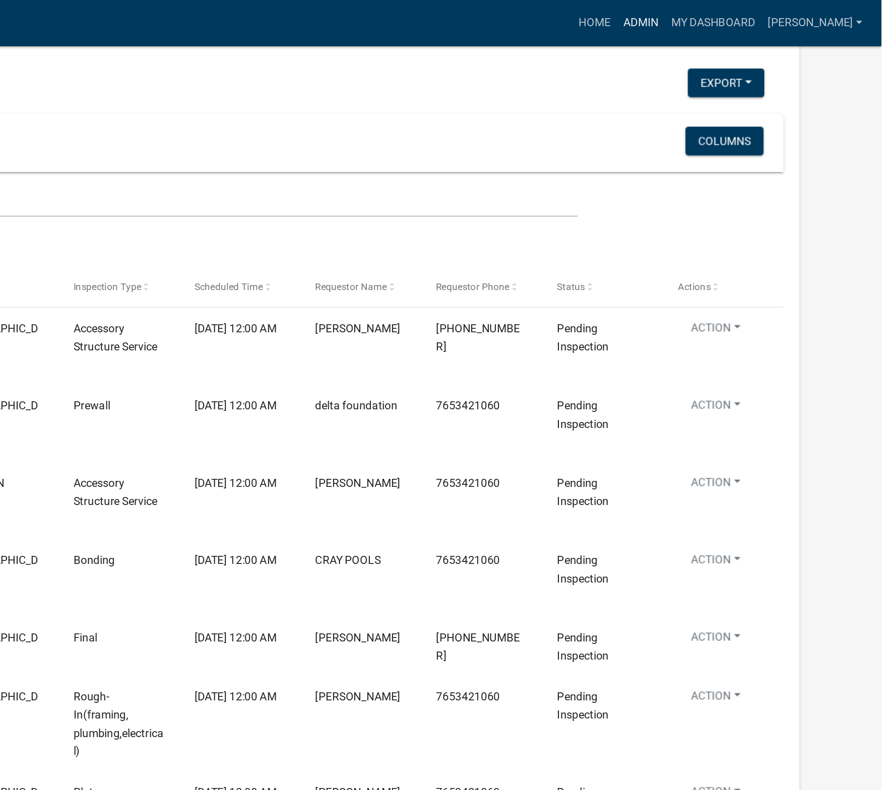
click at [751, 20] on link "Admin" at bounding box center [735, 14] width 30 height 19
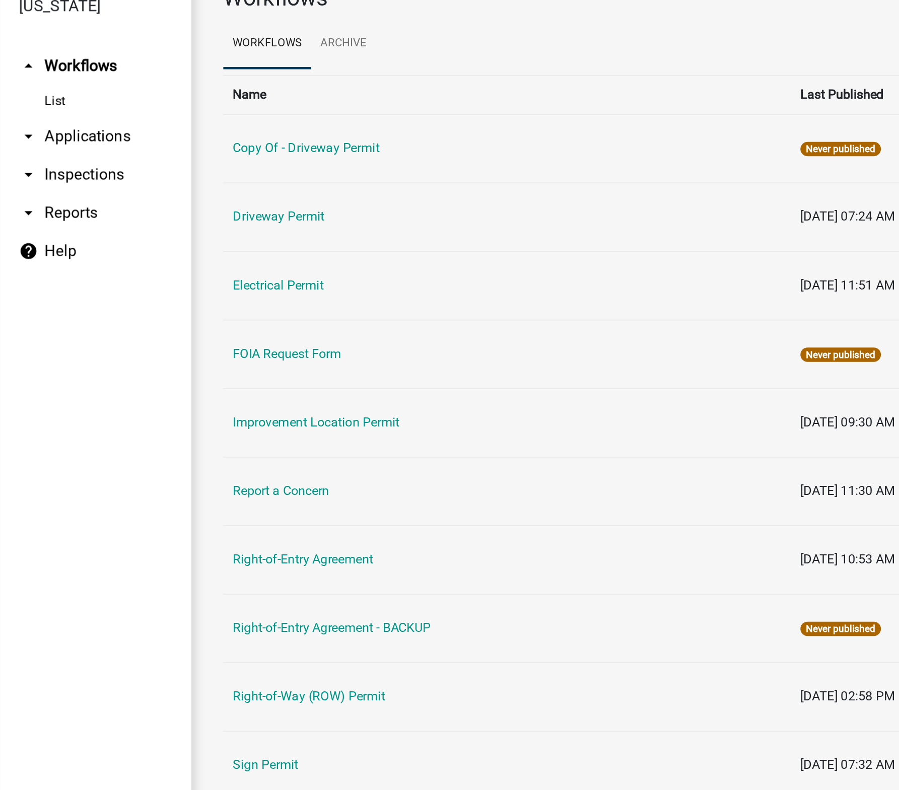
click at [205, 324] on link "Improvement Location Permit" at bounding box center [199, 326] width 105 height 10
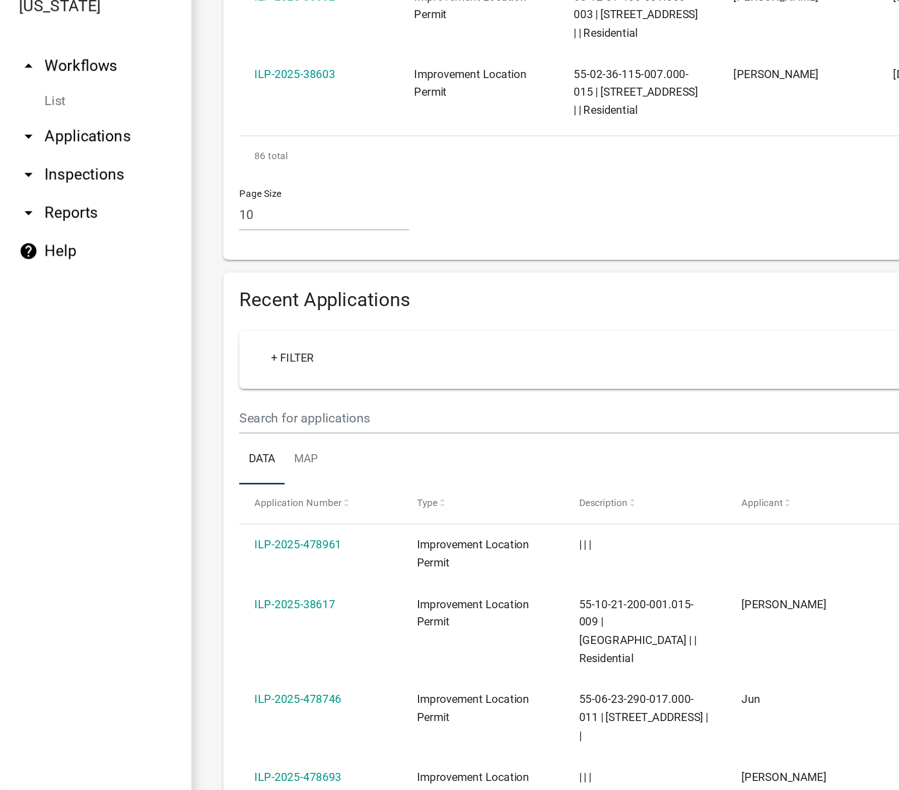
scroll to position [798, 0]
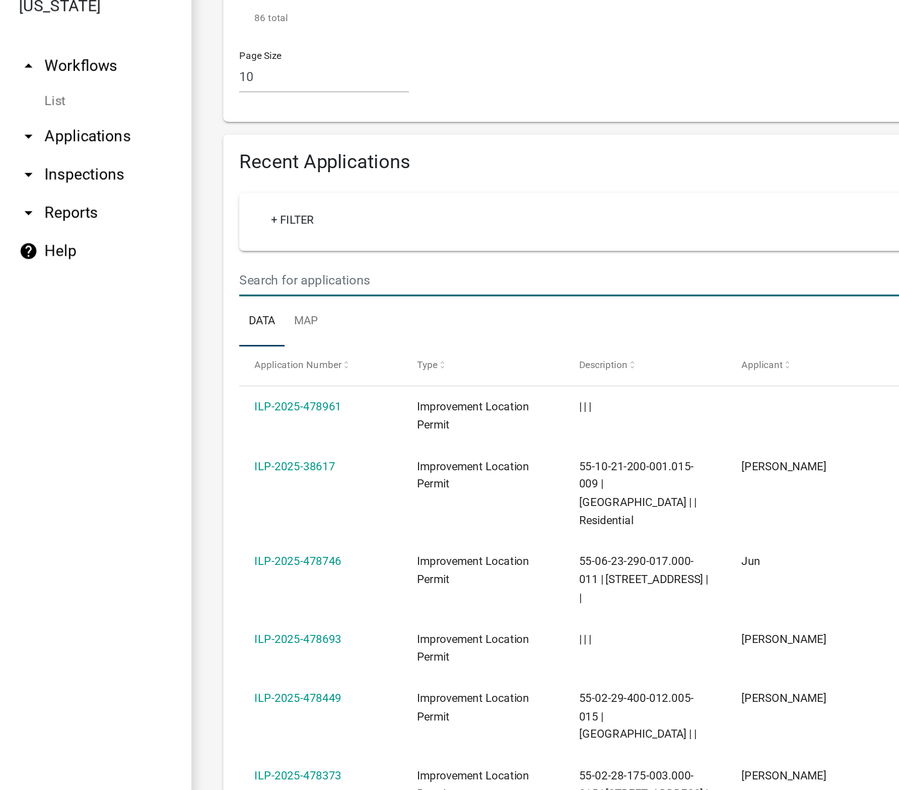
click at [212, 228] on input "text" at bounding box center [448, 236] width 595 height 21
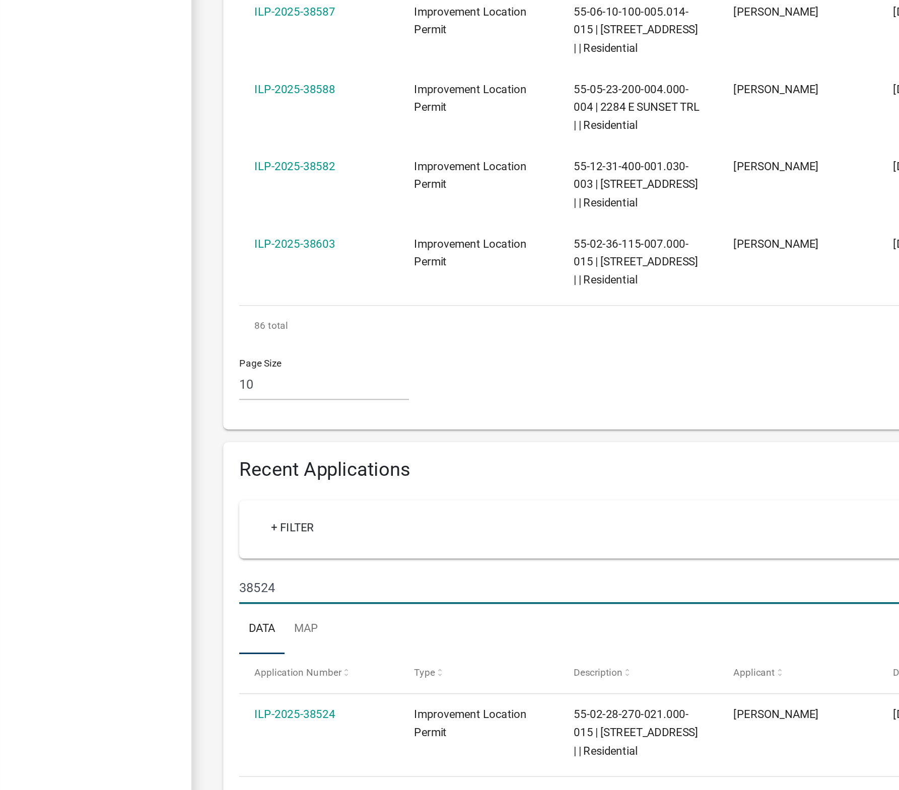
scroll to position [0, 0]
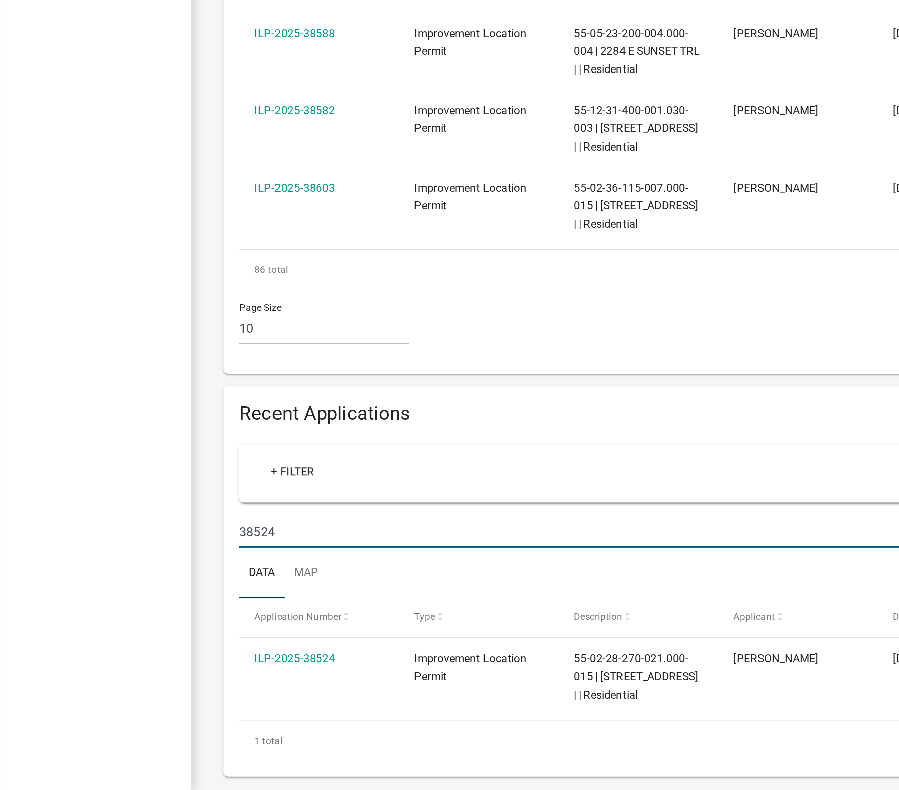
type input "38524"
click at [189, 639] on link "ILP-2025-38524" at bounding box center [186, 707] width 51 height 8
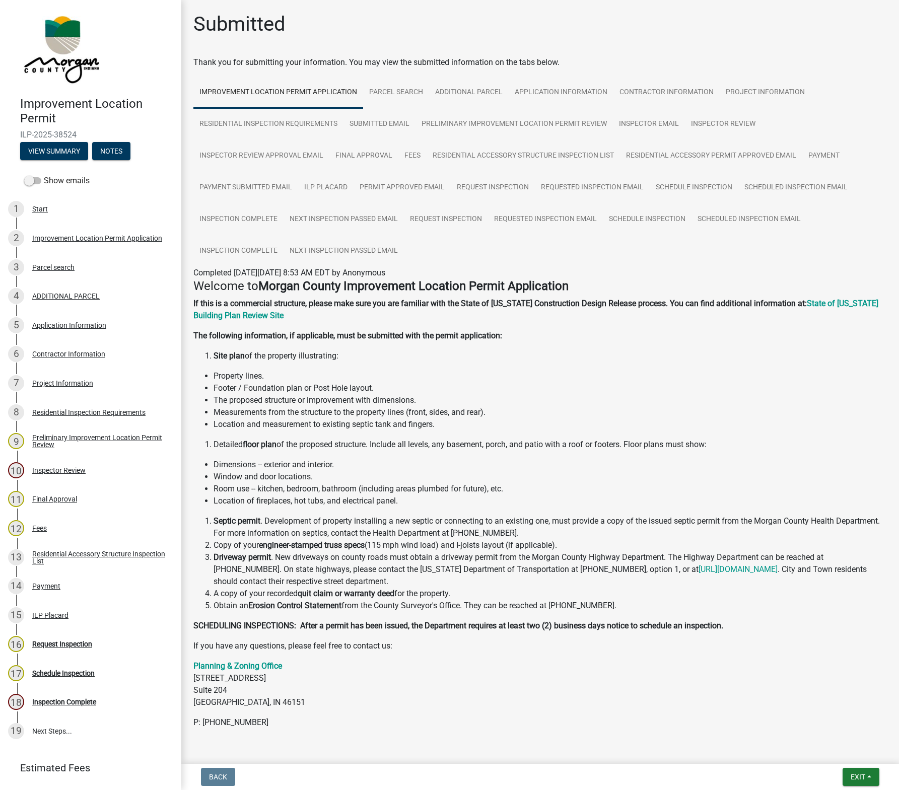
click at [79, 639] on div "Request Inspection" at bounding box center [62, 644] width 60 height 7
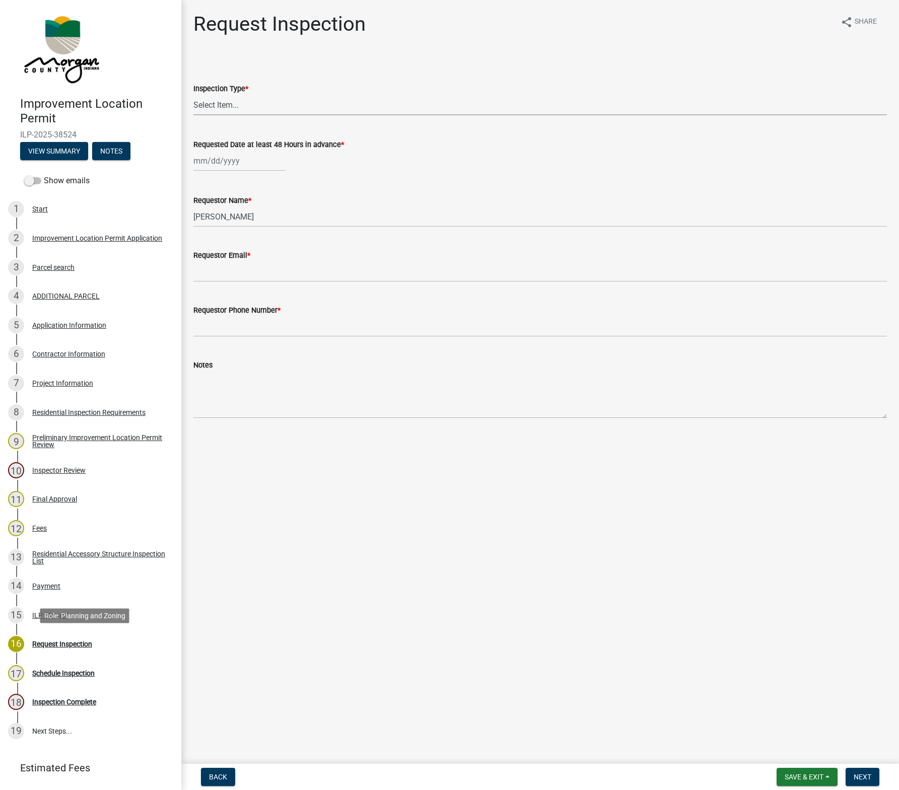
click at [219, 108] on select "Select Item... Footer Hole Bonding Underslab Foundation, Piers, Tie downs Prewa…" at bounding box center [540, 105] width 694 height 21
click at [193, 95] on select "Select Item... Footer Hole Bonding Underslab Foundation, Piers, Tie downs Prewa…" at bounding box center [540, 105] width 694 height 21
select select "c1069762-7260-45a2-b327-2fba892271d4"
click at [227, 162] on div at bounding box center [239, 161] width 92 height 21
click at [219, 246] on div "16" at bounding box center [220, 247] width 16 height 16
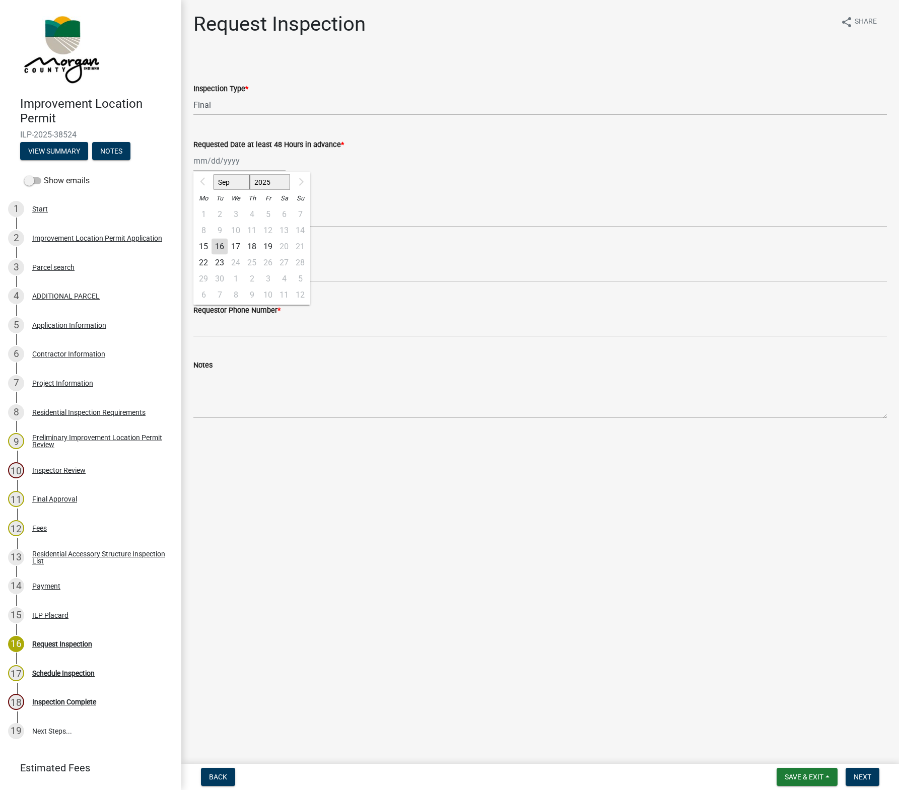
type input "09/16/2025"
click at [803, 639] on span "Save & Exit" at bounding box center [804, 777] width 39 height 8
click at [780, 639] on button "Save" at bounding box center [797, 727] width 81 height 24
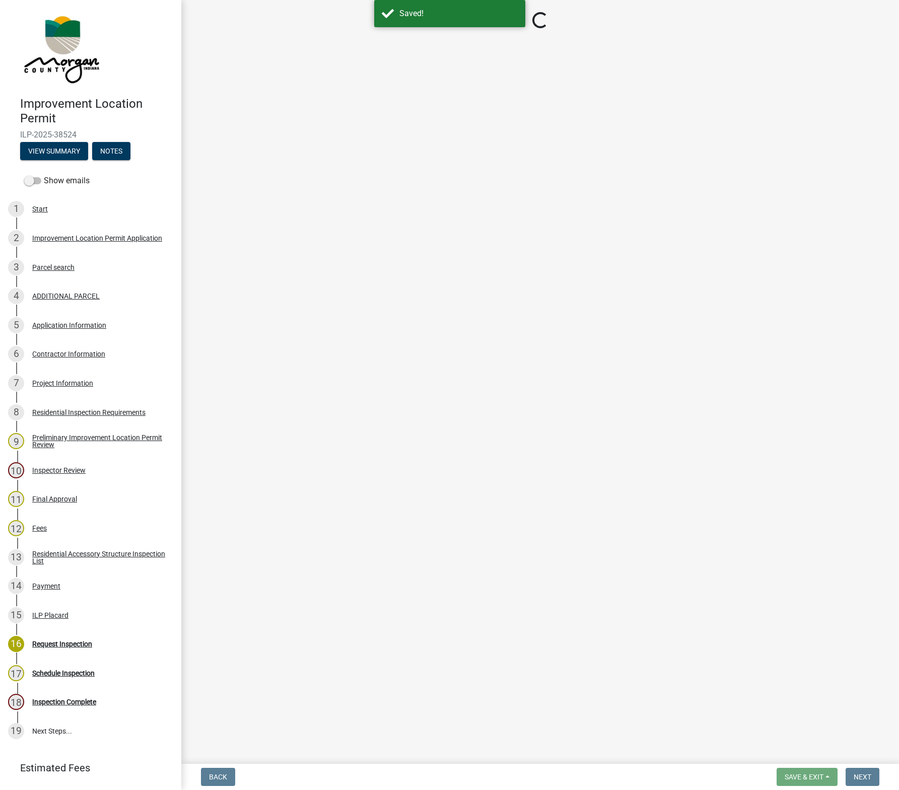
click at [76, 328] on div "Application Information" at bounding box center [69, 325] width 74 height 7
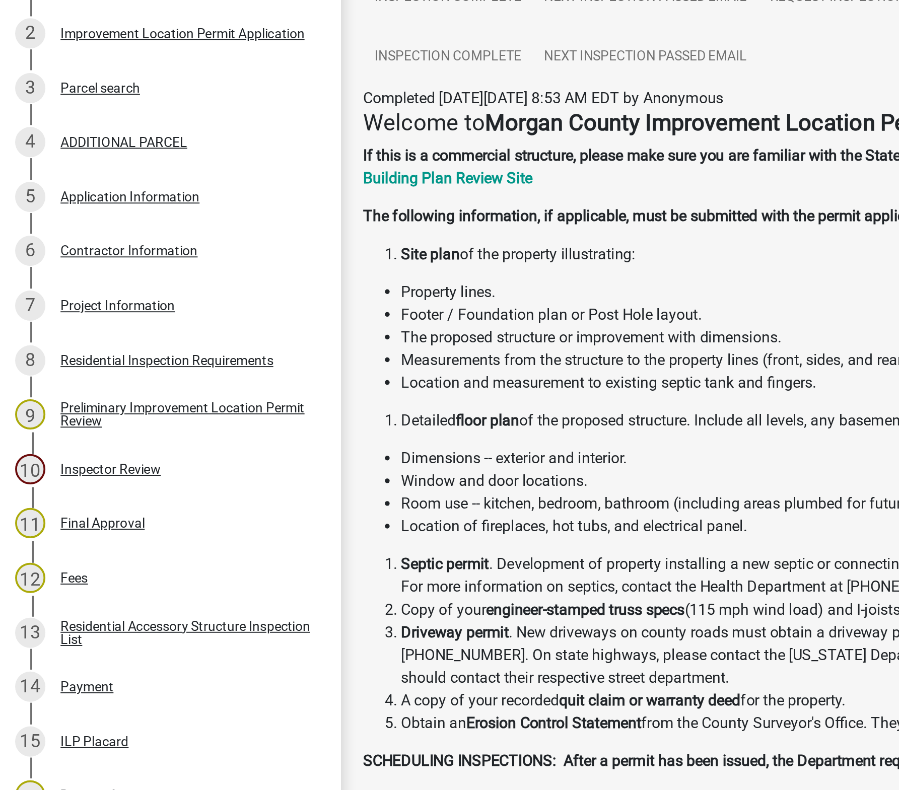
click at [81, 326] on div "Application Information" at bounding box center [69, 325] width 74 height 7
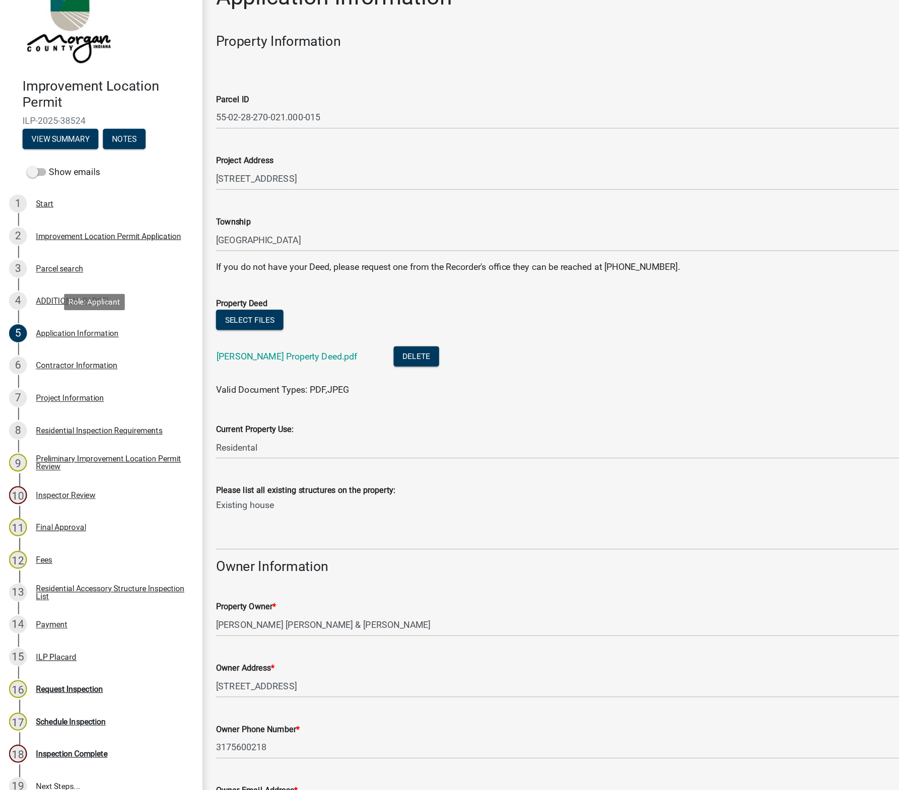
scroll to position [103, 0]
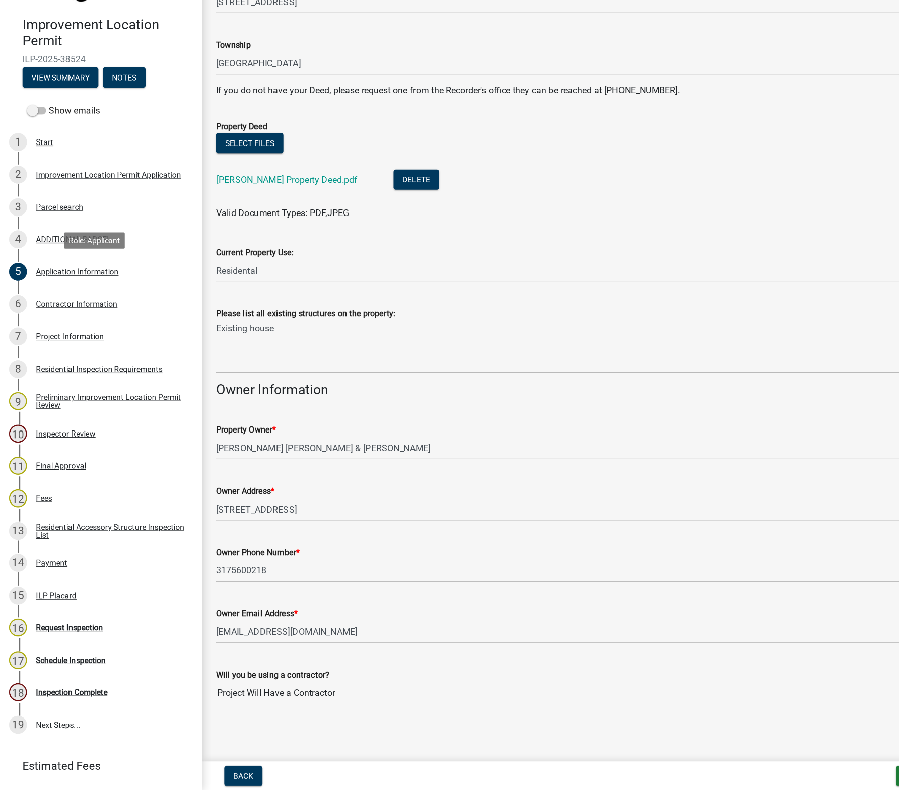
click at [85, 357] on div "Contractor Information" at bounding box center [68, 354] width 73 height 7
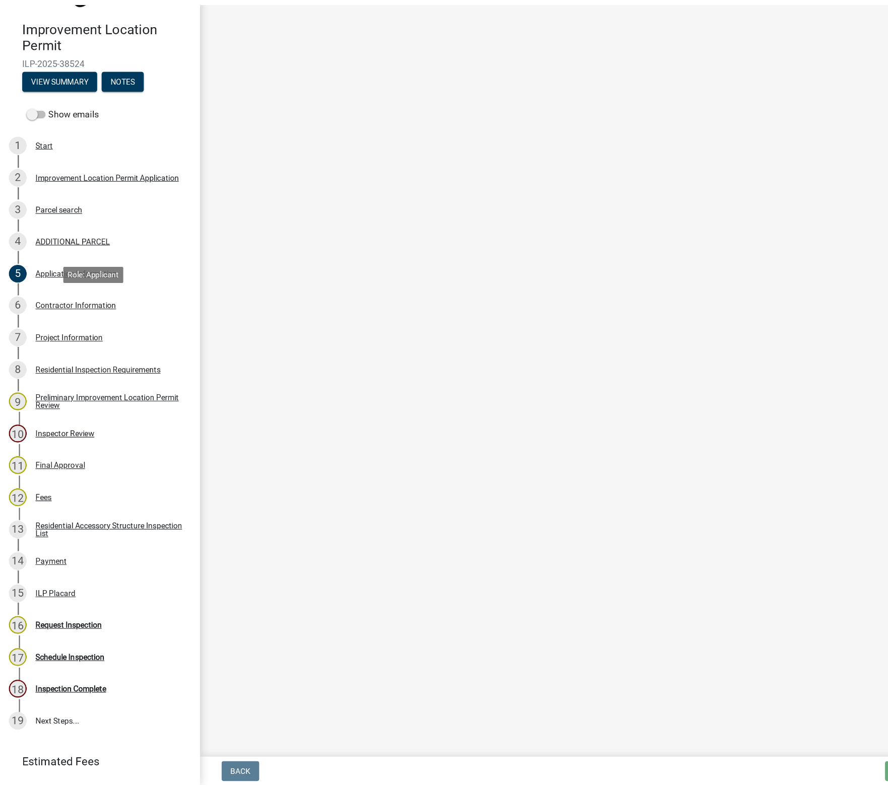
scroll to position [0, 0]
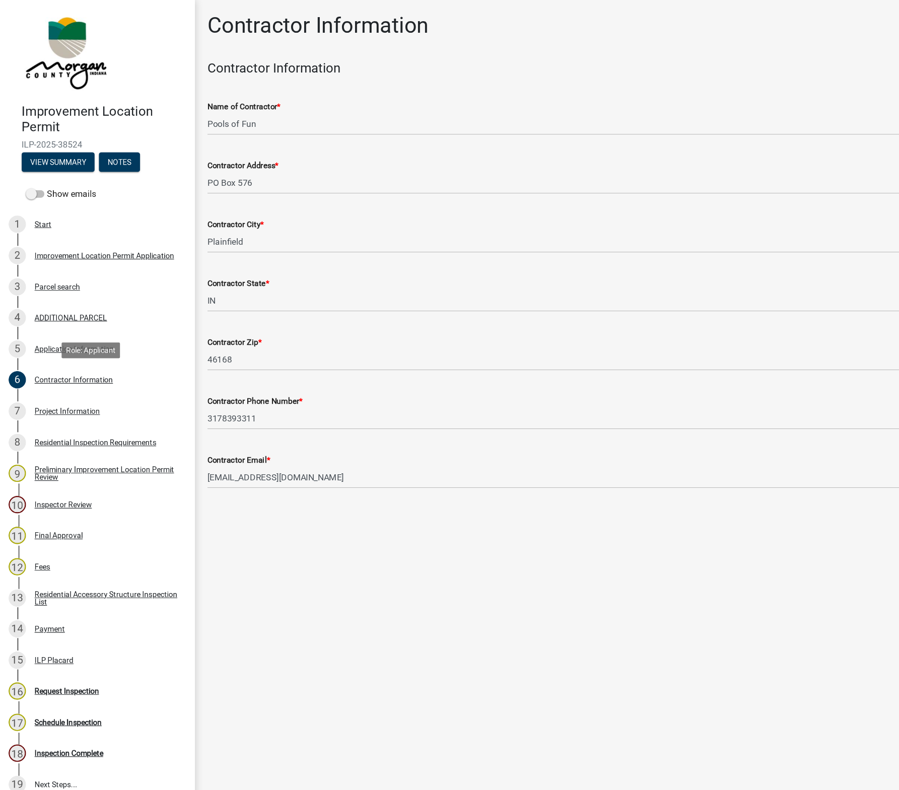
click at [84, 639] on div "16 Request Inspection" at bounding box center [86, 644] width 157 height 16
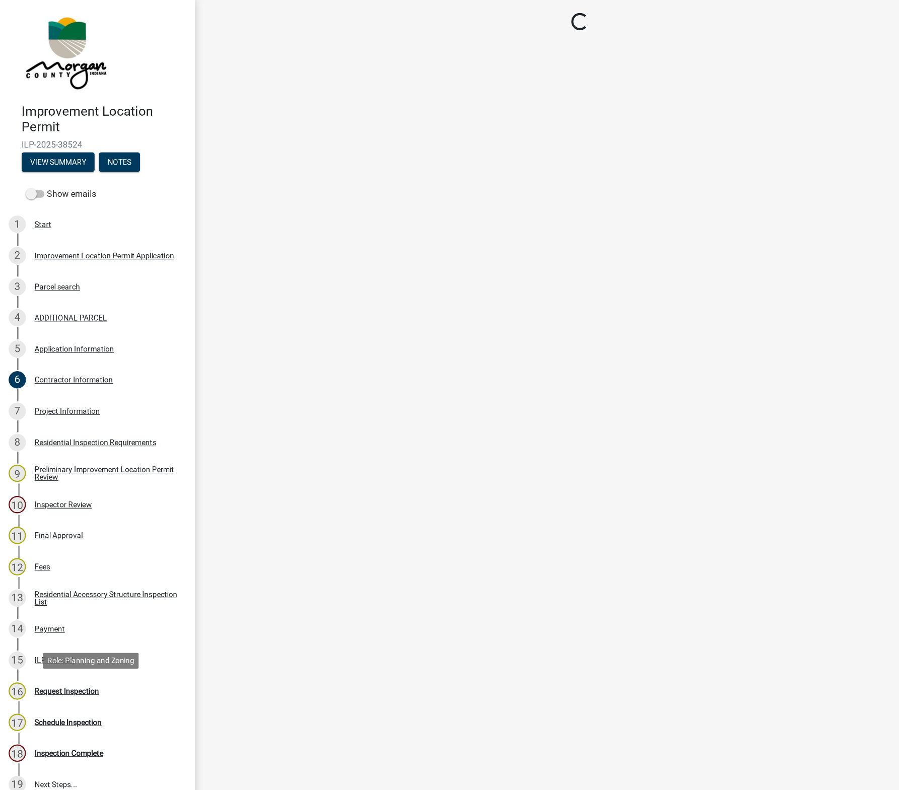
select select "c1069762-7260-45a2-b327-2fba892271d4"
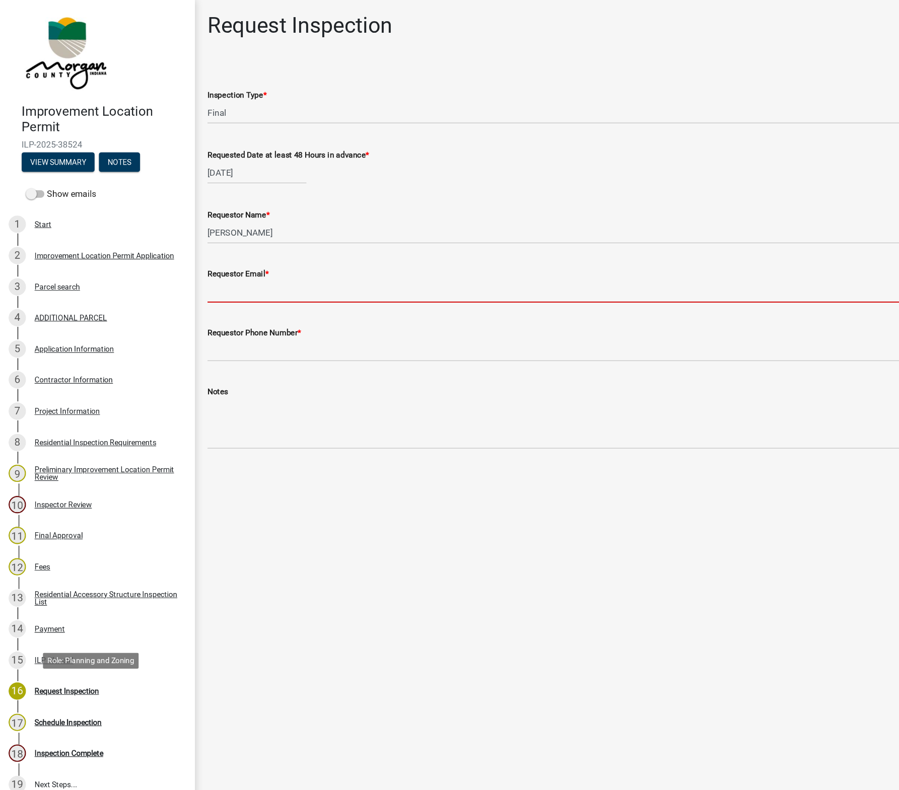
click at [245, 272] on input "Requestor Email *" at bounding box center [540, 271] width 694 height 21
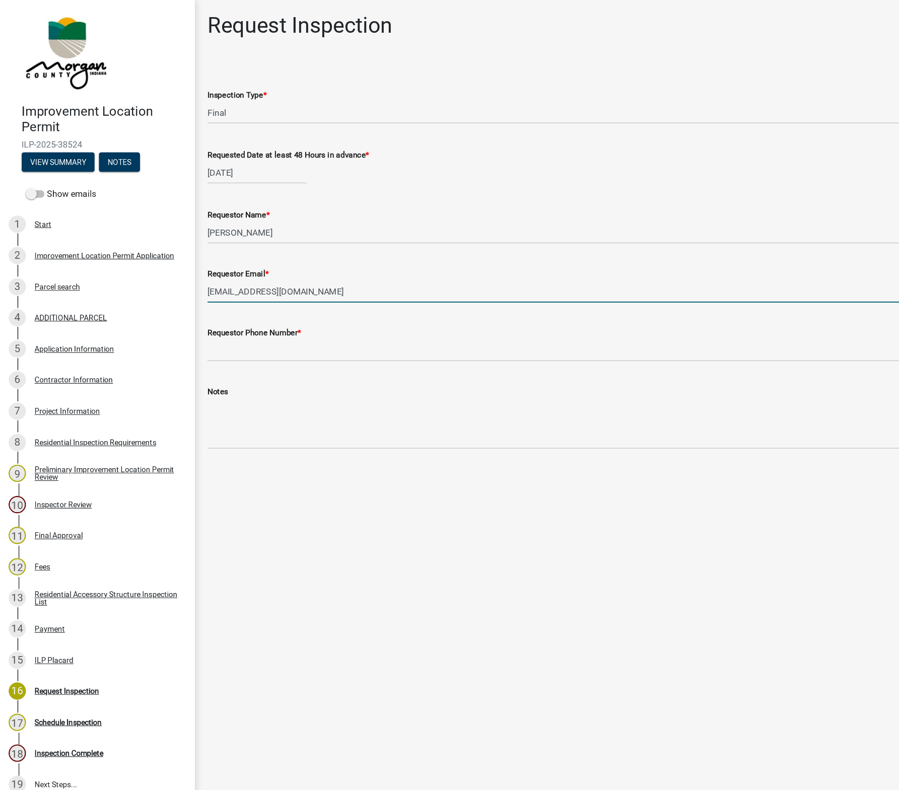
type input "Lcolon@poolsoffun.com"
click at [242, 328] on input "Requestor Phone Number *" at bounding box center [540, 326] width 694 height 21
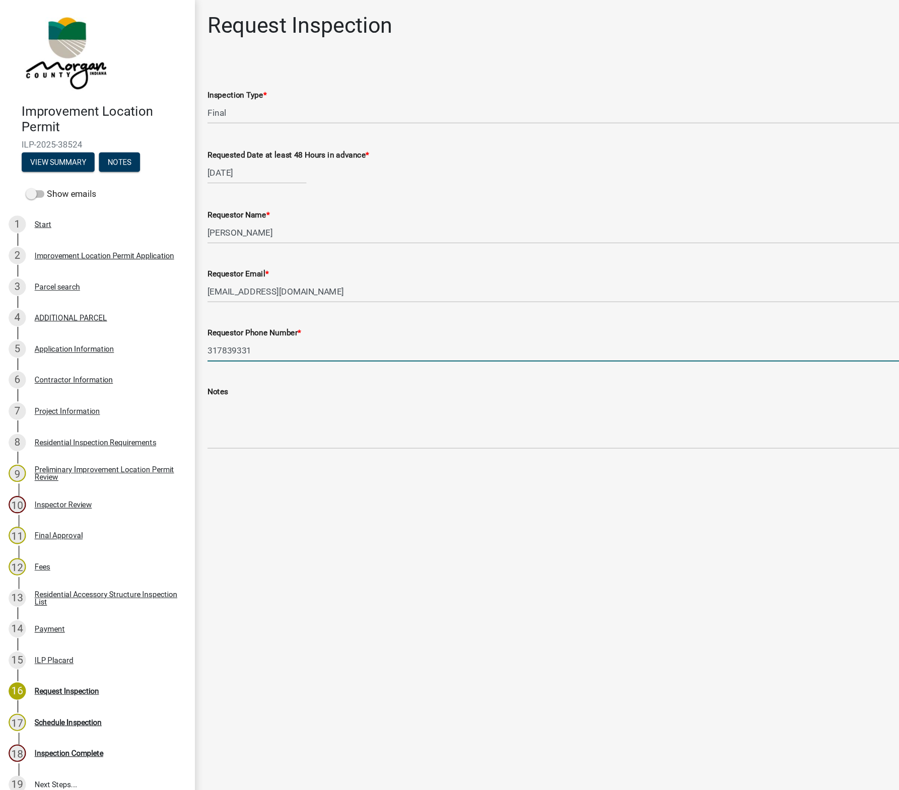
type input "3178393311"
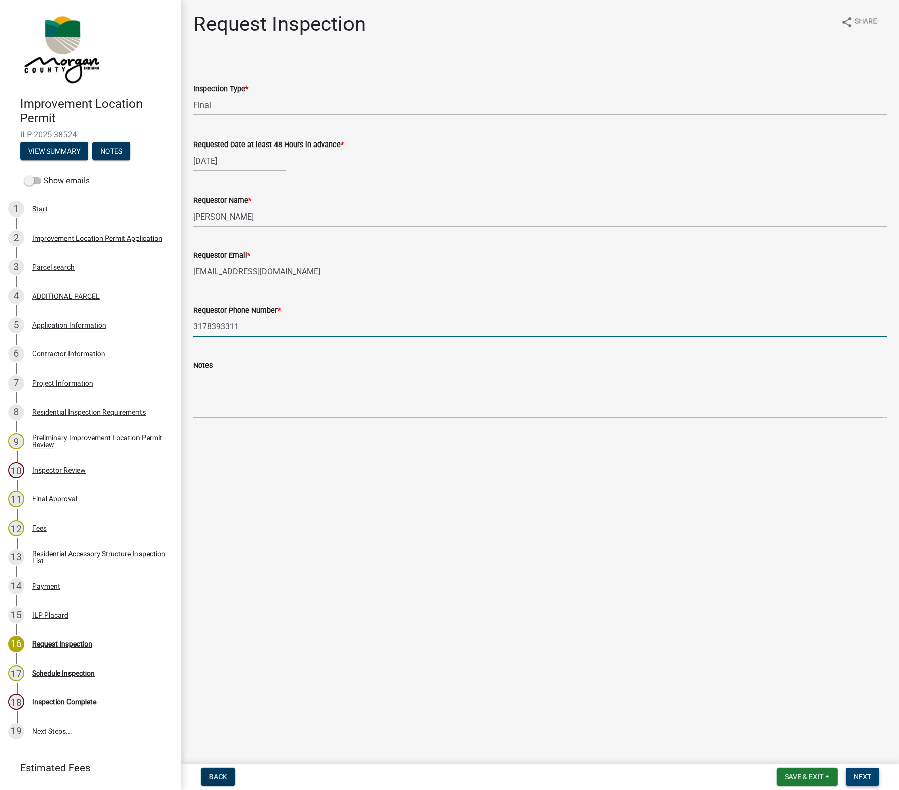
click at [875, 639] on button "Next" at bounding box center [863, 777] width 34 height 18
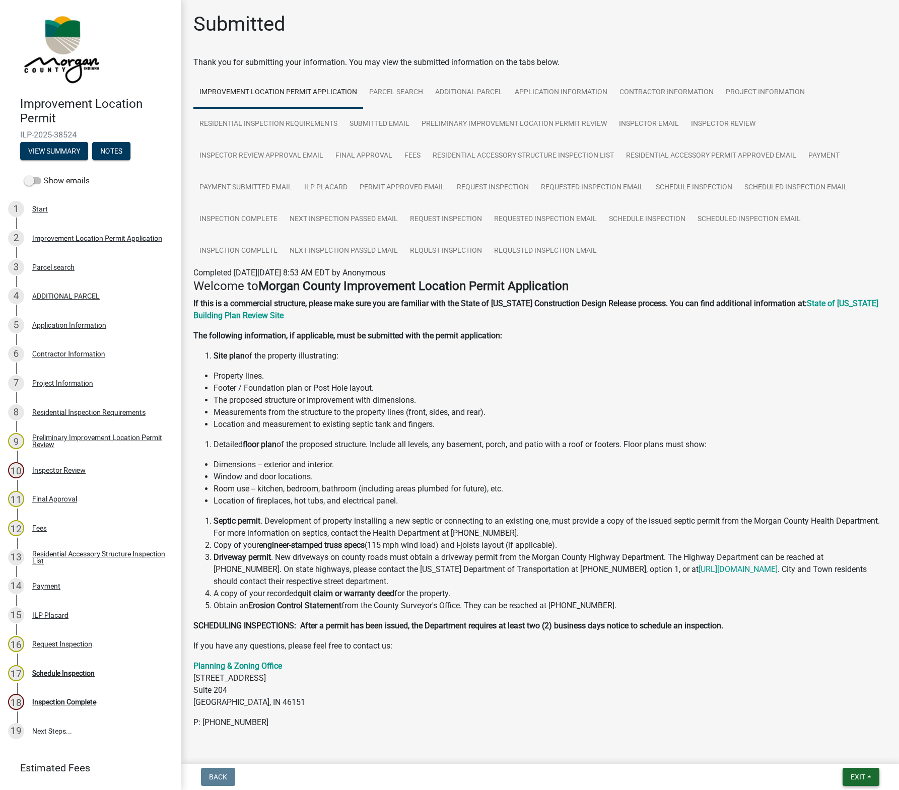
click at [848, 639] on button "Exit" at bounding box center [861, 777] width 37 height 18
click at [822, 639] on button "Save & Exit" at bounding box center [839, 751] width 81 height 24
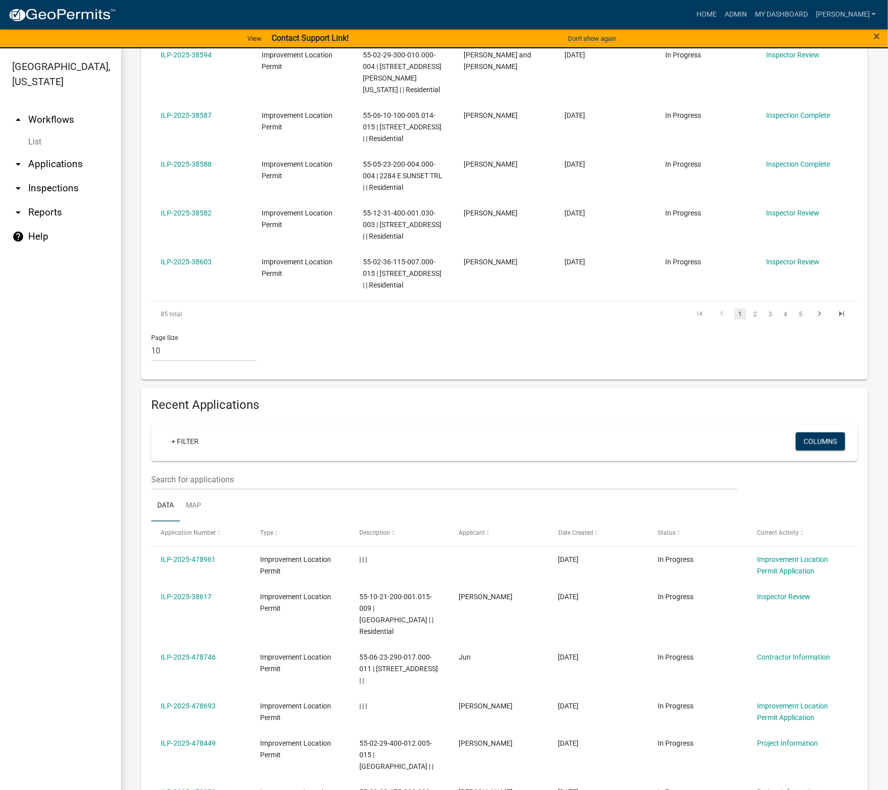
scroll to position [579, 0]
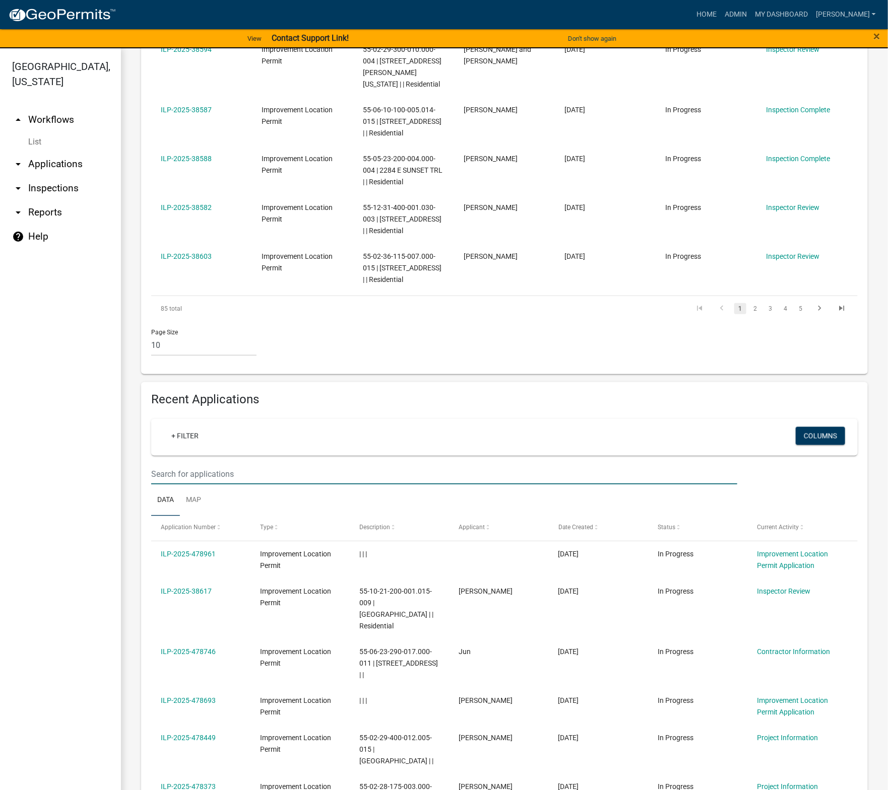
click at [206, 464] on input "text" at bounding box center [444, 474] width 586 height 21
type input "38524"
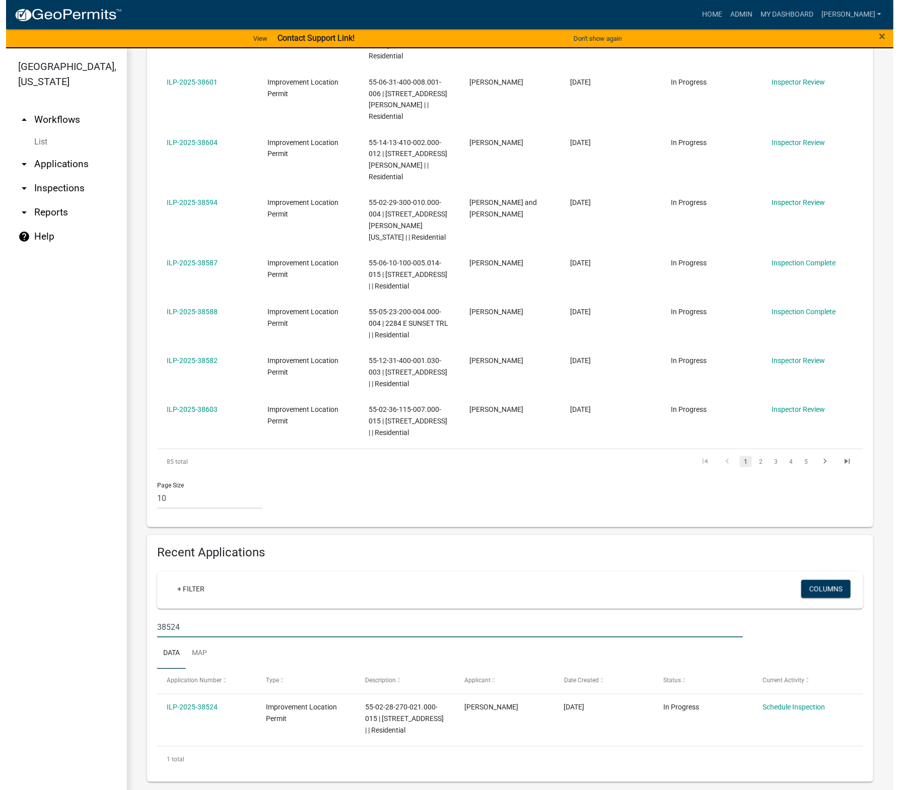
scroll to position [414, 0]
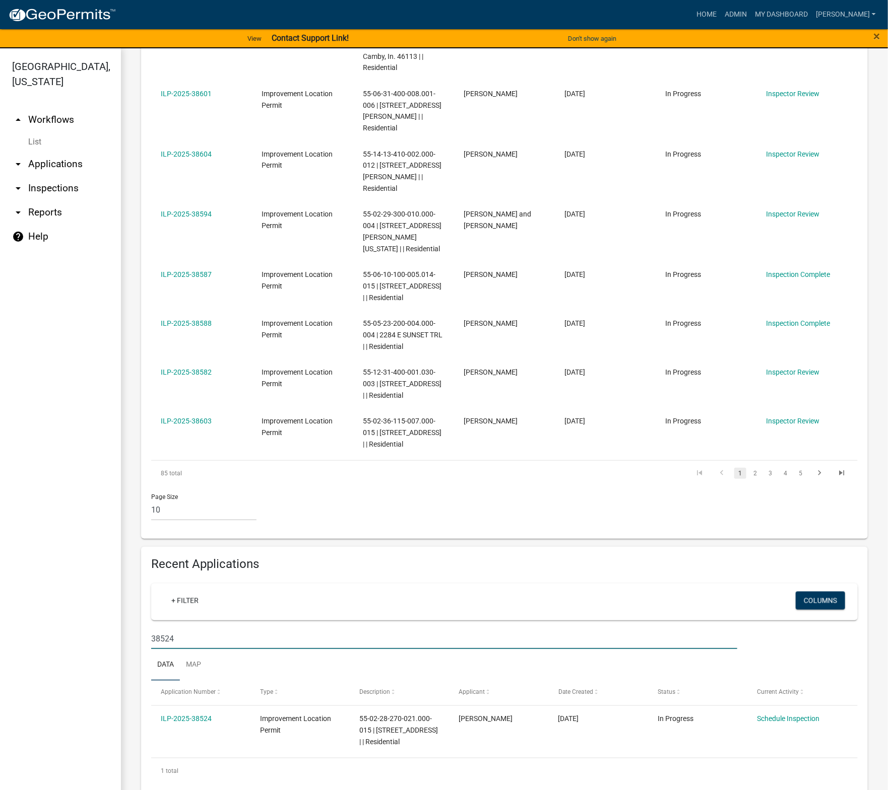
click at [196, 639] on link "ILP-2025-38524" at bounding box center [186, 719] width 51 height 8
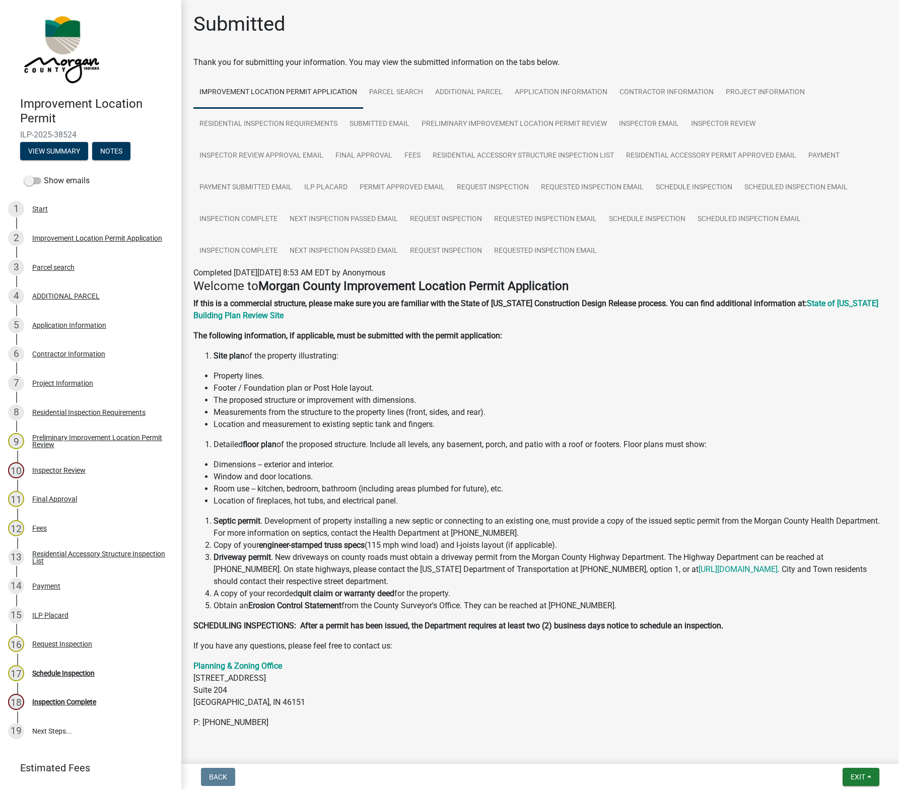
click at [73, 639] on div "Schedule Inspection" at bounding box center [63, 673] width 62 height 7
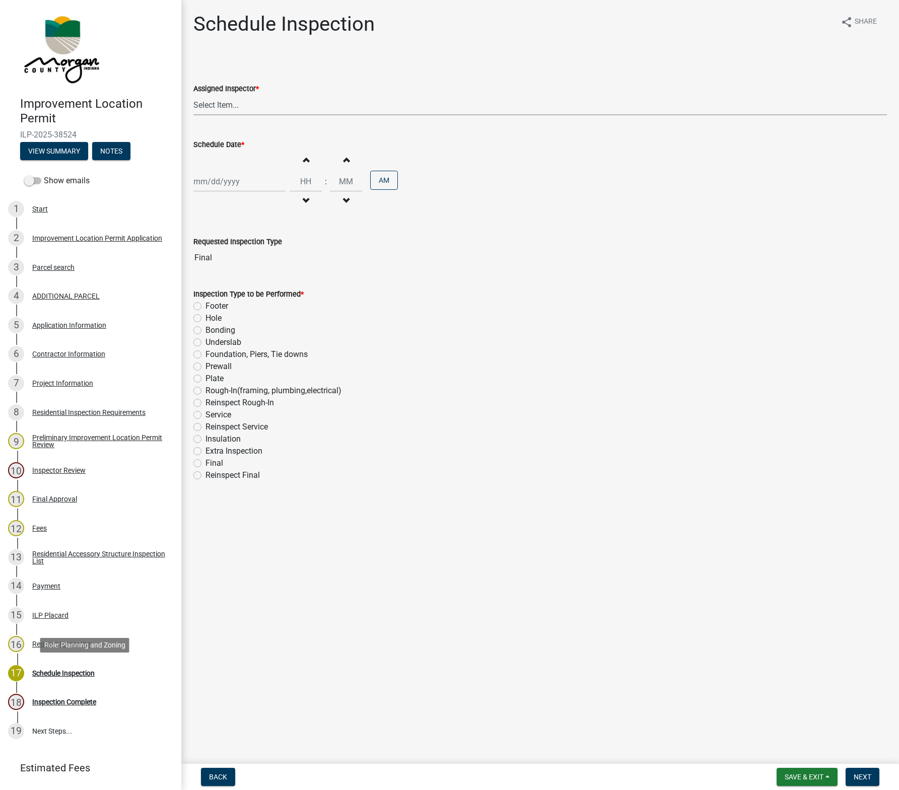
click at [225, 104] on select "Select Item... Hewett (John) AndrewMason (Andrew Mason)" at bounding box center [540, 105] width 694 height 21
select select "27c2efcb-eb6f-4284-aeca-3a6546a9c02a"
click at [193, 95] on select "Select Item... Hewett (John) AndrewMason (Andrew Mason)" at bounding box center [540, 105] width 694 height 21
click at [236, 182] on div at bounding box center [239, 181] width 92 height 21
select select "9"
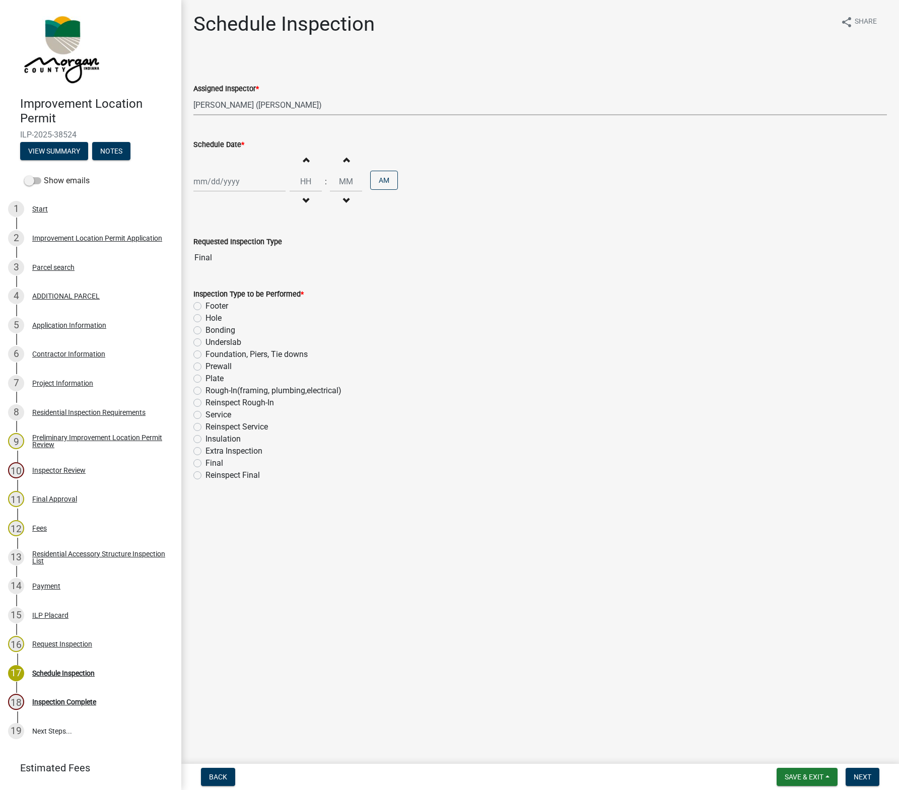
select select "2025"
click at [219, 267] on div "16" at bounding box center [220, 268] width 16 height 16
type input "09/16/2025"
click at [376, 181] on button "AM" at bounding box center [384, 180] width 28 height 19
type input "12"
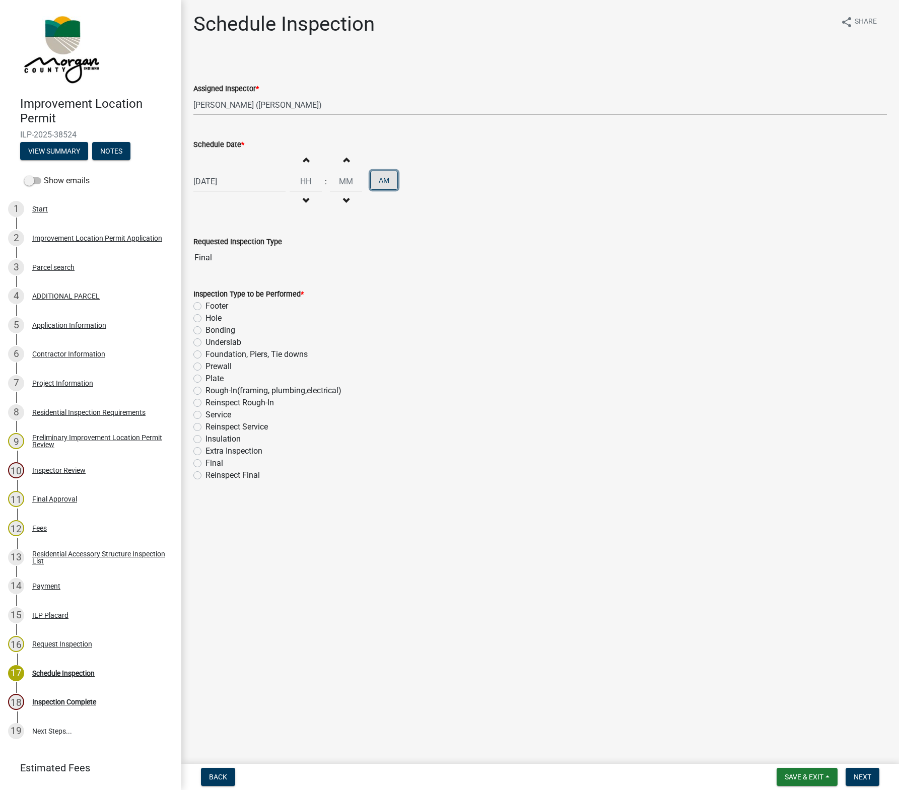
type input "00"
click at [206, 464] on label "Final" at bounding box center [215, 463] width 18 height 12
click at [206, 464] on input "Final" at bounding box center [209, 460] width 7 height 7
radio input "true"
click at [859, 639] on span "Next" at bounding box center [863, 777] width 18 height 8
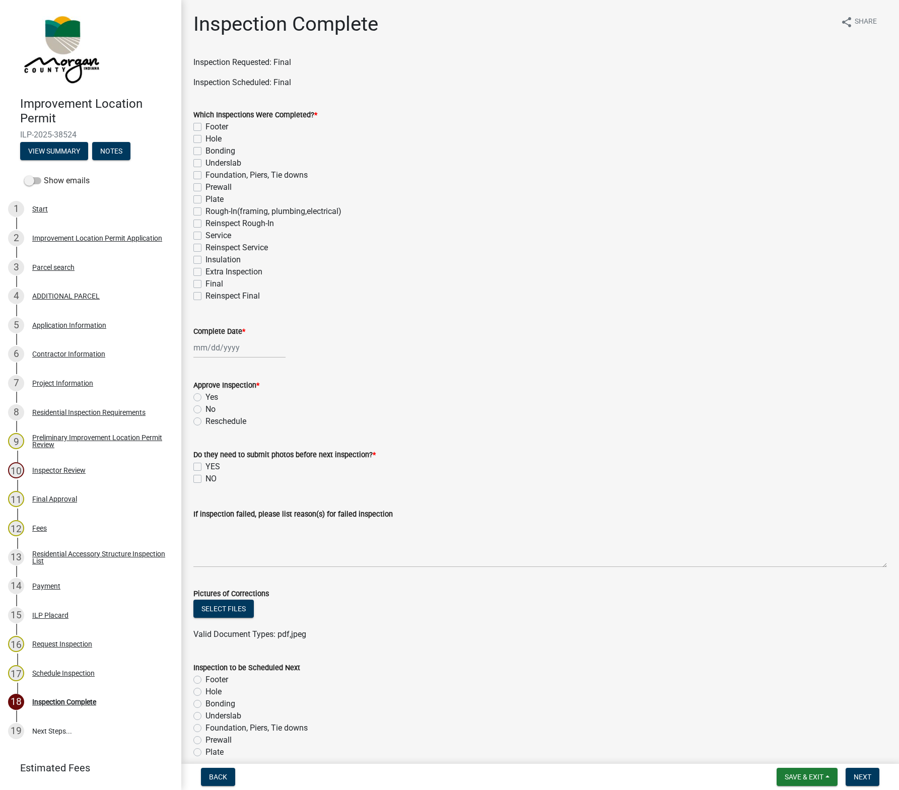
click at [206, 284] on label "Final" at bounding box center [215, 284] width 18 height 12
click at [206, 284] on input "Final" at bounding box center [209, 281] width 7 height 7
checkbox input "true"
checkbox input "false"
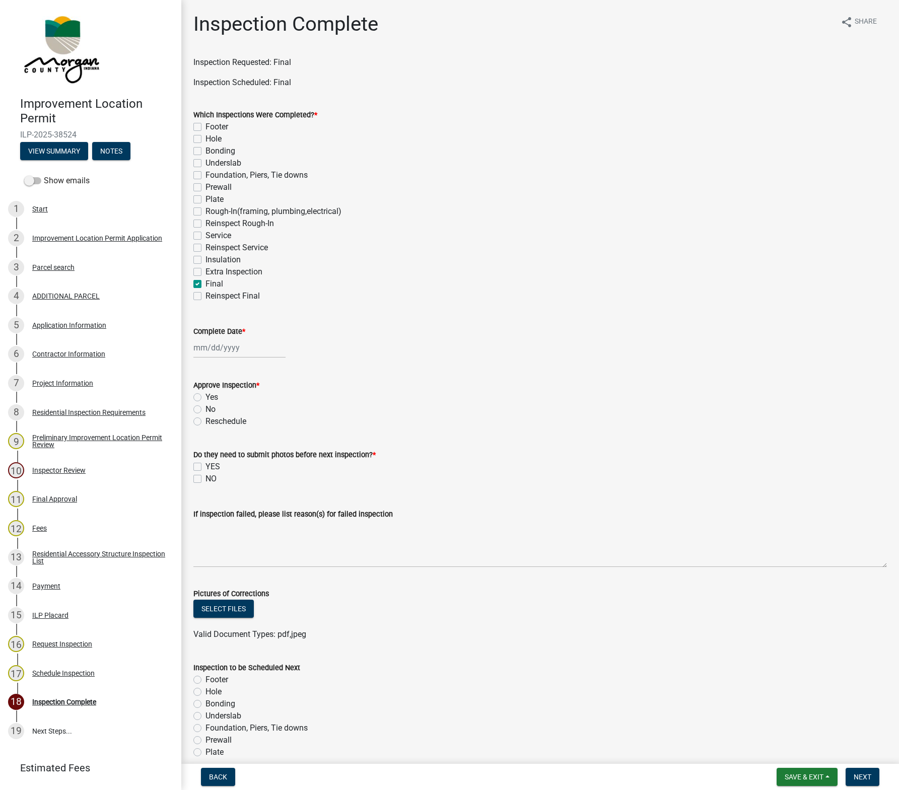
checkbox input "false"
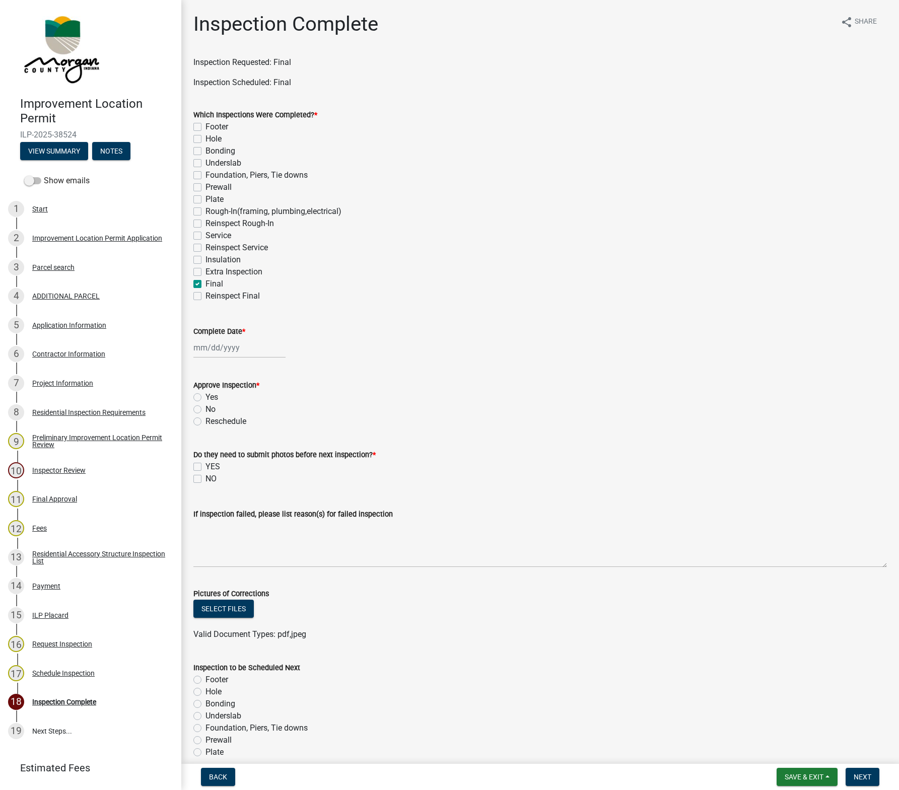
checkbox input "false"
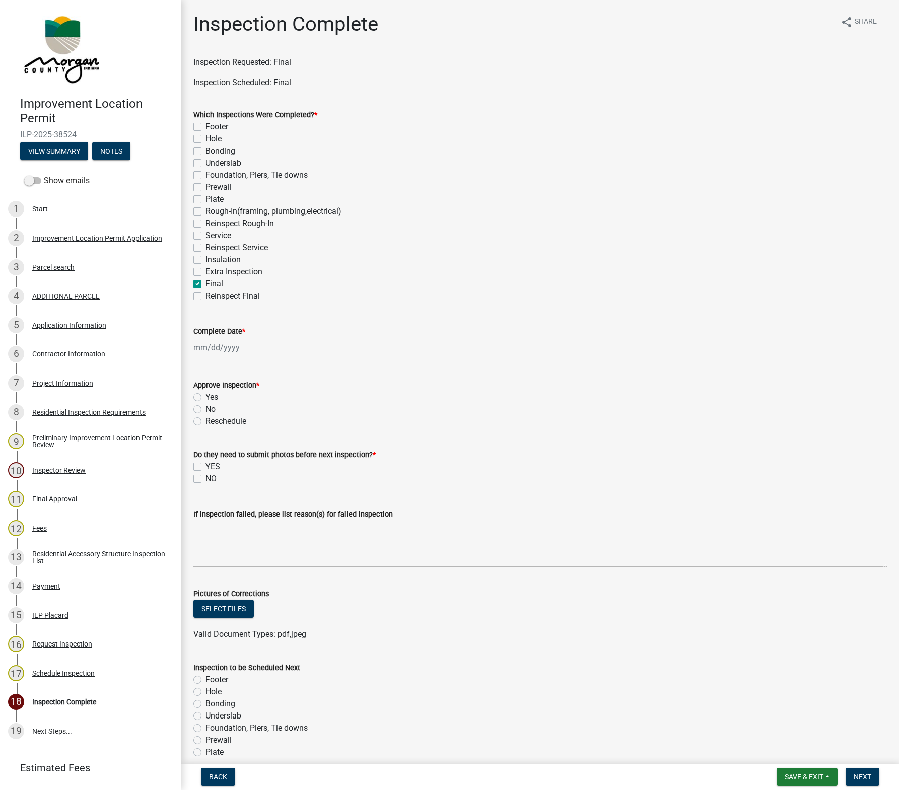
checkbox input "false"
checkbox input "true"
checkbox input "false"
click at [225, 351] on div at bounding box center [239, 347] width 92 height 21
select select "9"
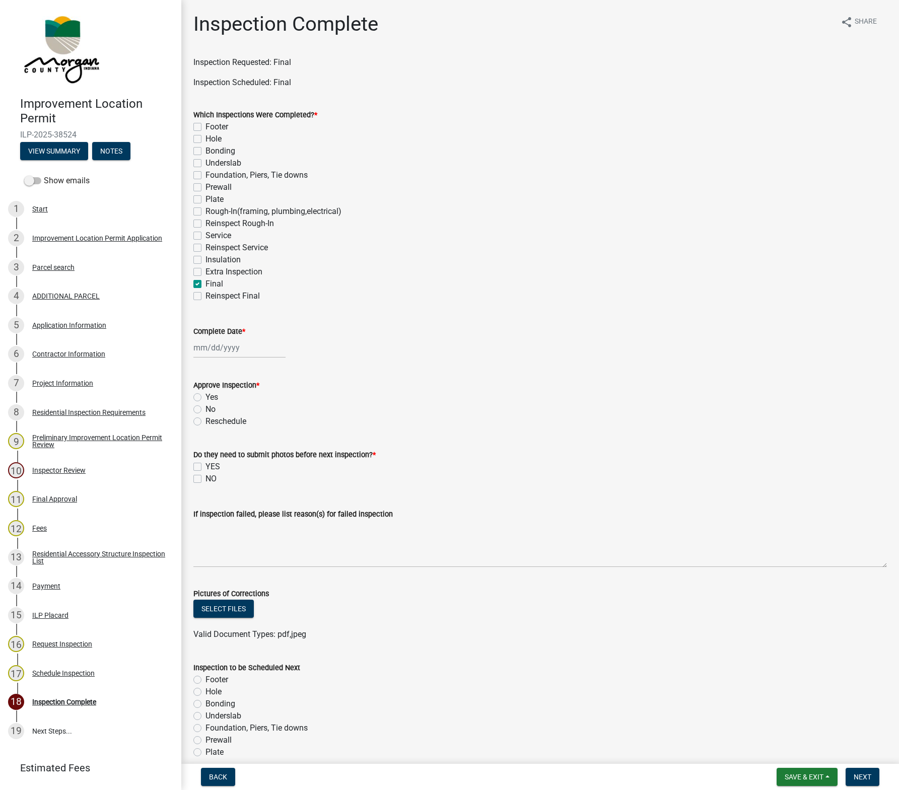
select select "2025"
click at [223, 437] on div "16" at bounding box center [220, 434] width 16 height 16
type input "09/16/2025"
click at [206, 397] on label "Yes" at bounding box center [212, 397] width 13 height 12
click at [206, 397] on input "Yes" at bounding box center [209, 394] width 7 height 7
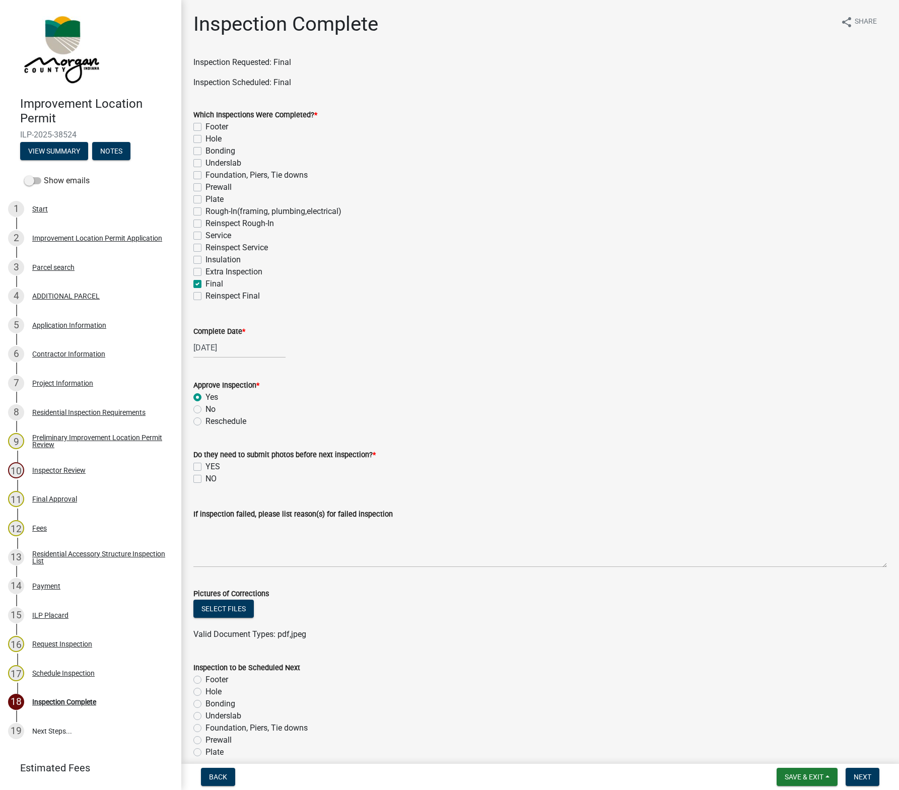
radio input "true"
click at [206, 479] on label "NO" at bounding box center [211, 479] width 11 height 12
click at [206, 479] on input "NO" at bounding box center [209, 476] width 7 height 7
checkbox input "true"
checkbox input "false"
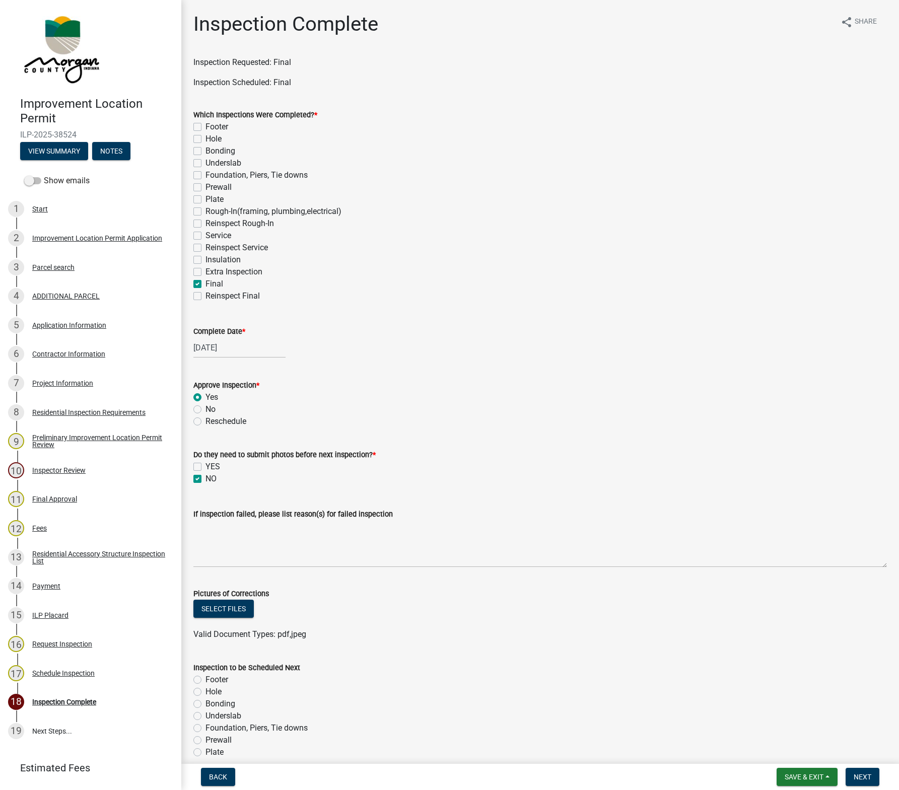
checkbox input "true"
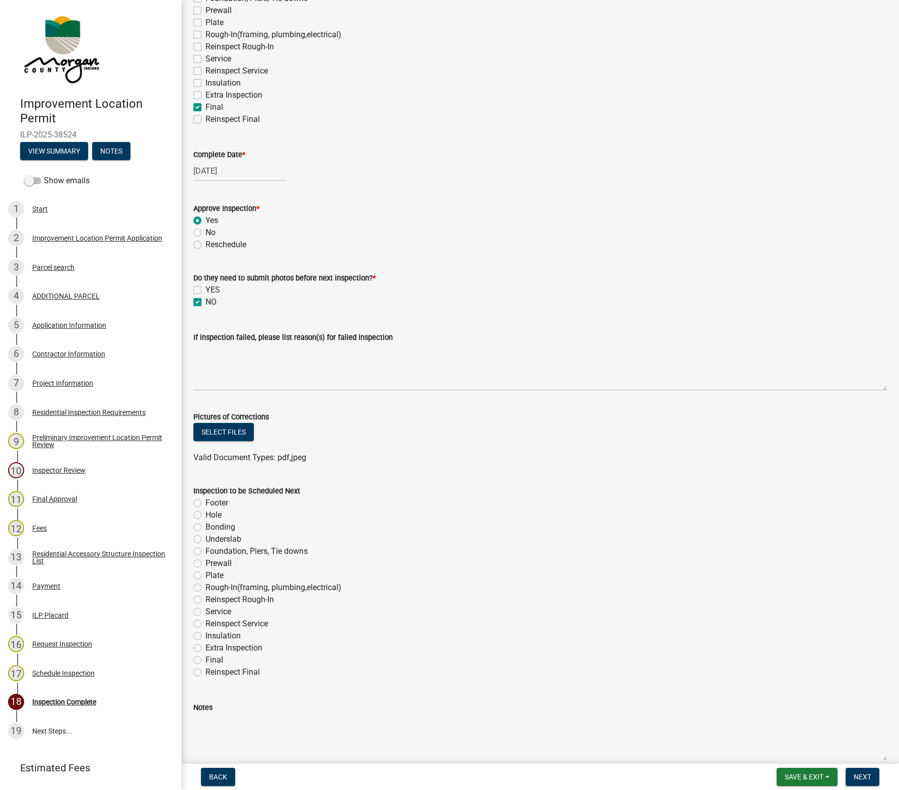
scroll to position [225, 0]
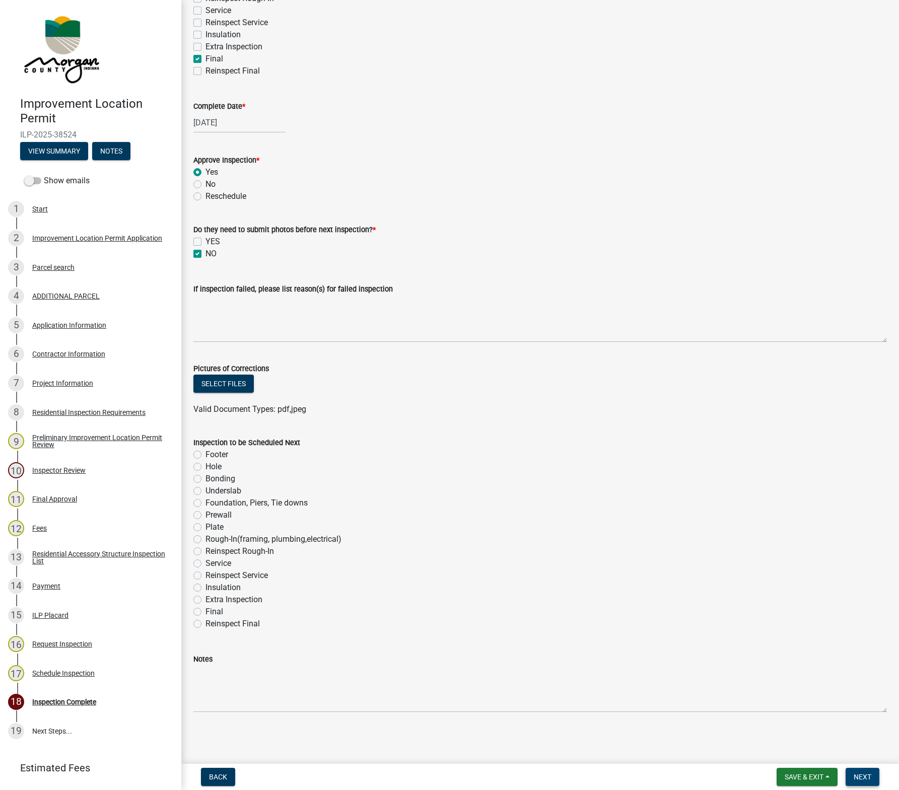
click at [855, 639] on button "Next" at bounding box center [863, 777] width 34 height 18
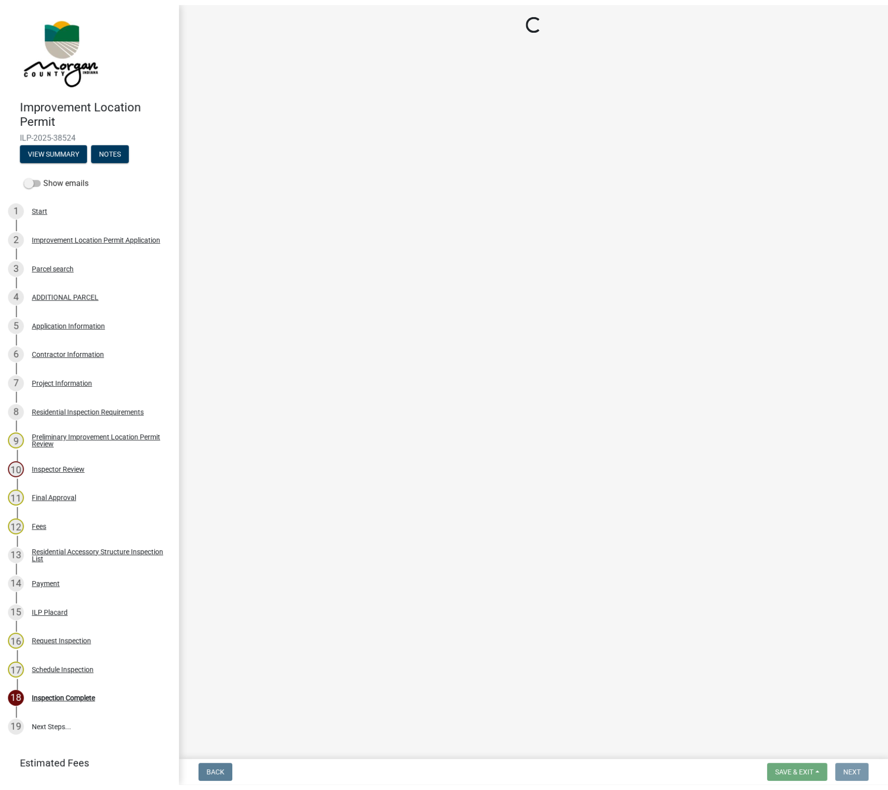
scroll to position [0, 0]
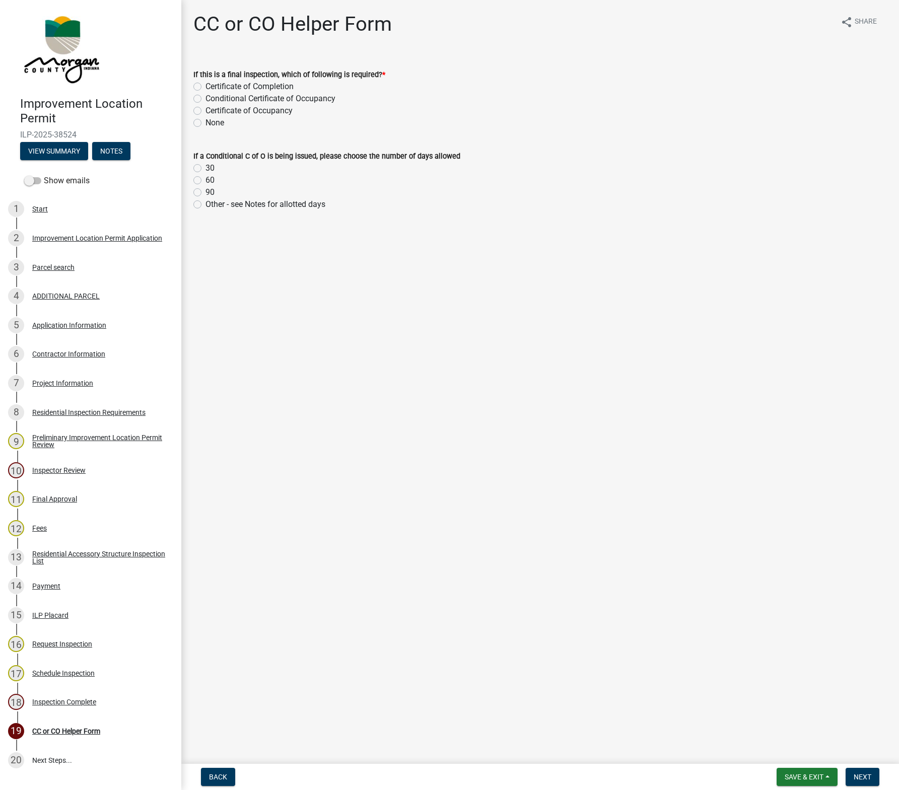
click at [206, 95] on label "Conditional Certificate of Occupancy" at bounding box center [271, 99] width 130 height 12
click at [206, 95] on input "Conditional Certificate of Occupancy" at bounding box center [209, 96] width 7 height 7
radio input "true"
click at [206, 85] on label "Certificate of Completion" at bounding box center [250, 87] width 88 height 12
click at [206, 85] on input "Certificate of Completion" at bounding box center [209, 84] width 7 height 7
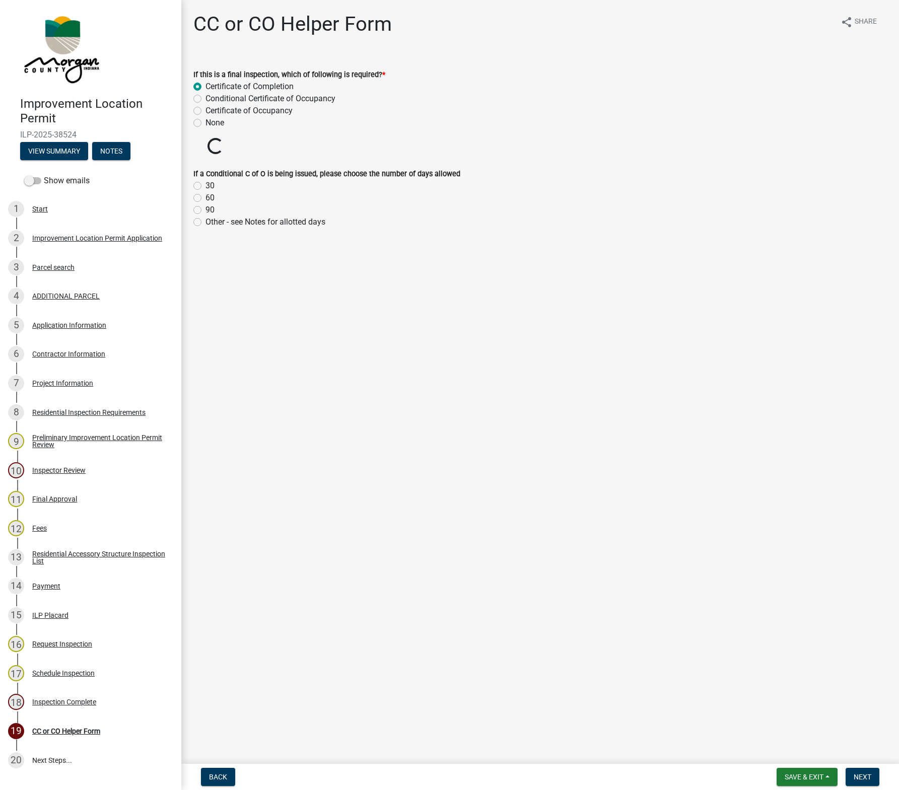
radio input "true"
click at [859, 639] on span "Next" at bounding box center [863, 777] width 18 height 8
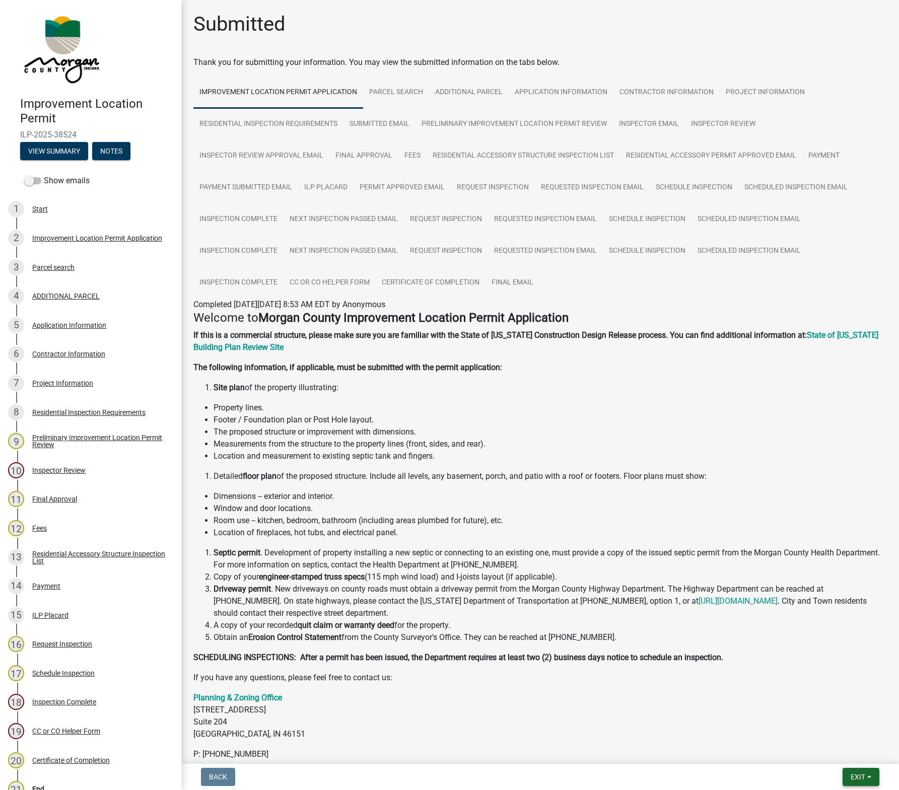
click at [851, 639] on button "Exit" at bounding box center [861, 777] width 37 height 18
click at [832, 639] on button "Save & Exit" at bounding box center [839, 751] width 81 height 24
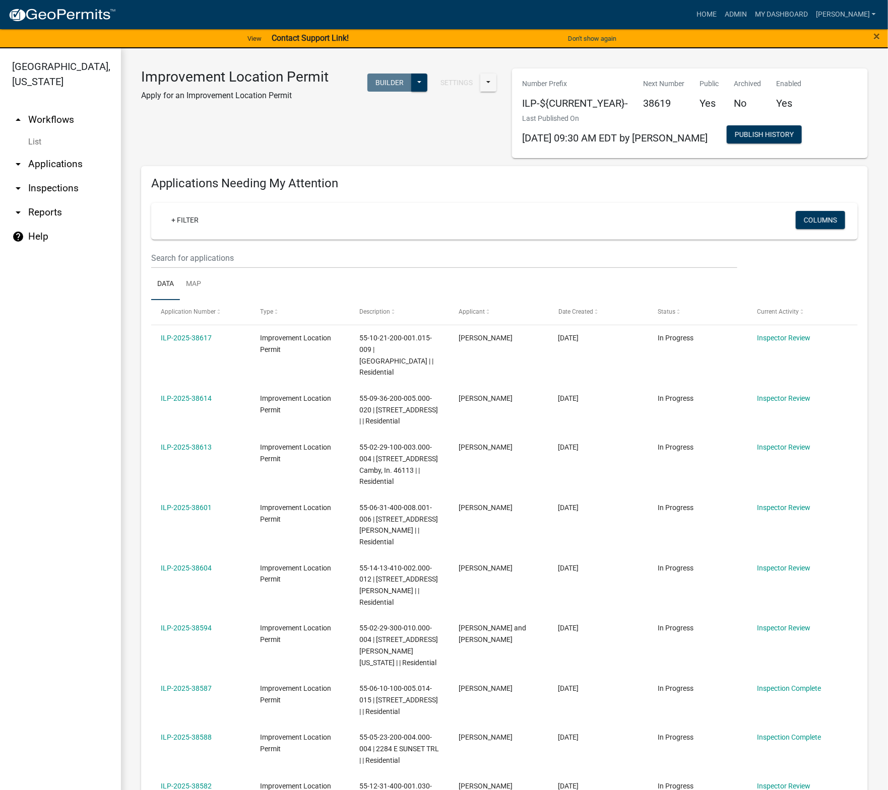
click at [78, 415] on ul "arrow_drop_up Workflows List arrow_drop_down Applications Search by Parcel Sear…" at bounding box center [60, 451] width 121 height 703
click at [798, 17] on link "My Dashboard" at bounding box center [781, 14] width 61 height 19
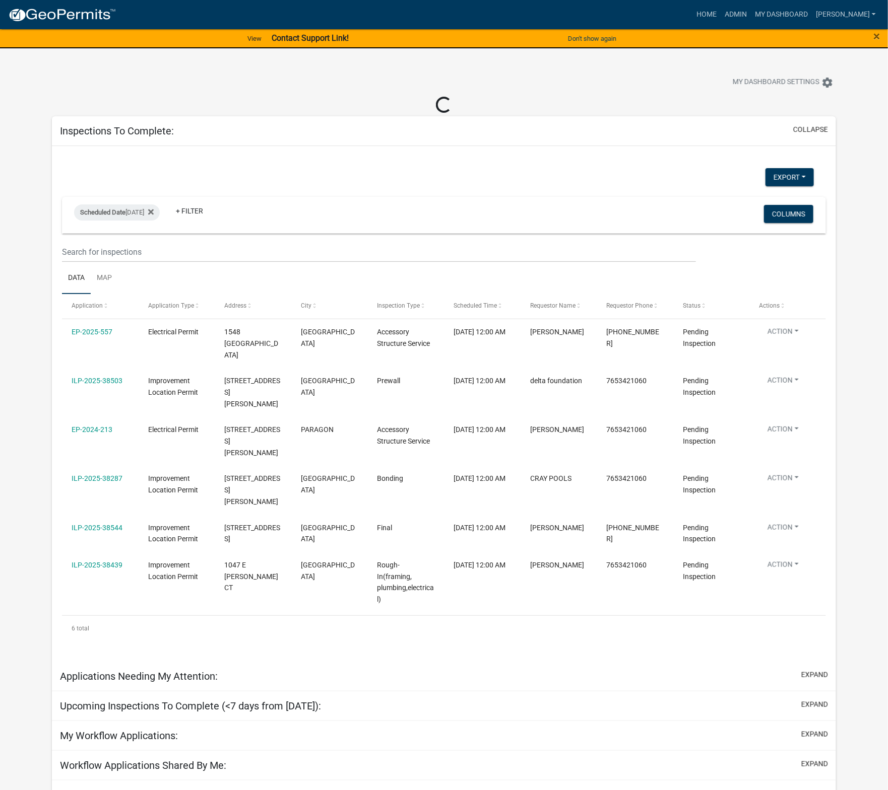
scroll to position [3, 0]
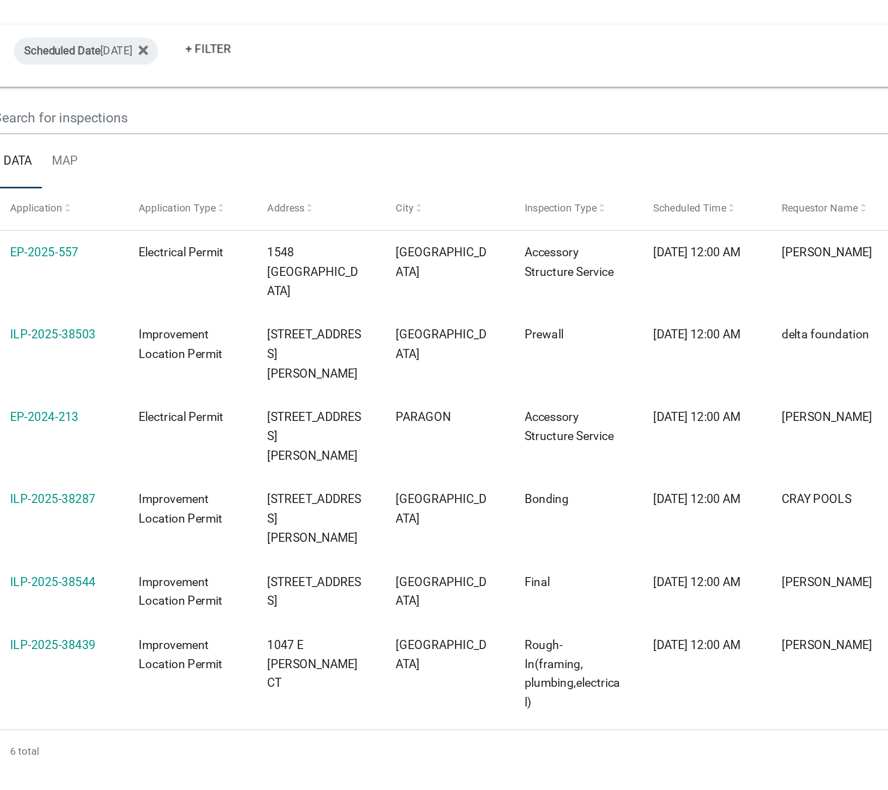
select select "1: 25"
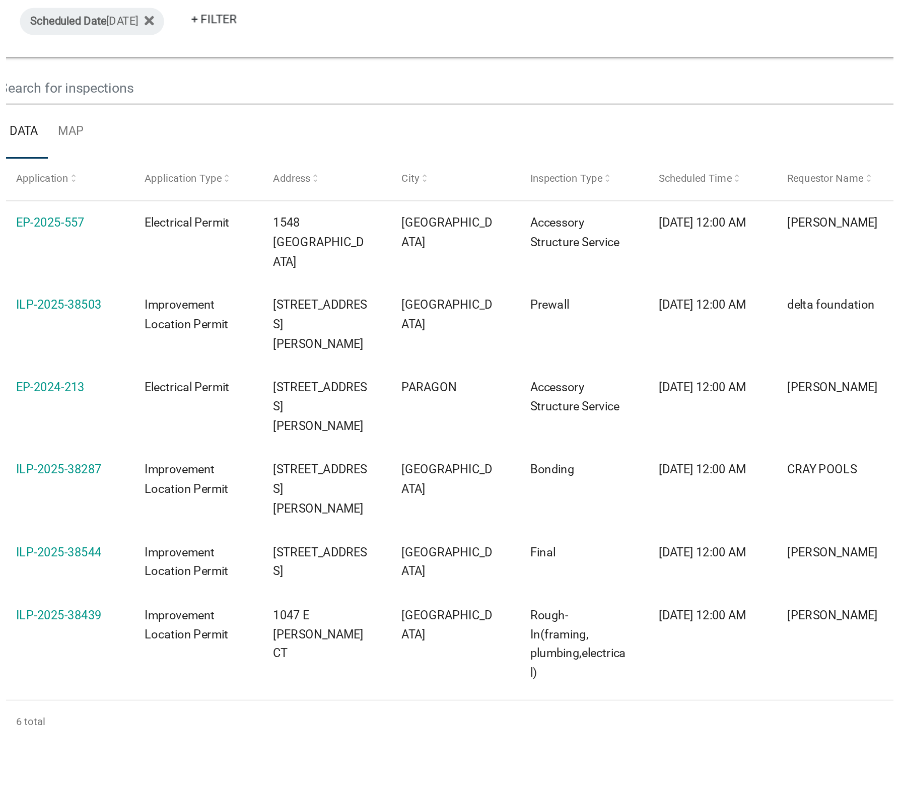
scroll to position [0, 0]
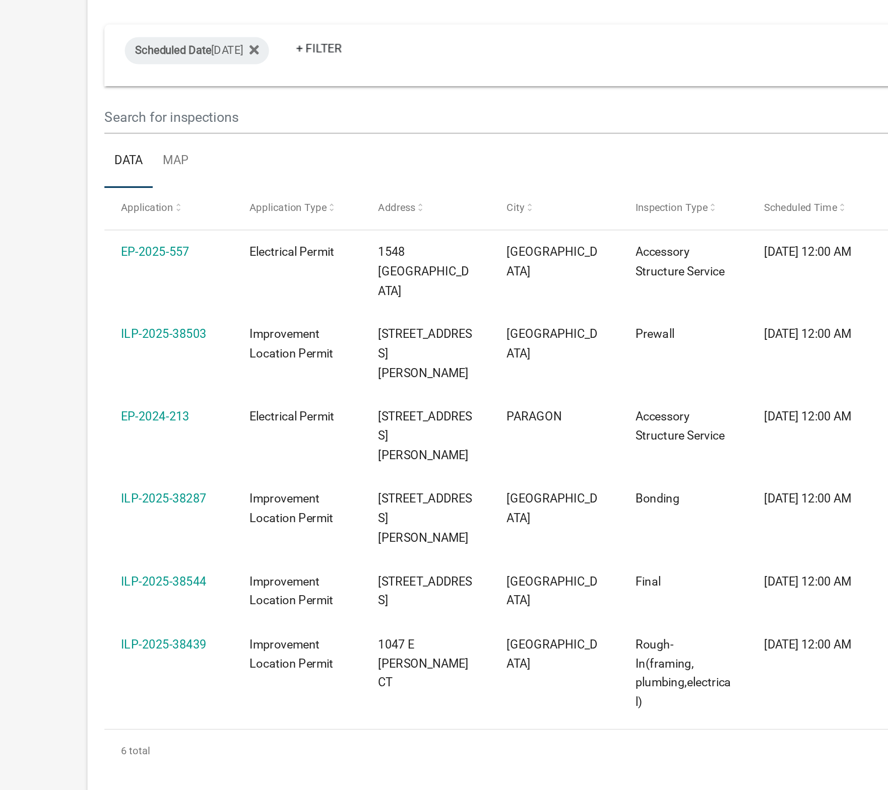
click at [103, 506] on link "ILP-2025-38544" at bounding box center [97, 510] width 51 height 8
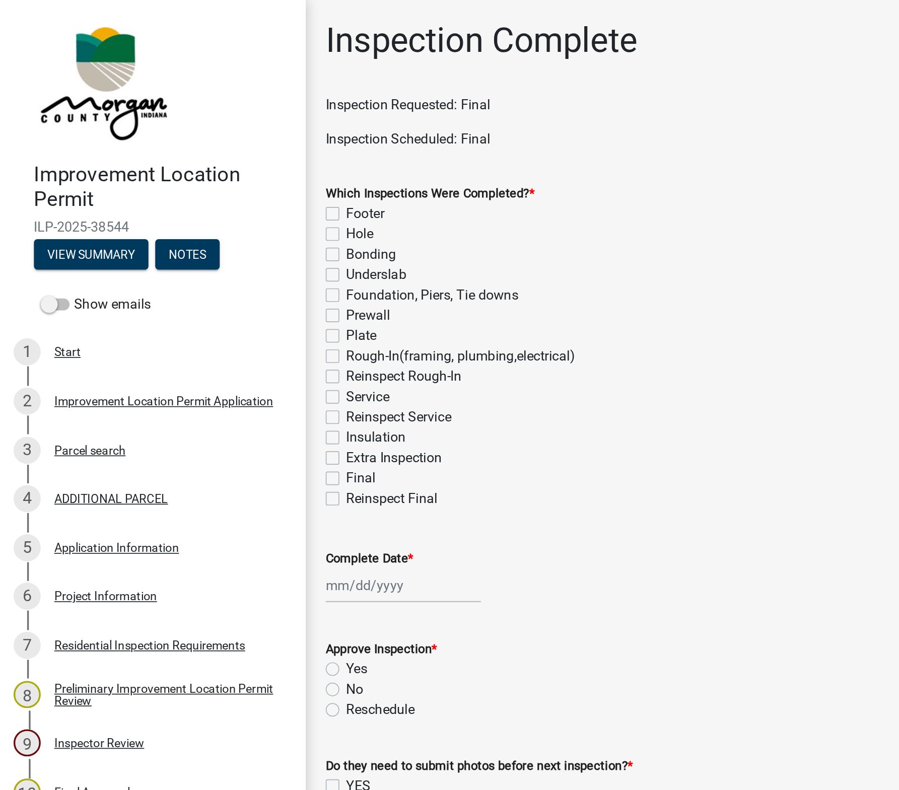
click at [206, 284] on label "Final" at bounding box center [215, 284] width 18 height 12
click at [206, 284] on input "Final" at bounding box center [209, 281] width 7 height 7
checkbox input "true"
checkbox input "false"
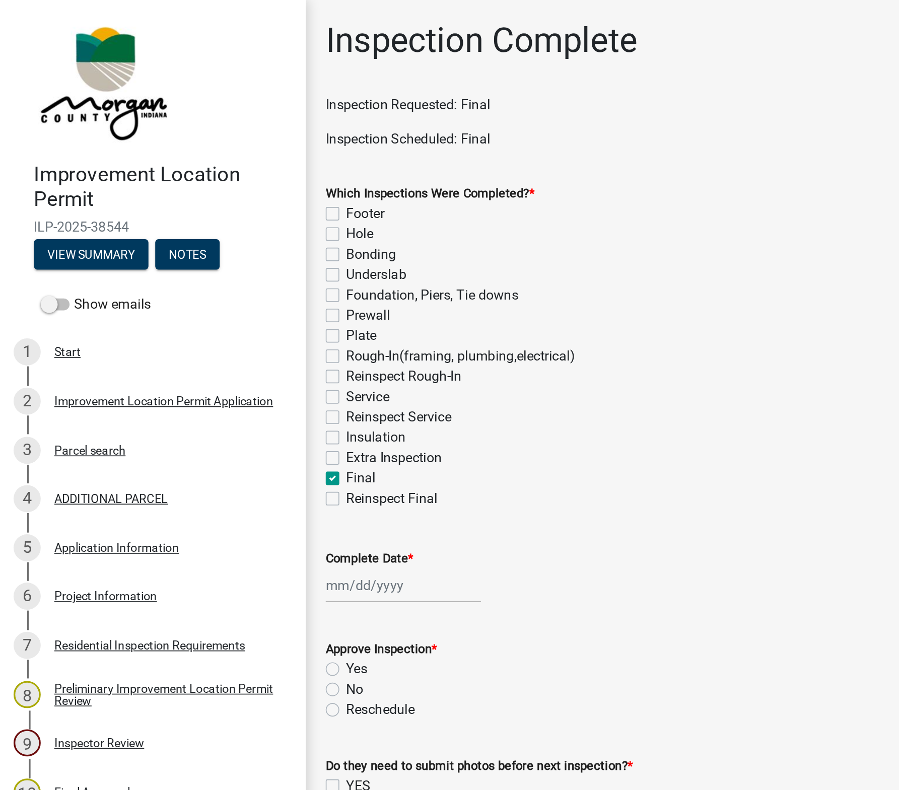
checkbox input "false"
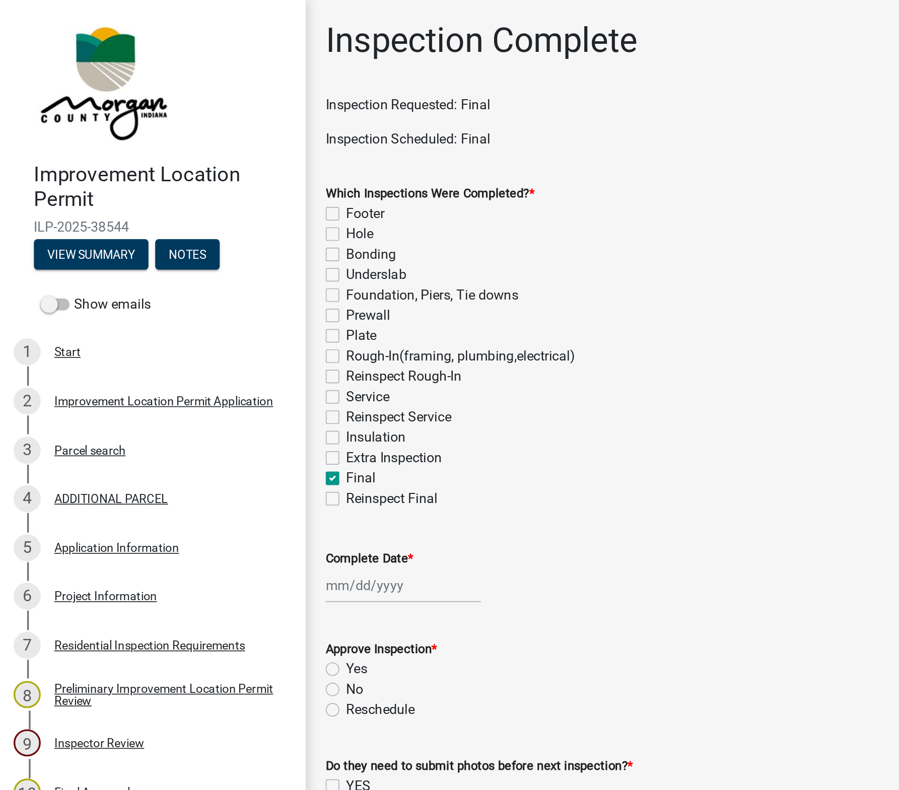
checkbox input "false"
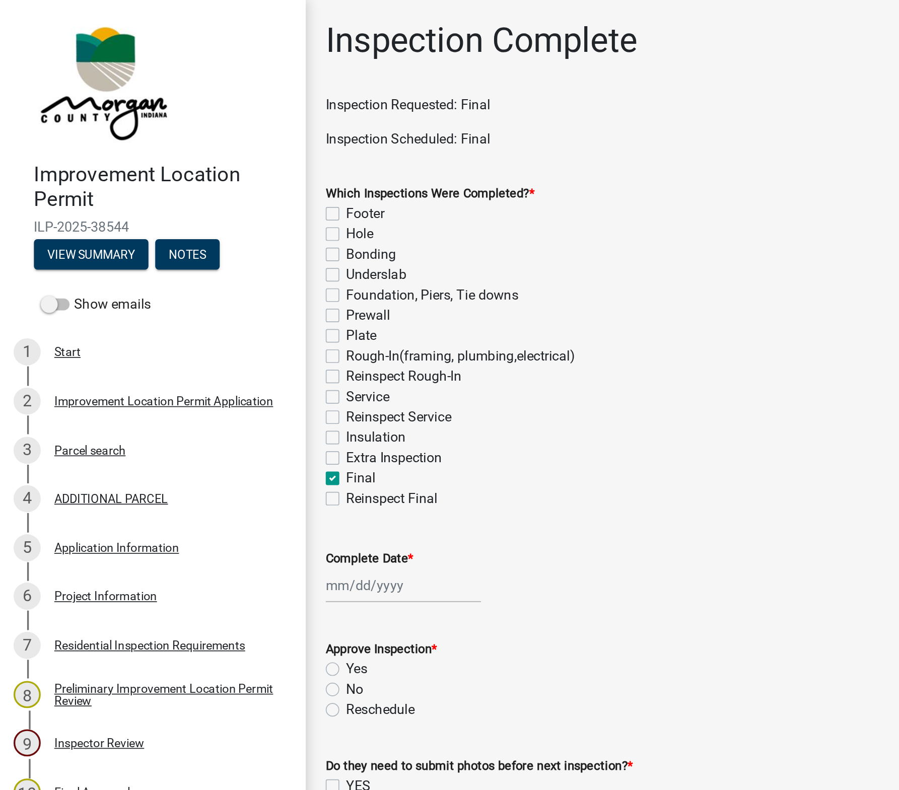
checkbox input "false"
checkbox input "true"
checkbox input "false"
click at [217, 351] on div at bounding box center [239, 347] width 92 height 21
select select "9"
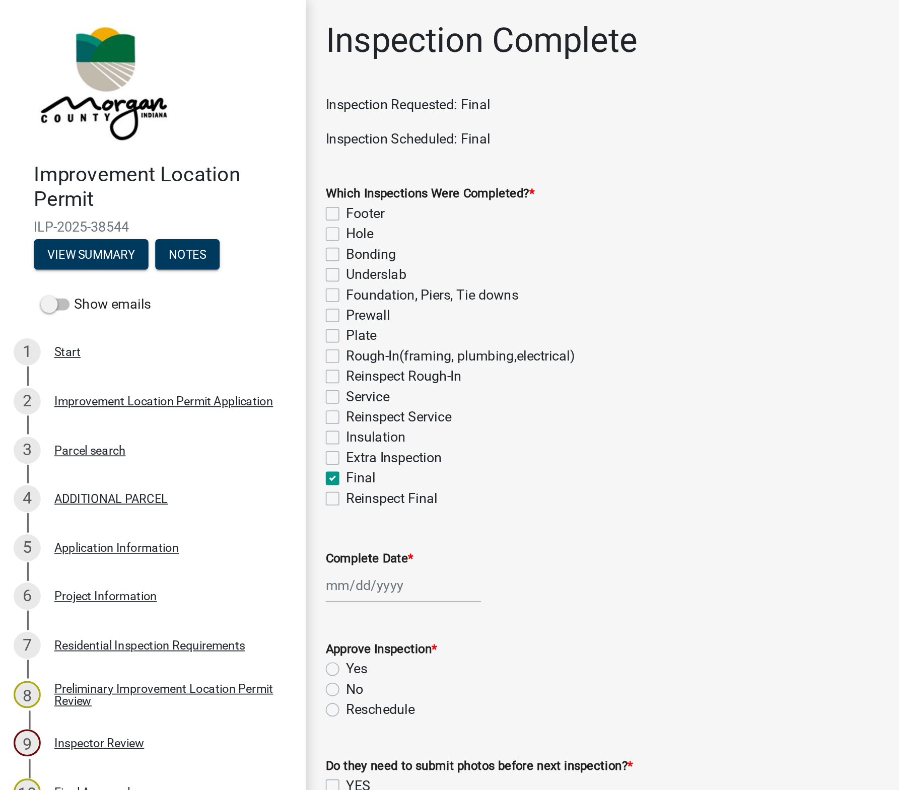
select select "2025"
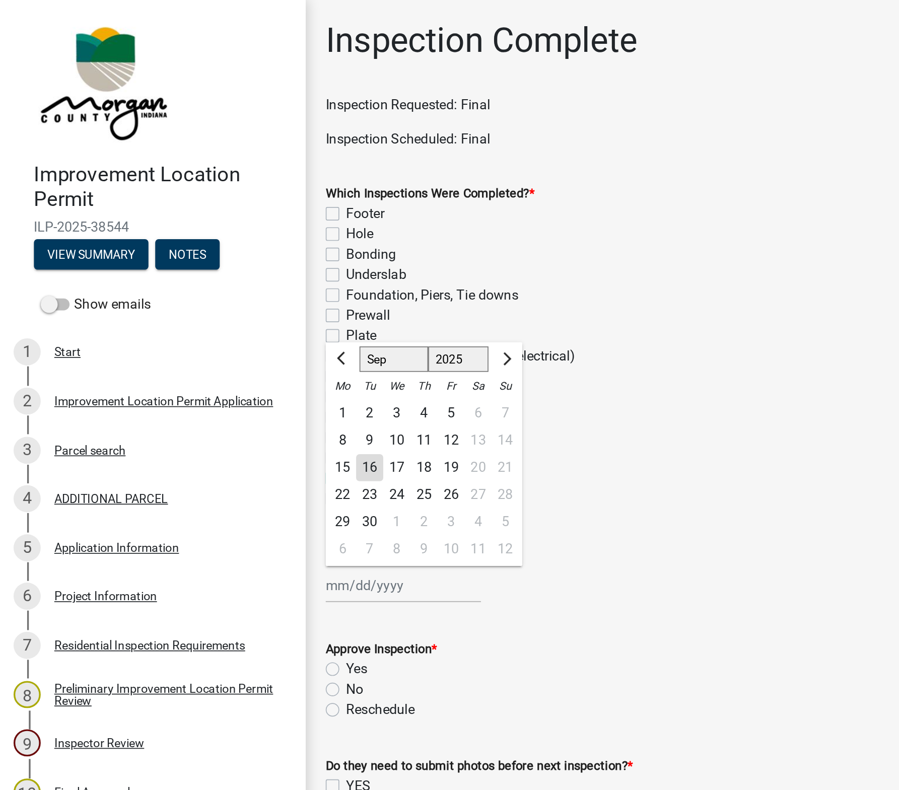
click at [221, 280] on div "16" at bounding box center [220, 278] width 16 height 16
type input "09/16/2025"
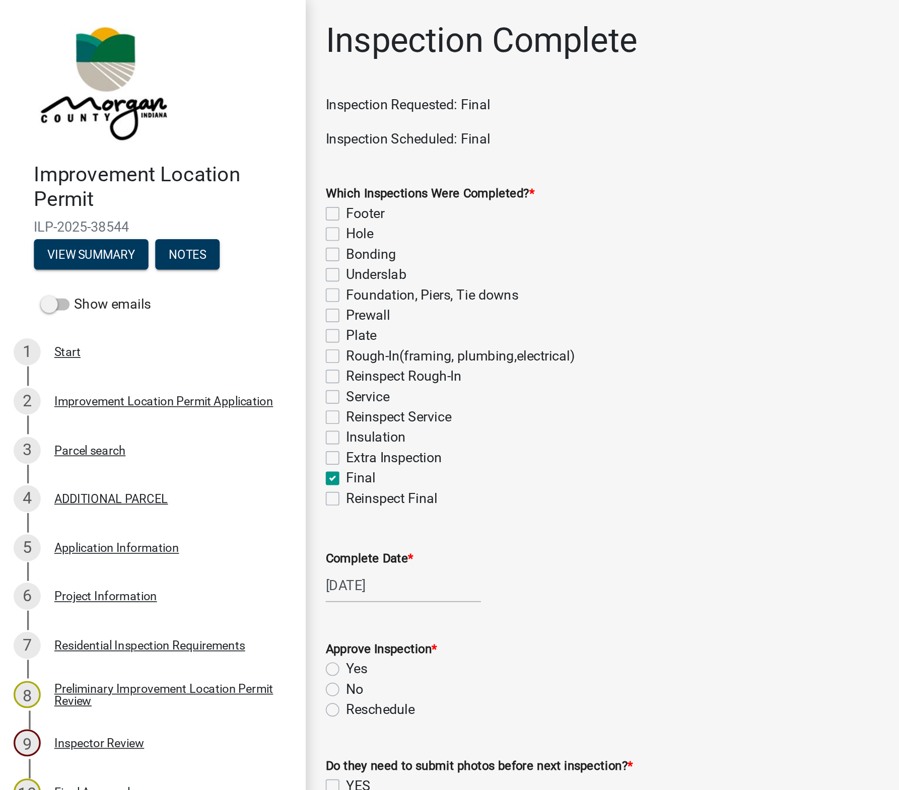
click at [206, 394] on label "Yes" at bounding box center [212, 397] width 13 height 12
click at [206, 394] on input "Yes" at bounding box center [209, 394] width 7 height 7
radio input "true"
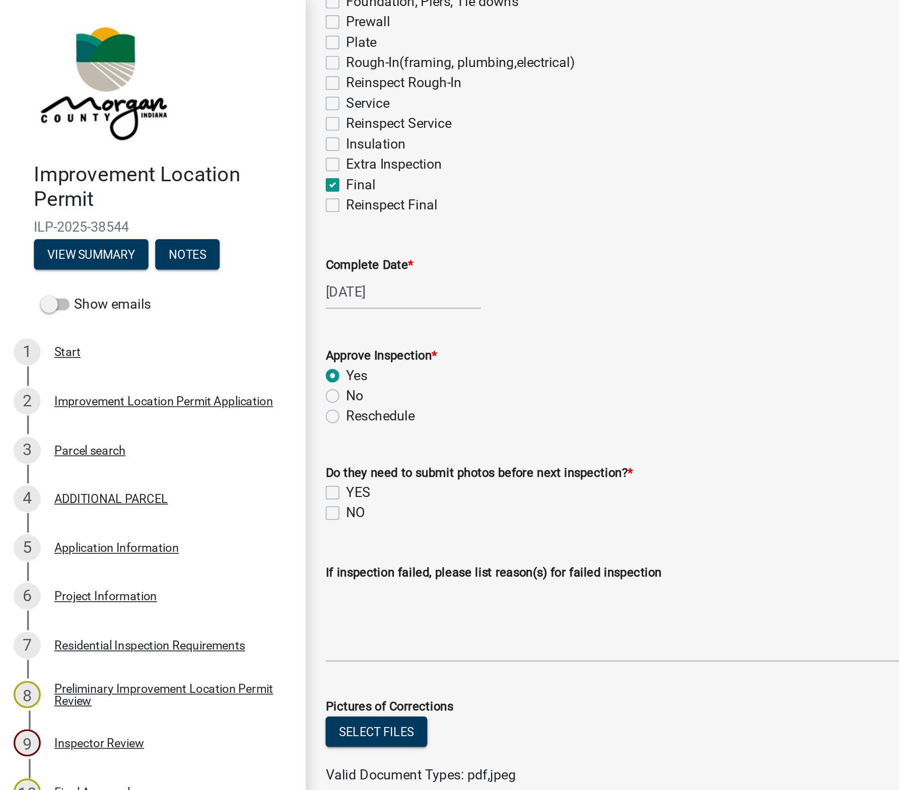
scroll to position [177, 0]
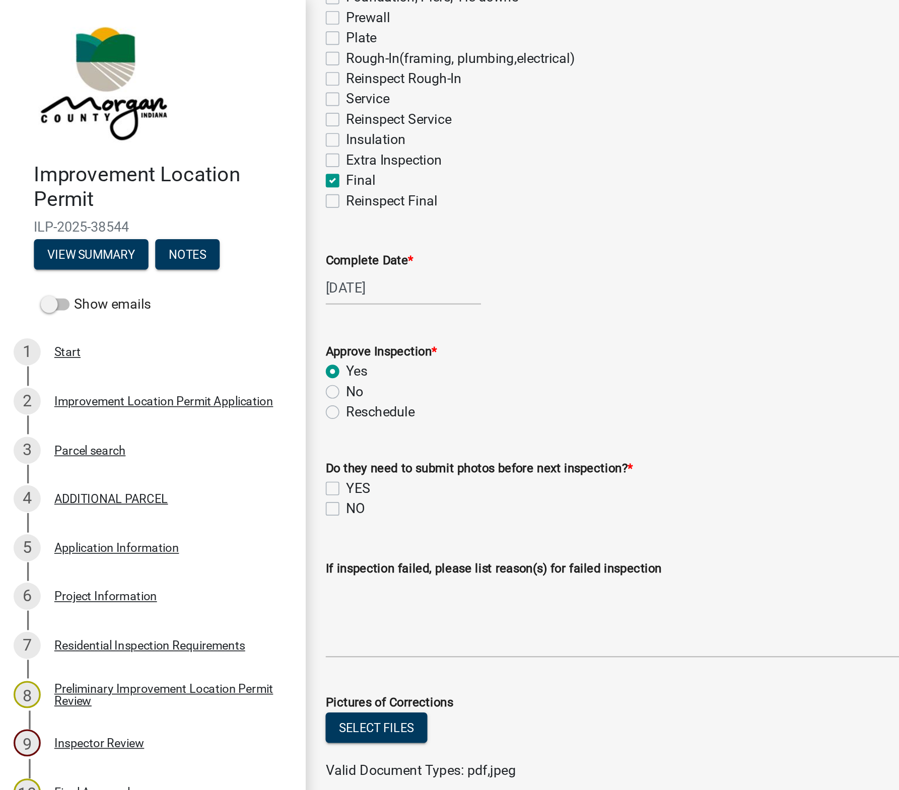
click at [206, 304] on label "NO" at bounding box center [211, 302] width 11 height 12
click at [206, 303] on input "NO" at bounding box center [209, 299] width 7 height 7
checkbox input "true"
checkbox input "false"
checkbox input "true"
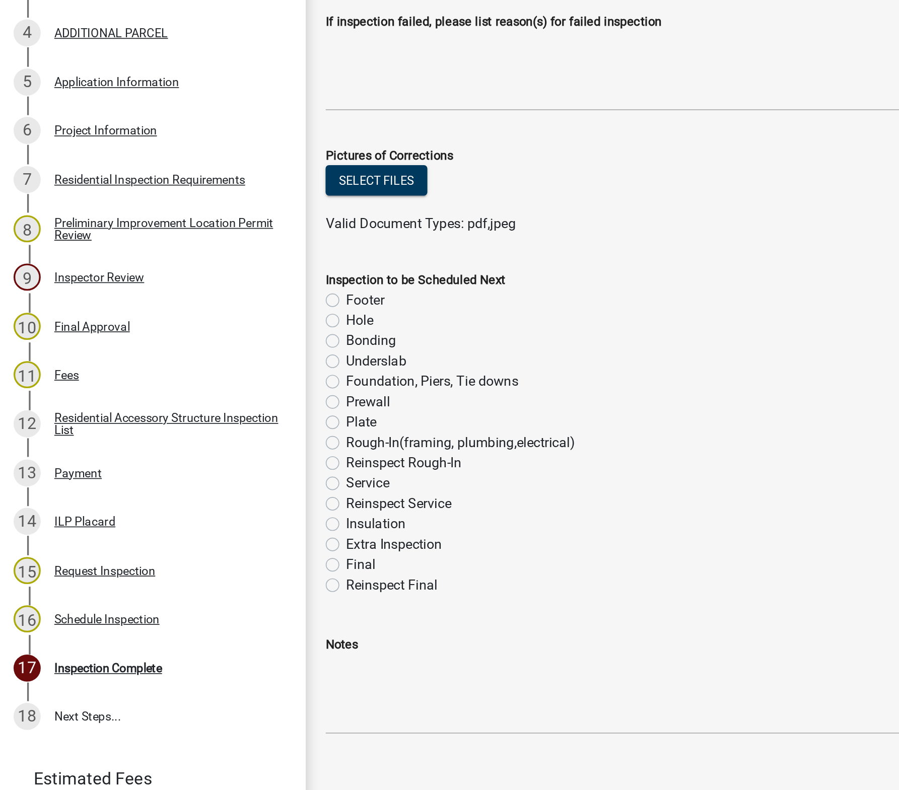
scroll to position [0, 0]
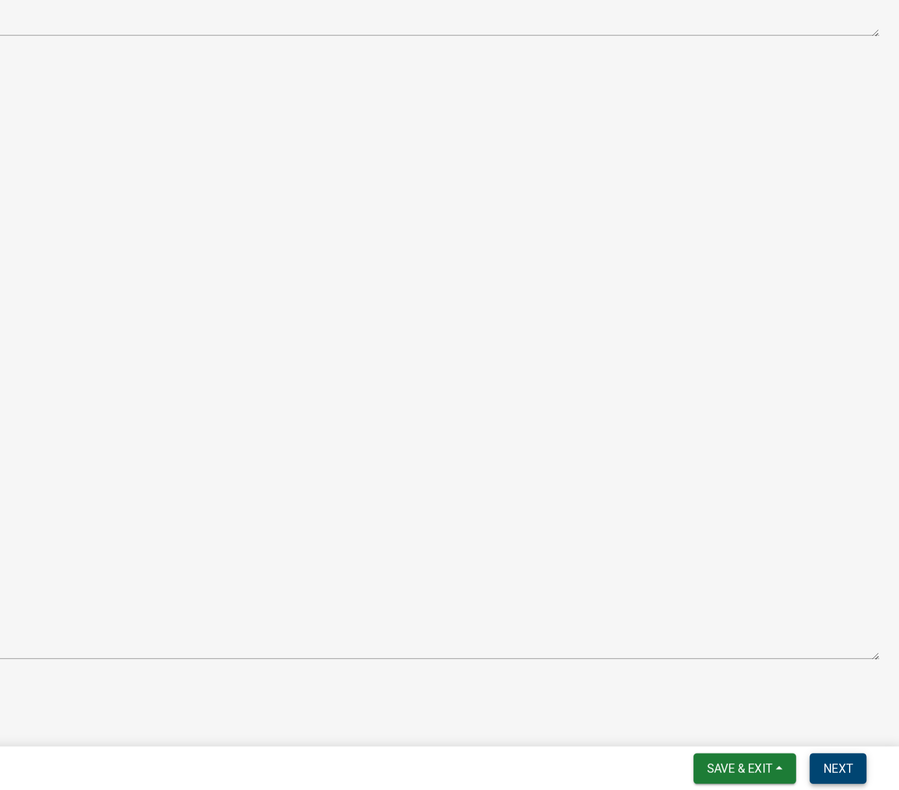
click at [859, 639] on span "Next" at bounding box center [863, 777] width 18 height 8
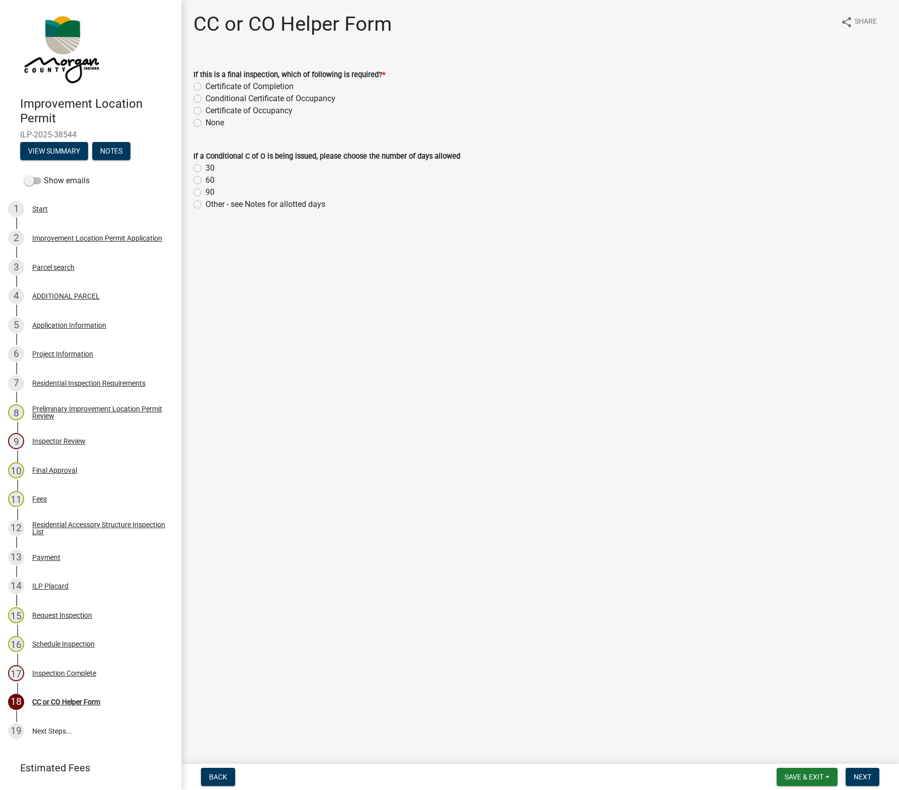
click at [209, 88] on label "Certificate of Completion" at bounding box center [250, 87] width 88 height 12
click at [209, 87] on input "Certificate of Completion" at bounding box center [209, 84] width 7 height 7
radio input "true"
click at [866, 639] on span "Next" at bounding box center [863, 777] width 18 height 8
click at [870, 639] on button "Next" at bounding box center [863, 777] width 34 height 18
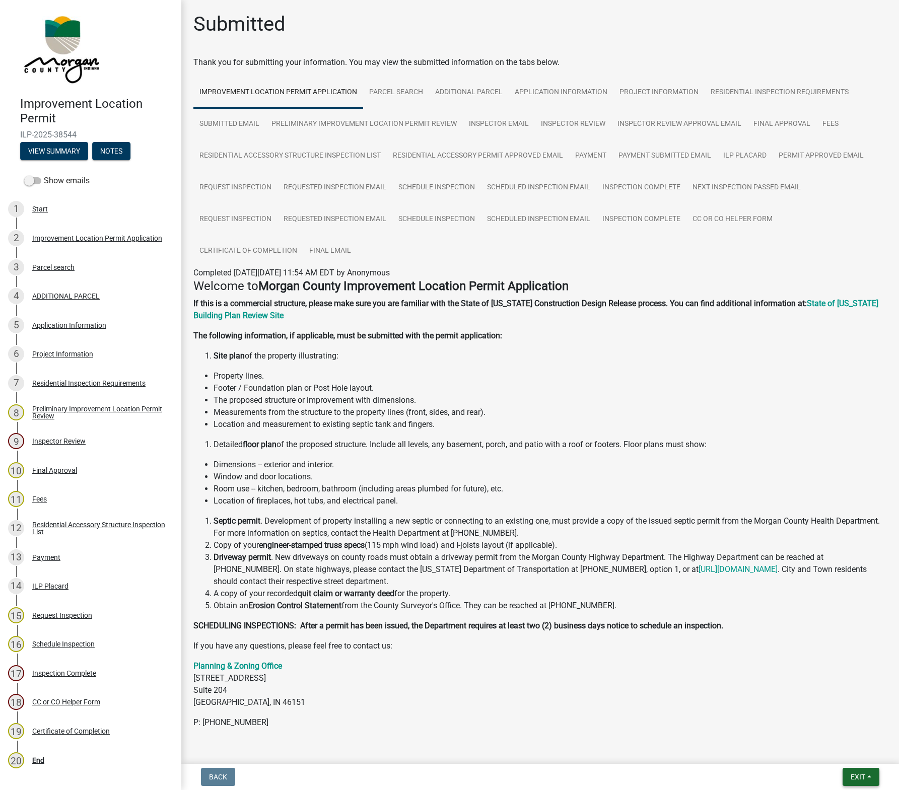
click at [857, 639] on span "Exit" at bounding box center [858, 777] width 15 height 8
click at [821, 639] on button "Save & Exit" at bounding box center [839, 751] width 81 height 24
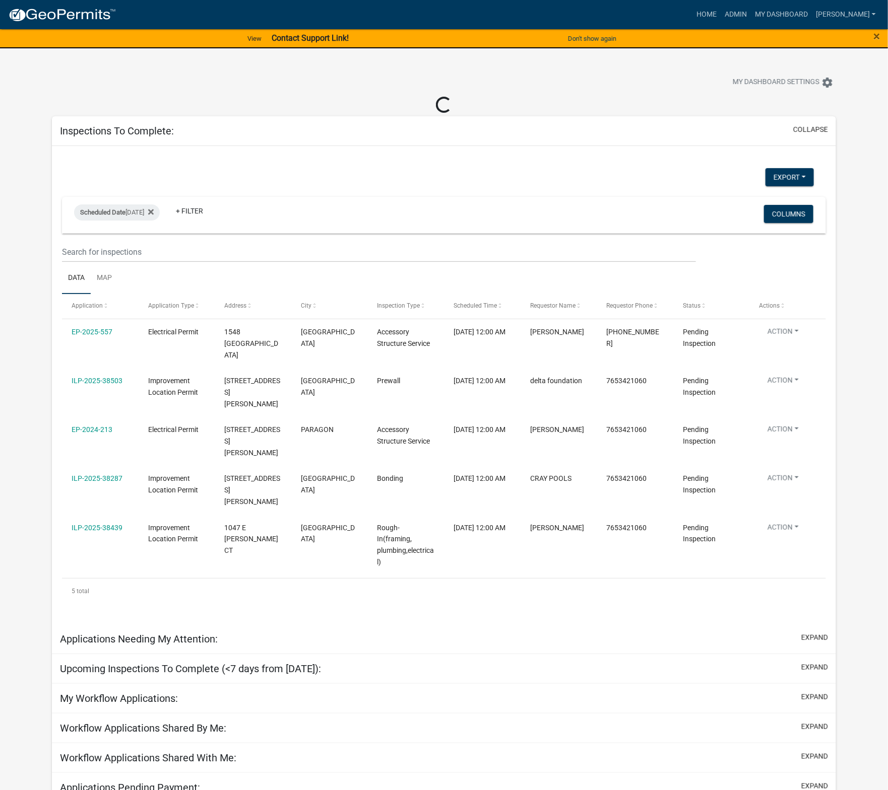
select select "1: 25"
